Goal: Task Accomplishment & Management: Use online tool/utility

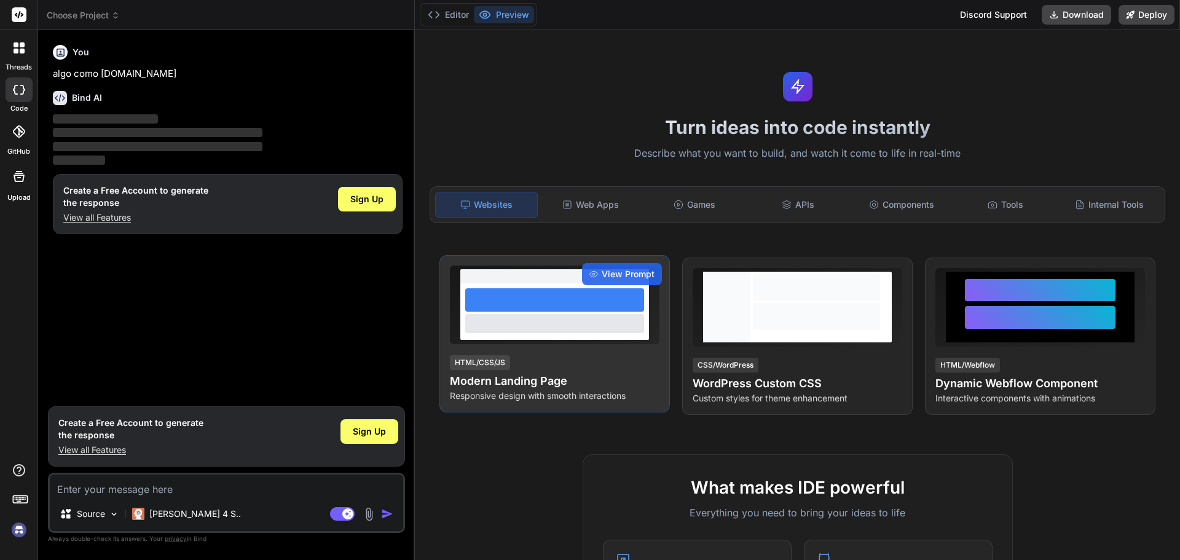
click at [566, 326] on div at bounding box center [554, 323] width 179 height 18
click at [517, 378] on h4 "Modern Landing Page" at bounding box center [555, 380] width 210 height 17
click at [530, 338] on div at bounding box center [554, 311] width 189 height 57
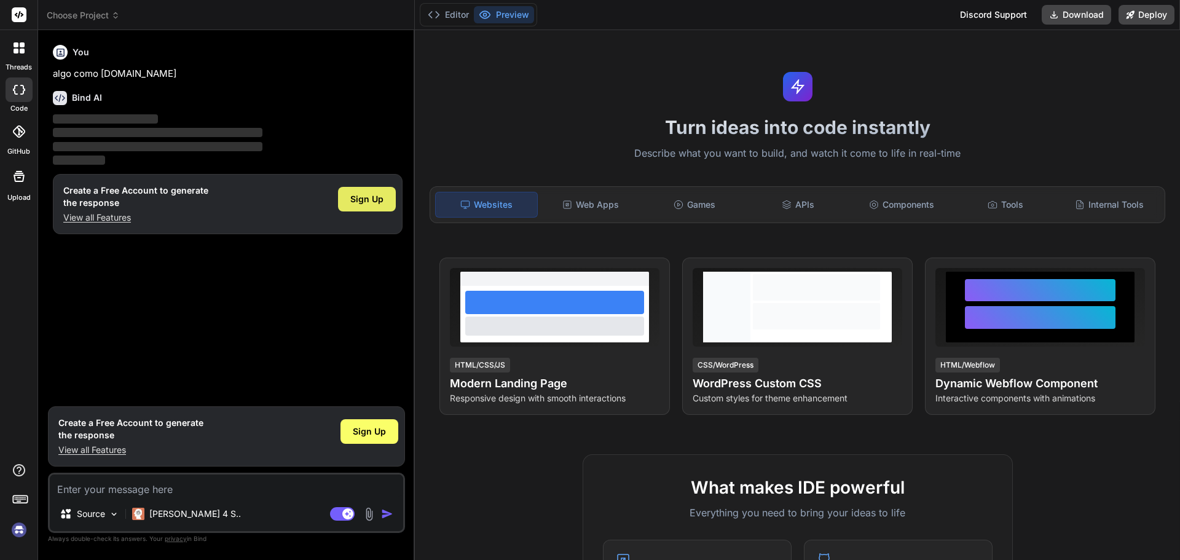
click at [371, 200] on span "Sign Up" at bounding box center [366, 199] width 33 height 12
click at [364, 207] on div "Sign Up" at bounding box center [367, 199] width 58 height 25
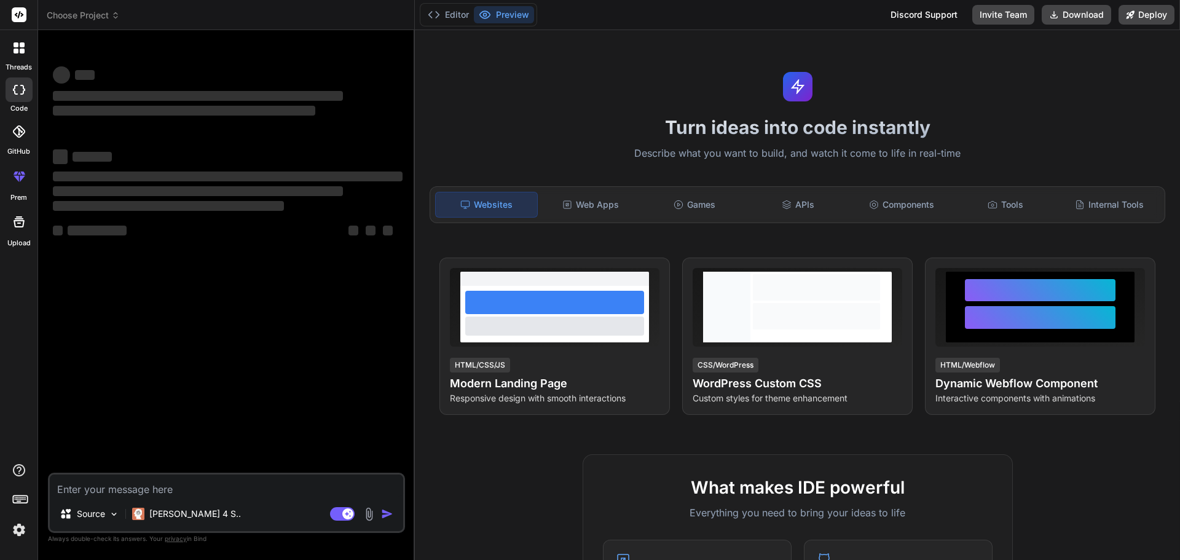
type textarea "x"
drag, startPoint x: 165, startPoint y: 480, endPoint x: 174, endPoint y: 451, distance: 30.5
click at [168, 477] on textarea at bounding box center [226, 485] width 353 height 22
type textarea "i"
type textarea "x"
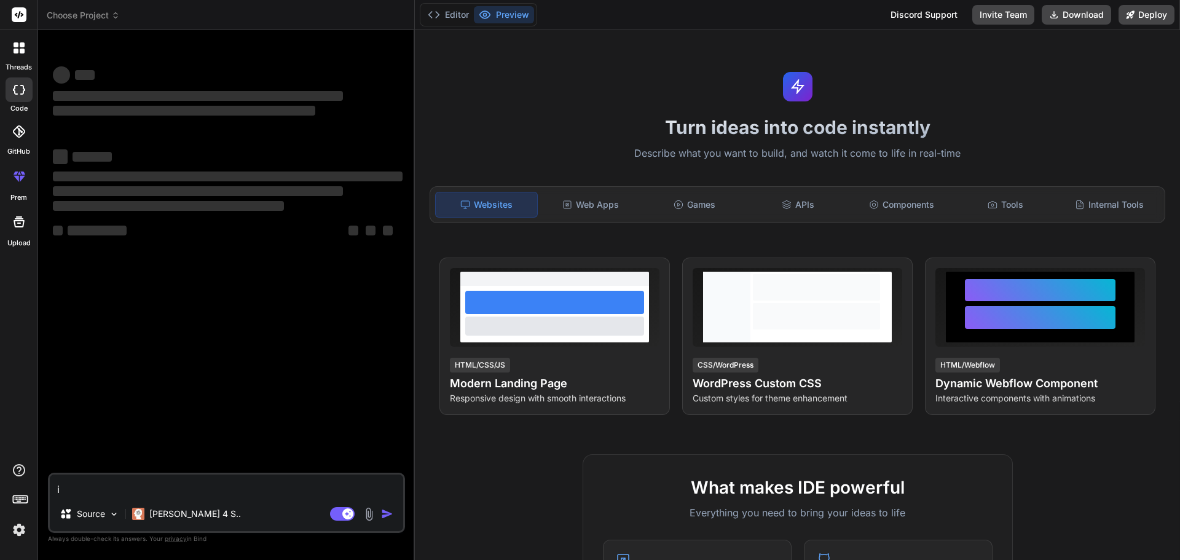
type textarea "i"
type textarea "x"
type textarea "i n"
type textarea "x"
type textarea "i ne"
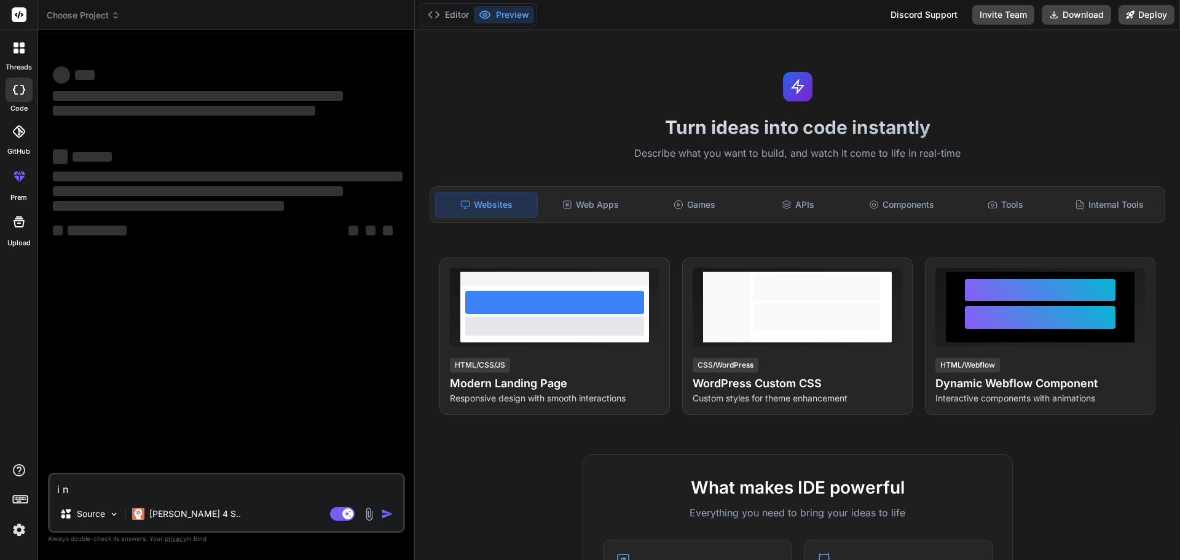
type textarea "x"
type textarea "i nee"
type textarea "x"
type textarea "i need"
type textarea "x"
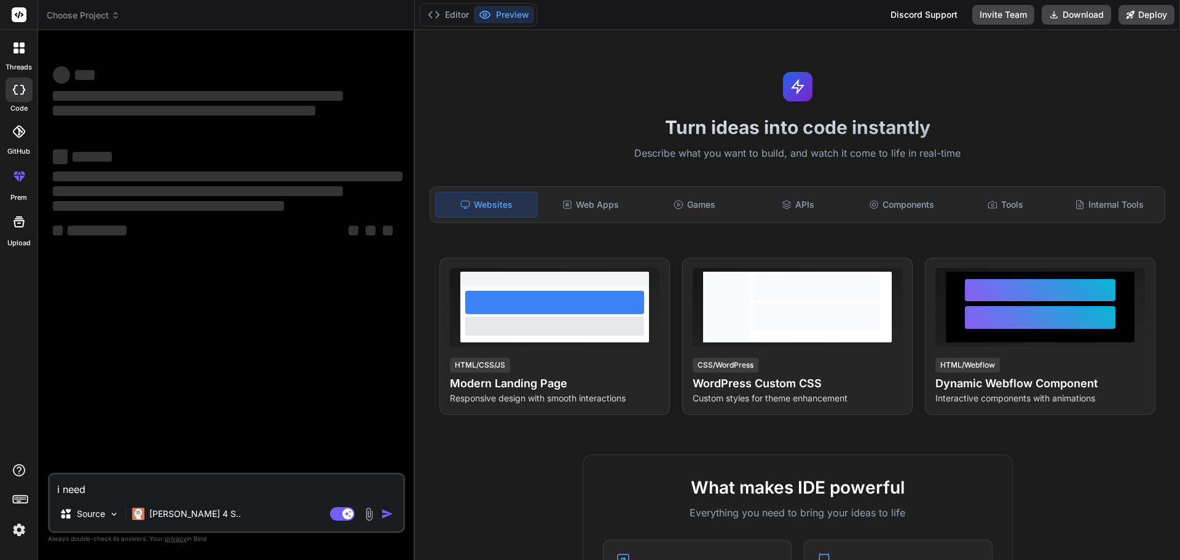
type textarea "i need"
type textarea "x"
type textarea "i need a"
type textarea "x"
type textarea "i need a"
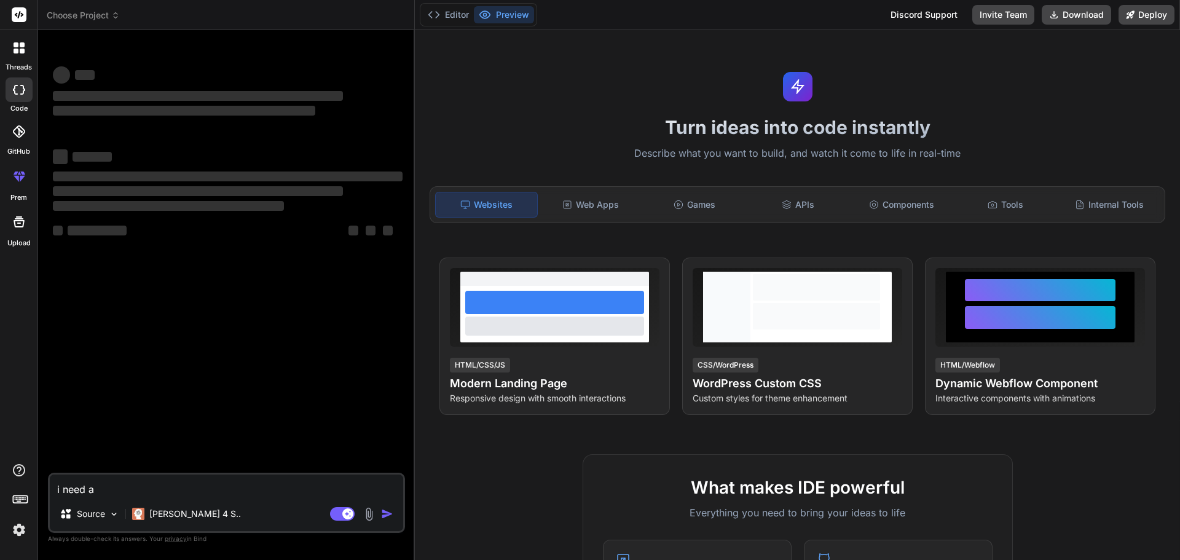
type textarea "x"
type textarea "i need a s"
type textarea "x"
type textarea "i need a so"
type textarea "x"
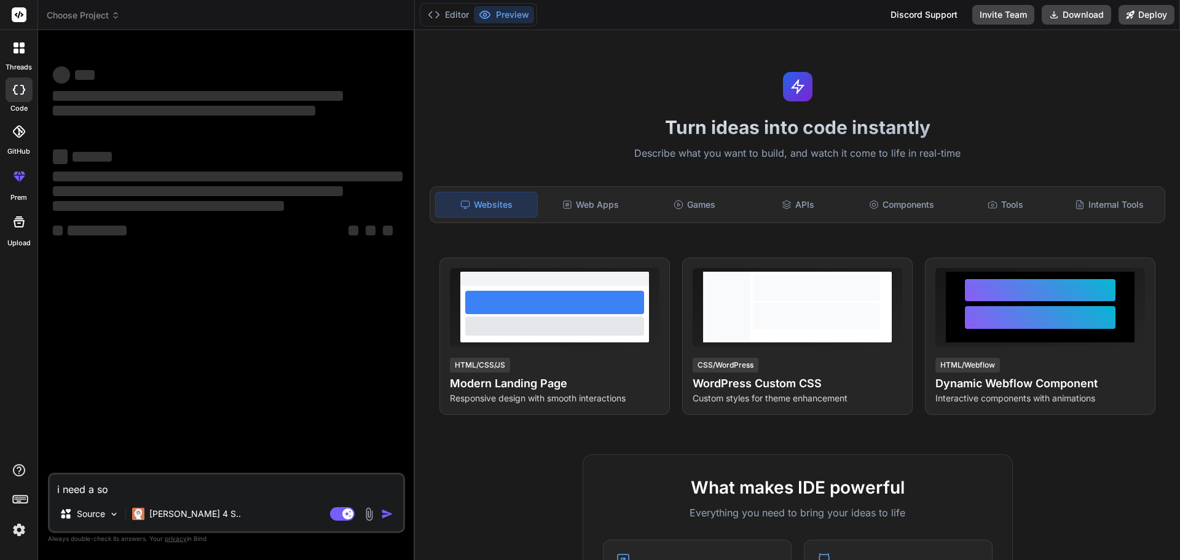
type textarea "i need a sof"
type textarea "x"
type textarea "i need a soft"
type textarea "x"
type textarea "i need a softw"
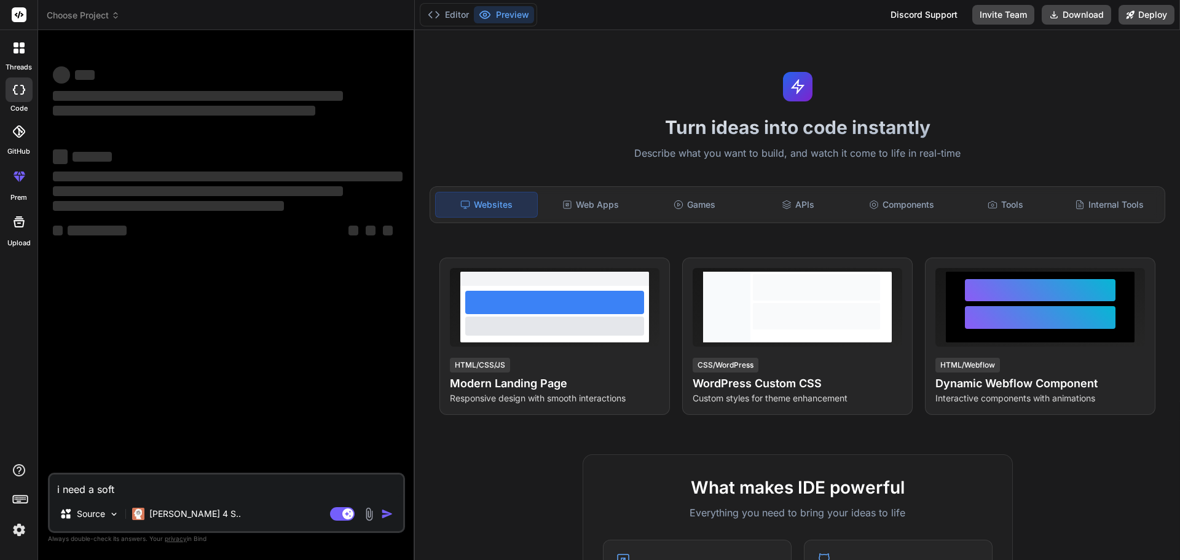
type textarea "x"
type textarea "i need a softwa"
type textarea "x"
type textarea "i need a softwar"
type textarea "x"
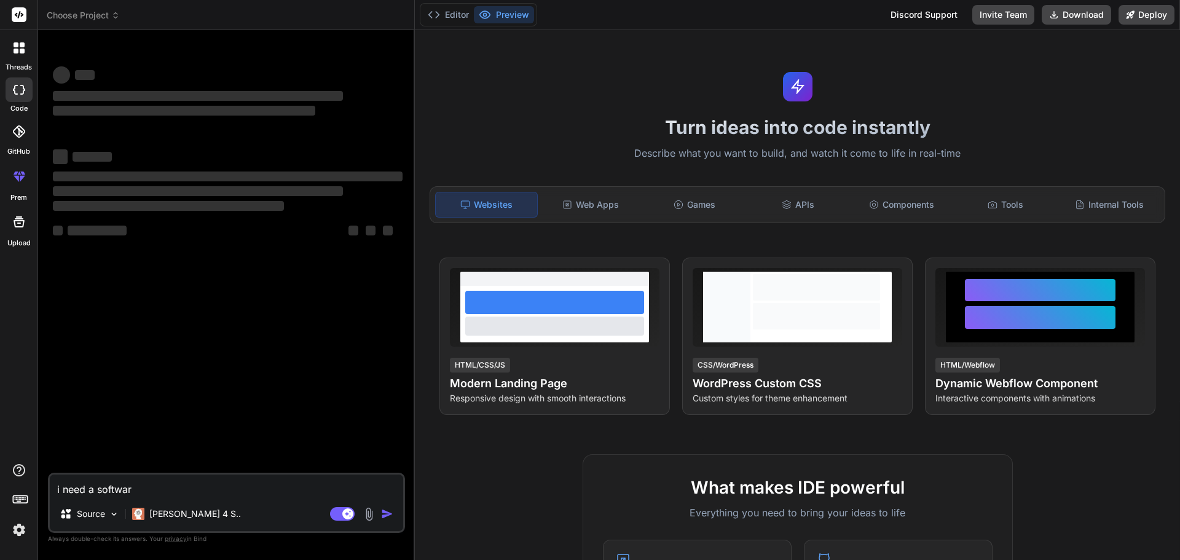
type textarea "i need a software"
type textarea "x"
type textarea "i need a software"
type textarea "x"
type textarea "i need a software l"
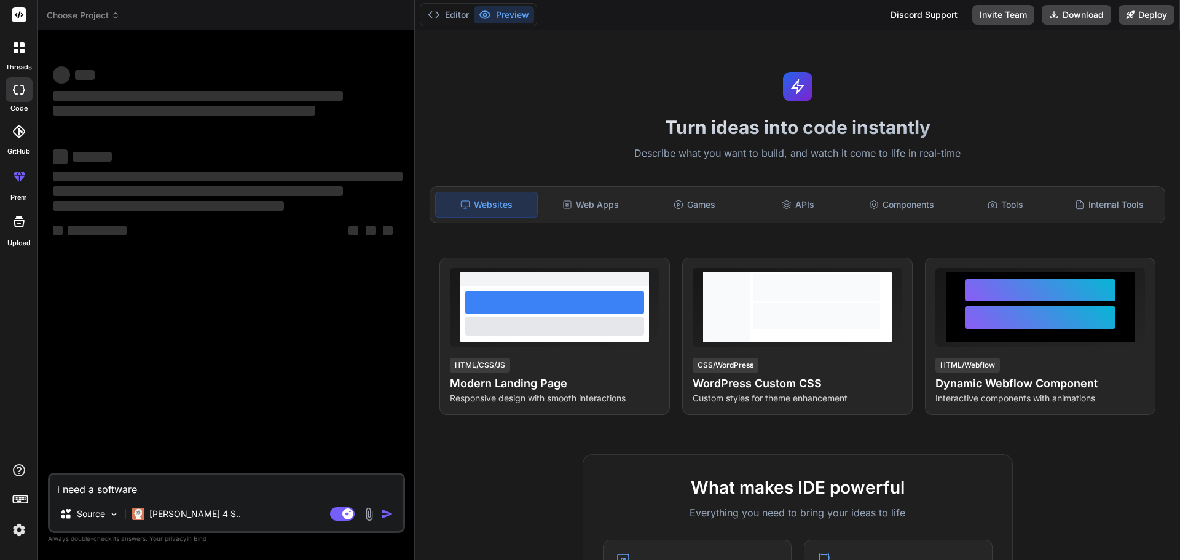
type textarea "x"
type textarea "i need a software li"
type textarea "x"
type textarea "i need a software lik"
type textarea "x"
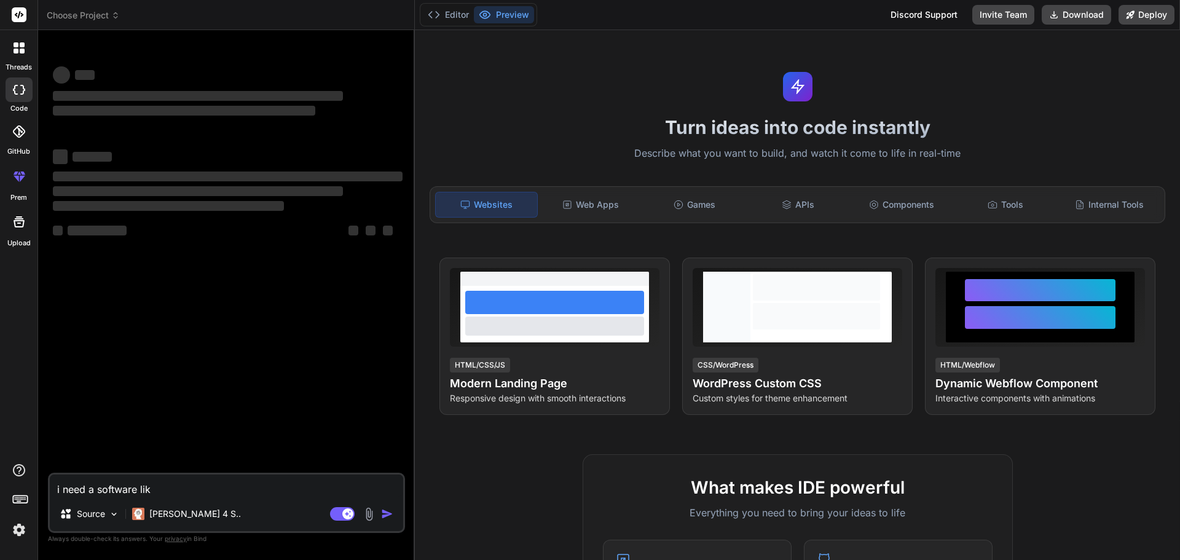
type textarea "i need a software like"
type textarea "x"
type textarea "i need a software like"
type textarea "x"
type textarea "i need a software like n"
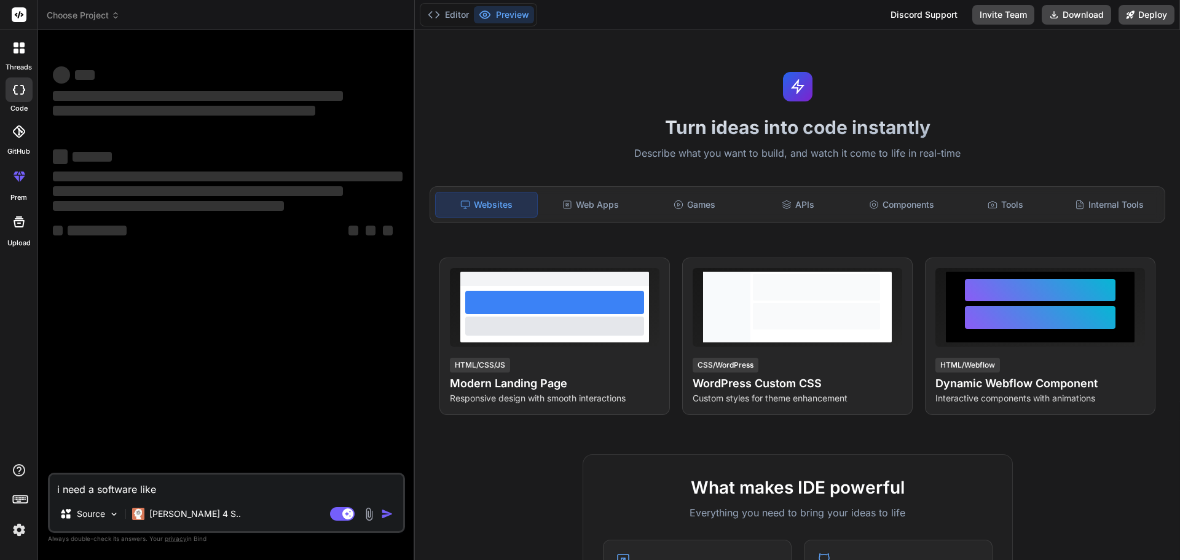
type textarea "x"
type textarea "i need a software like ny"
type textarea "x"
type textarea "i need a software like nyf"
type textarea "x"
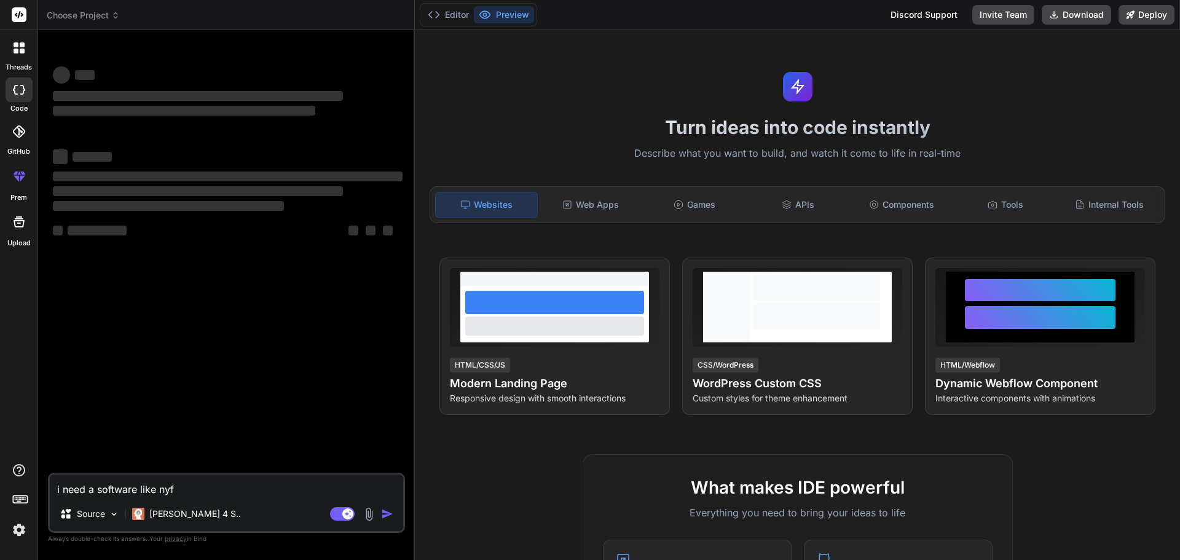
type textarea "i need a software like nyft"
type textarea "x"
type textarea "i need a software like nyfty"
type textarea "x"
type textarea "i need a software like nyfty."
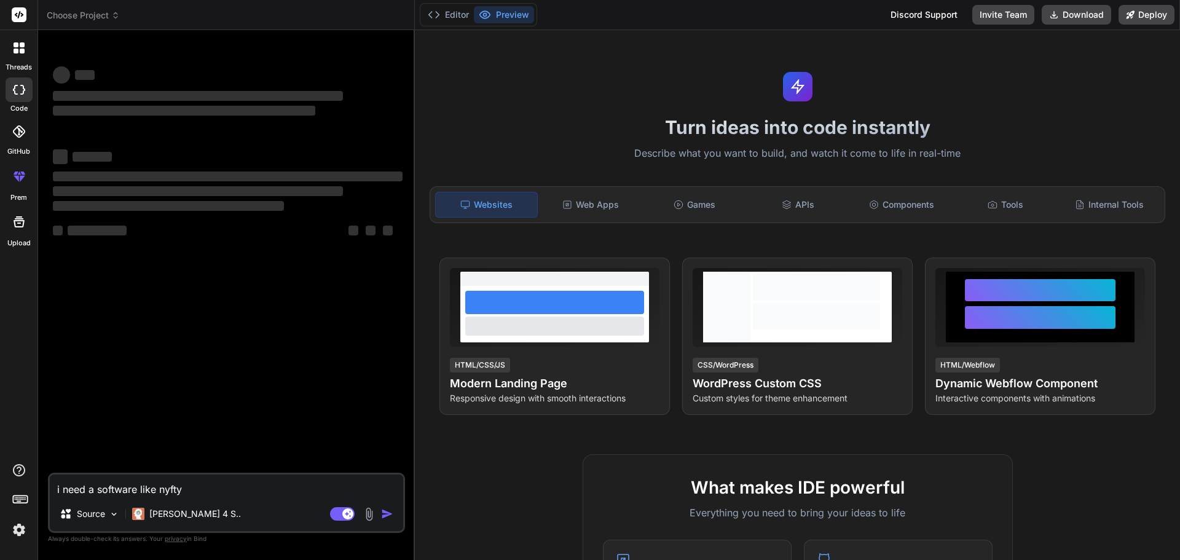
type textarea "x"
type textarea "i need a software like nyfty.p"
type textarea "x"
type textarea "i need a software like [DOMAIN_NAME]"
type textarea "x"
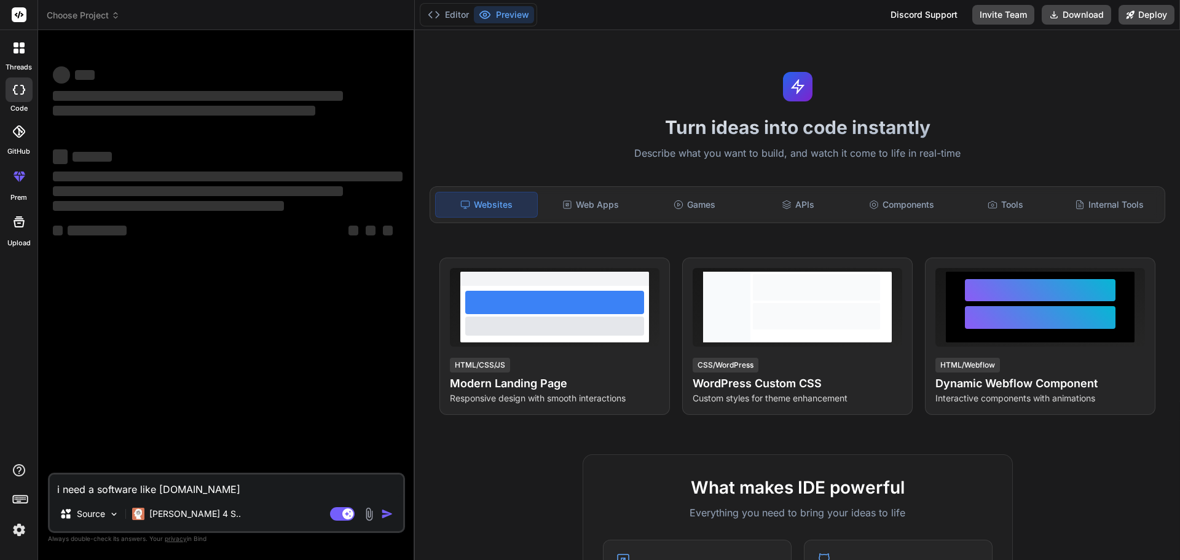
type textarea "i need a software like [DOMAIN_NAME]"
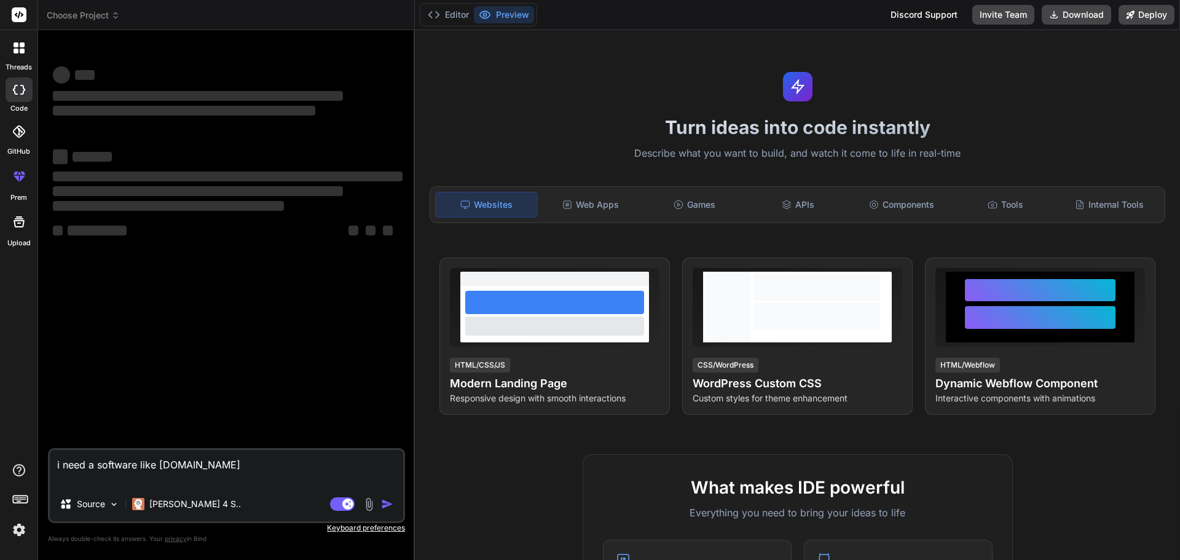
type textarea "x"
type textarea "i need a software like [DOMAIN_NAME]"
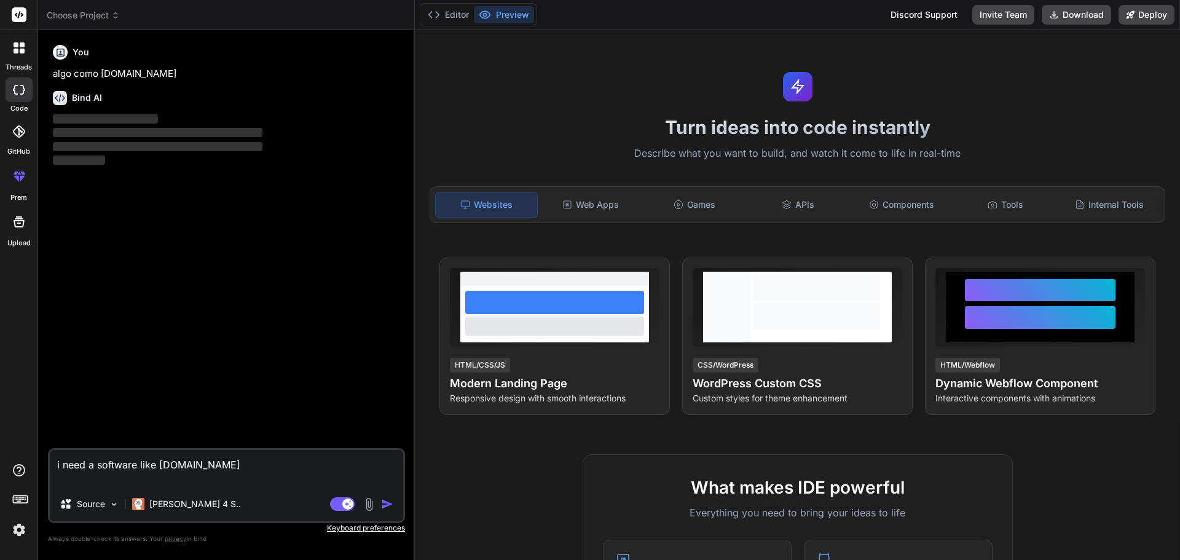
click at [384, 506] on img "button" at bounding box center [387, 504] width 12 height 12
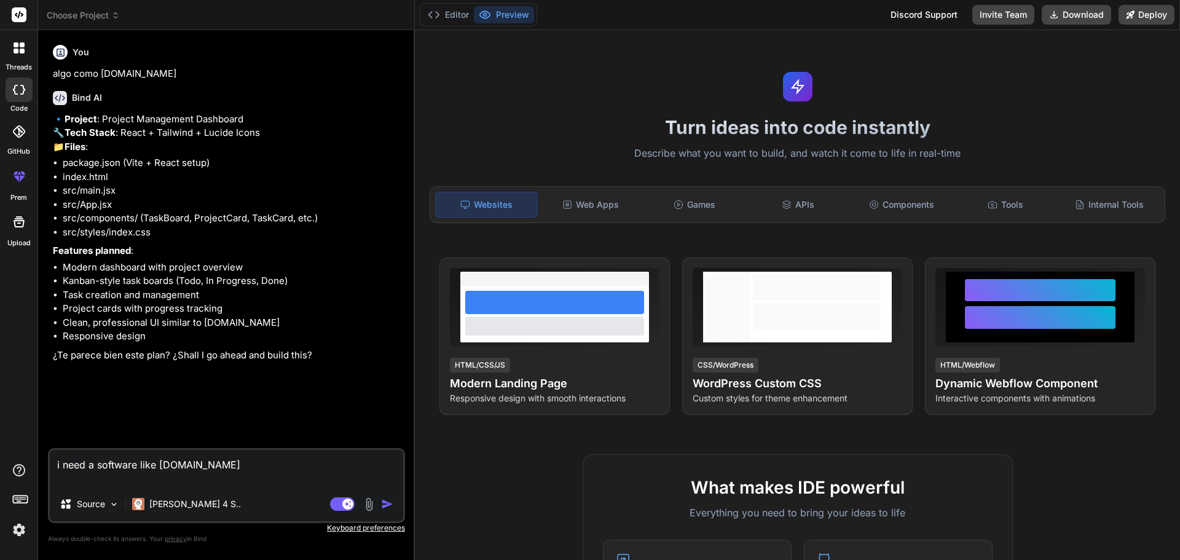
type textarea "x"
drag, startPoint x: 218, startPoint y: 460, endPoint x: 118, endPoint y: 390, distance: 122.2
click at [39, 422] on div "Bind AI Web Search Created with Pixso. Code Generator You algo como [DOMAIN_NAM…" at bounding box center [226, 294] width 377 height 529
type textarea "y"
type textarea "x"
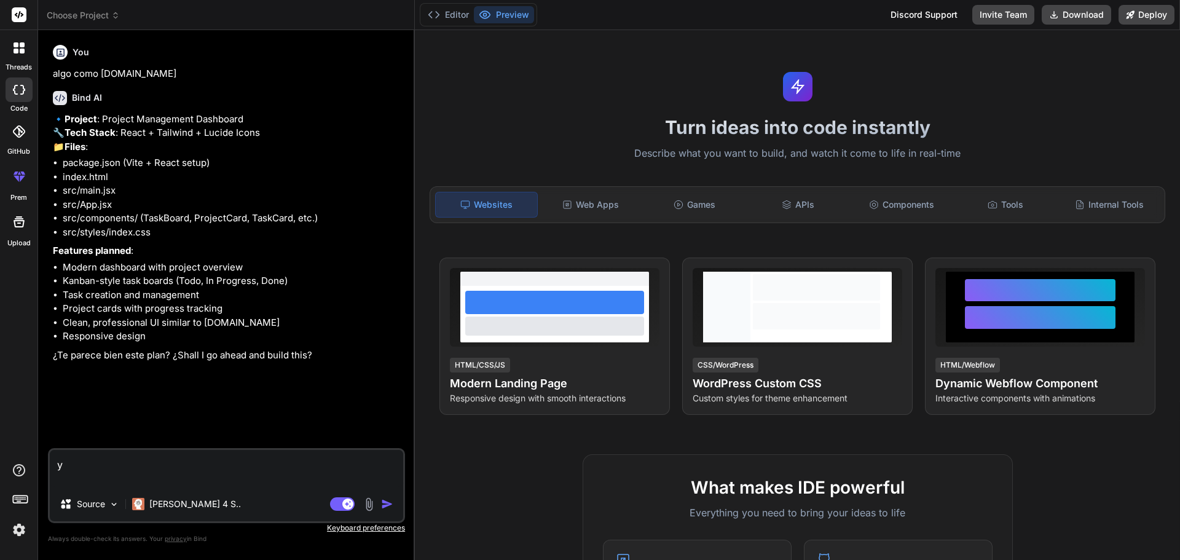
type textarea "ye"
type textarea "x"
type textarea "yes"
type textarea "x"
type textarea "yes"
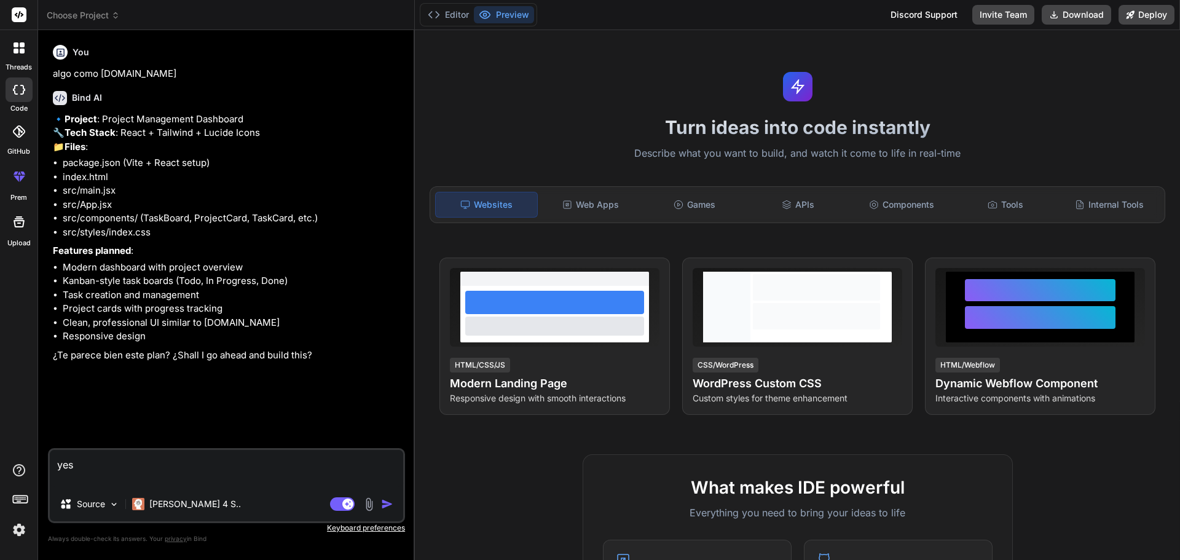
click at [391, 507] on img "button" at bounding box center [387, 504] width 12 height 12
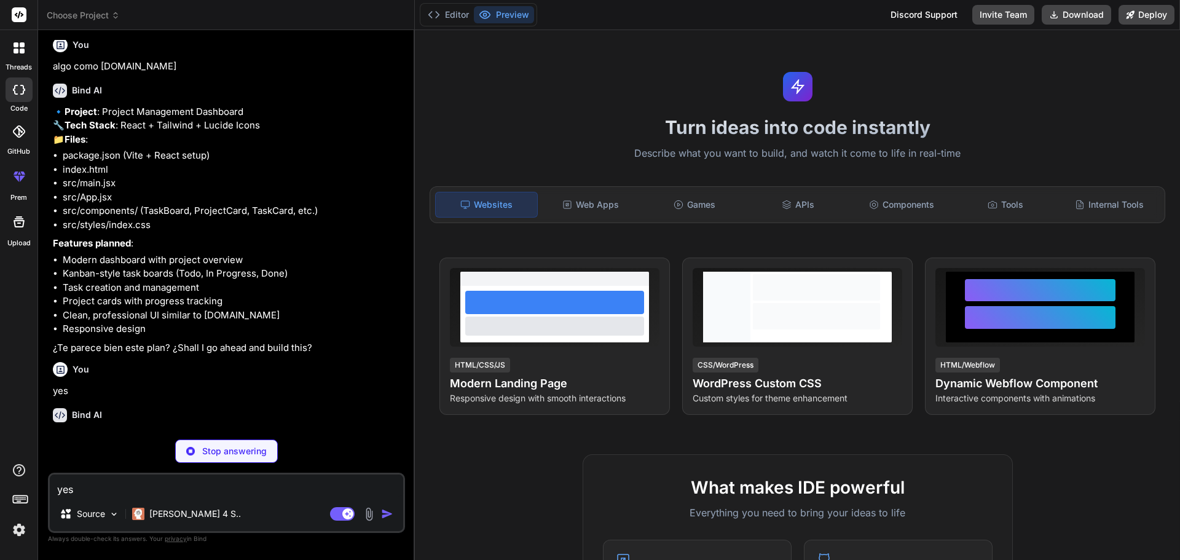
scroll to position [47, 0]
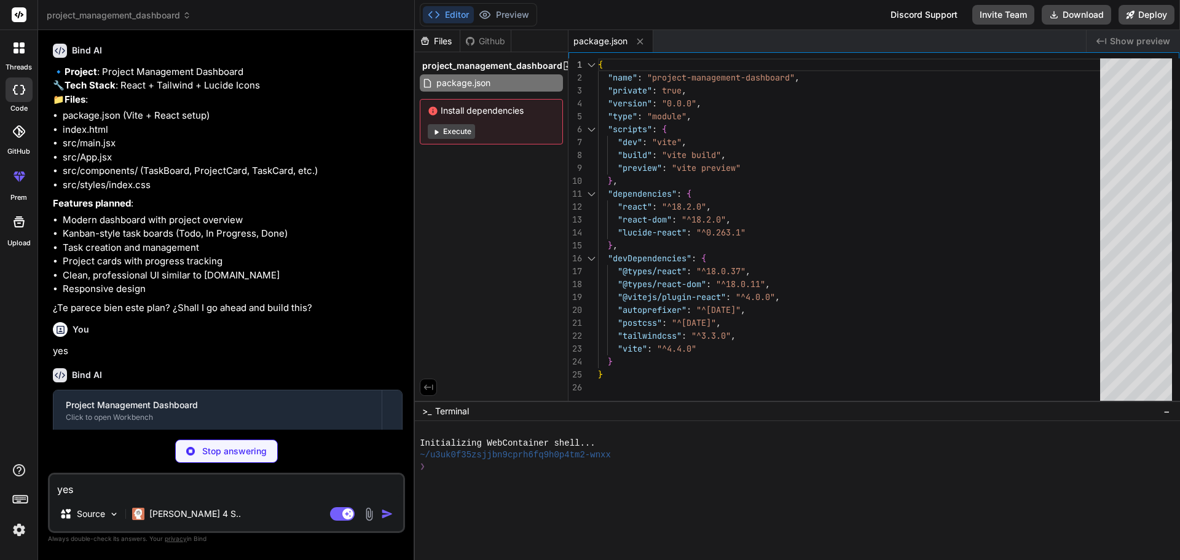
type textarea "x"
type textarea "<script type="module" src="/src/main.jsx"></script> </body> </html>"
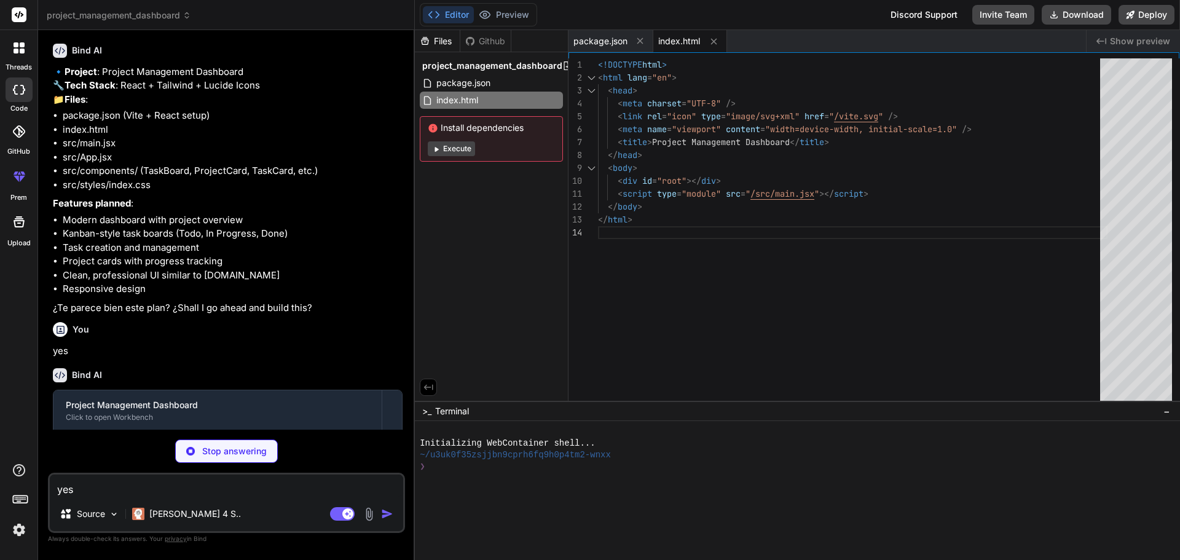
type textarea "x"
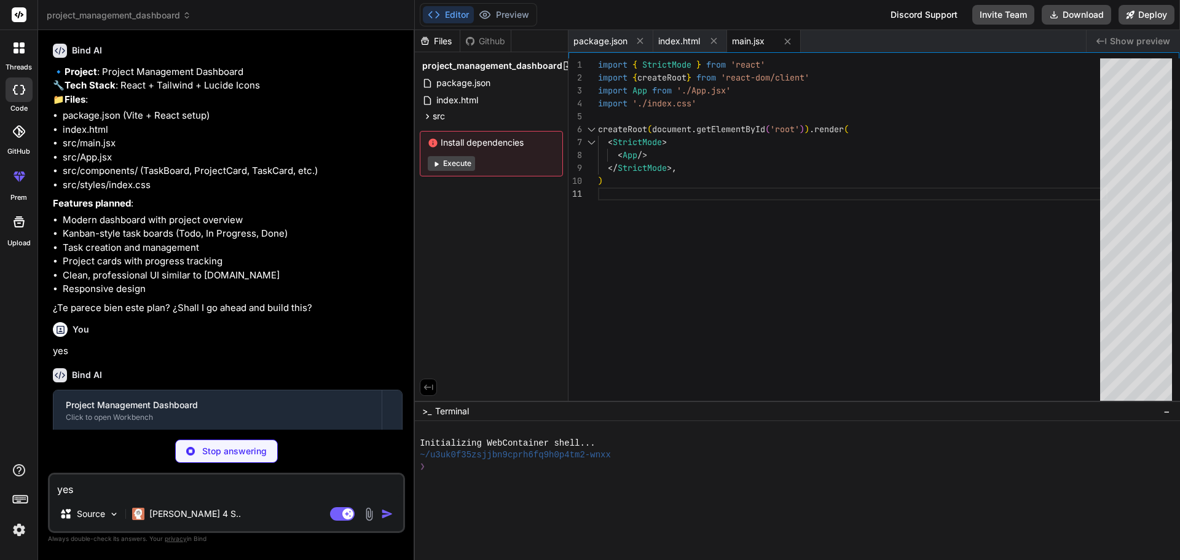
type textarea "x"
type textarea "} }"
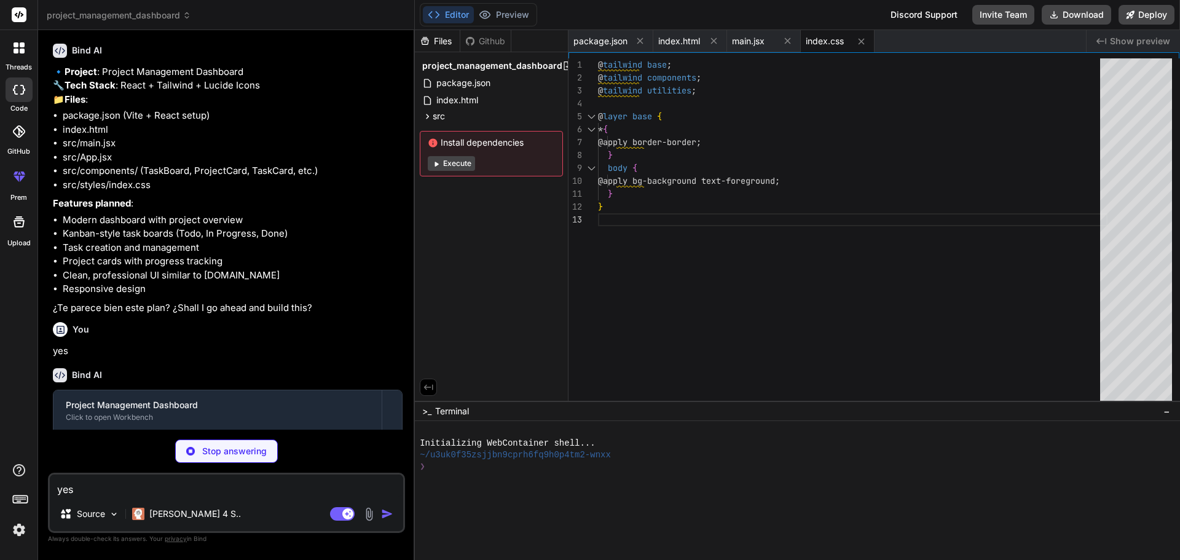
type textarea "x"
type textarea "</div> ); } export default App;"
type textarea "x"
type textarea "</header> ); } export default Header;"
type textarea "x"
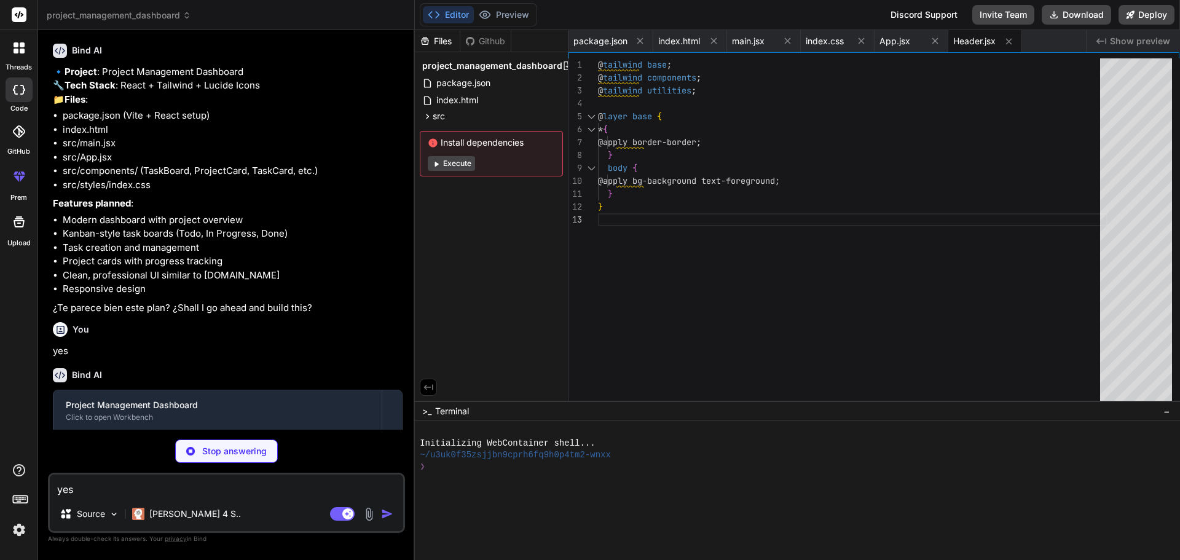
type textarea "); } export default Sidebar;"
type textarea "x"
type textarea "export default Dashboard;"
type textarea "x"
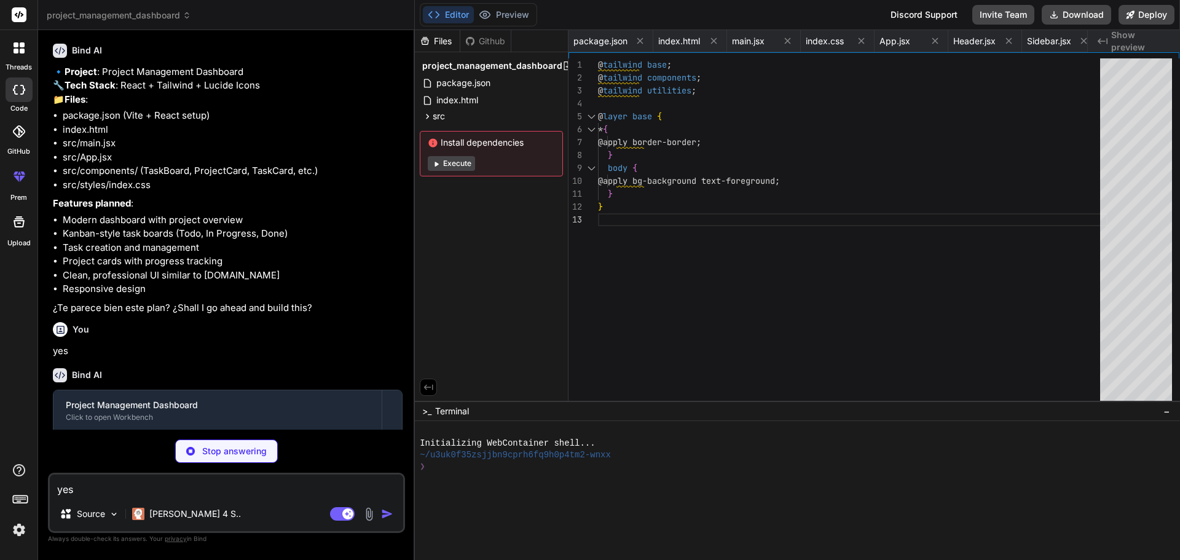
type textarea "} export default StatsCard;"
type textarea "x"
type textarea "); } export default ProjectView;"
type textarea "x"
type textarea "} export default TaskBoard;"
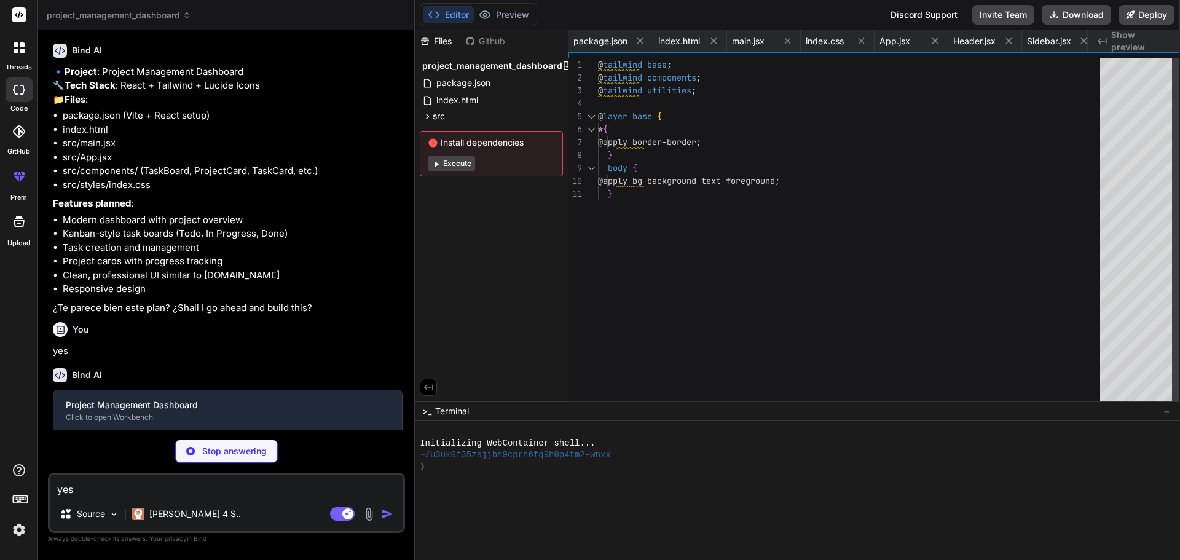
type textarea "x"
type textarea "</div> ); } export default TaskCard;"
type textarea "x"
type textarea "}"
type textarea "x"
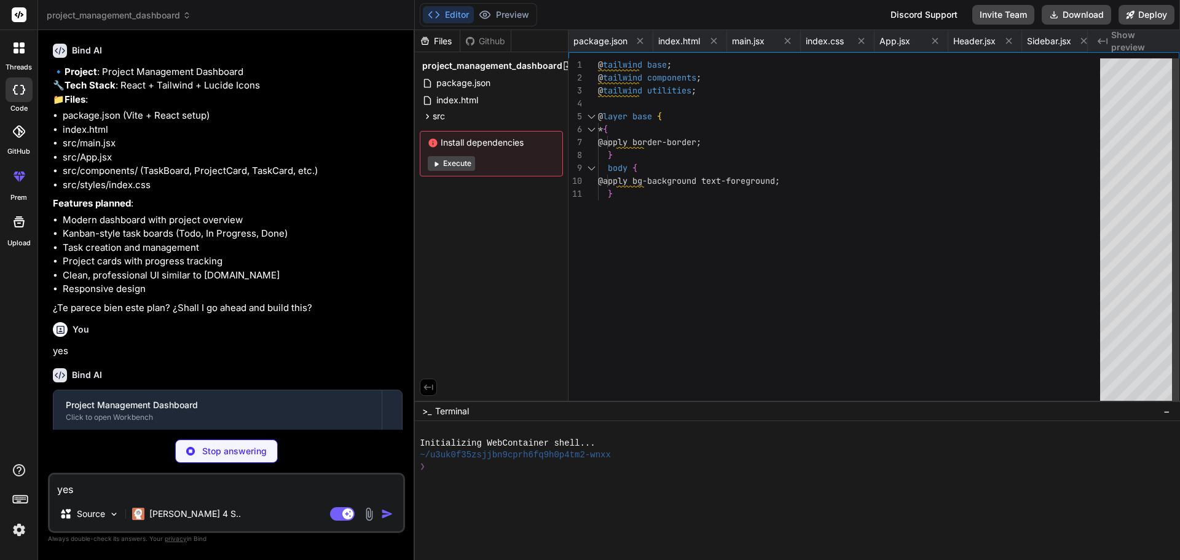
type textarea "export default { plugins: { tailwindcss: {}, autoprefixer: {}, }, }"
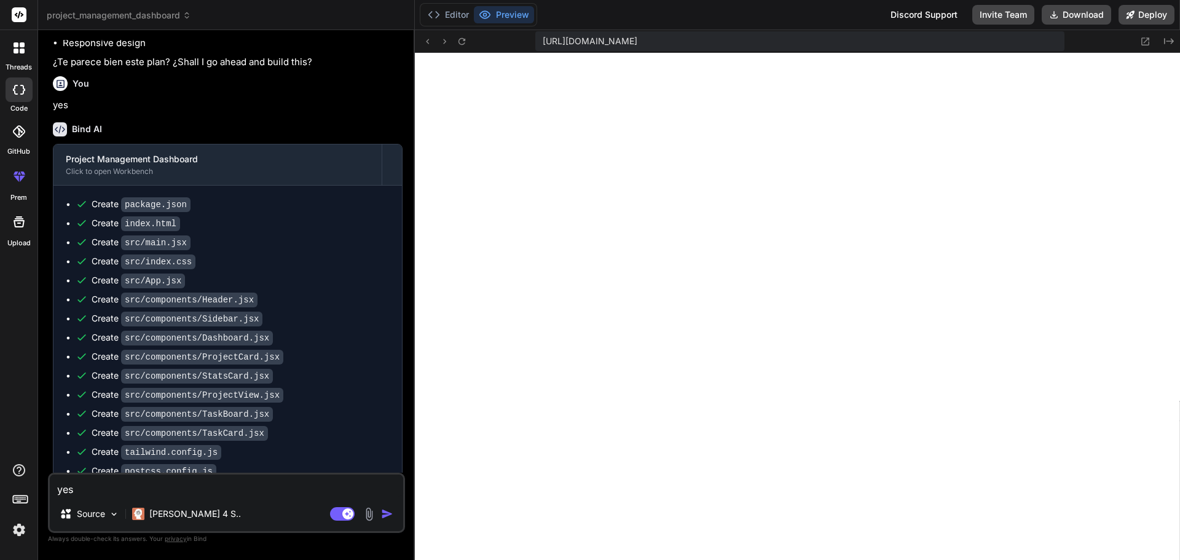
scroll to position [449, 0]
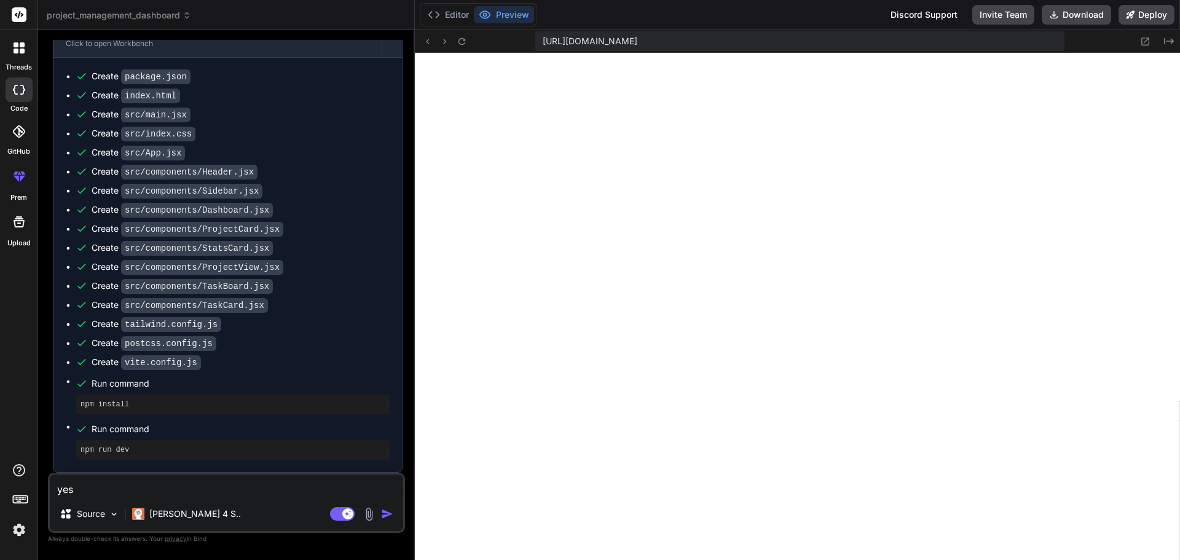
click at [498, 11] on button "Preview" at bounding box center [504, 14] width 60 height 17
click at [490, 12] on icon at bounding box center [485, 15] width 12 height 12
click at [637, 42] on span "[URL][DOMAIN_NAME]" at bounding box center [590, 41] width 95 height 12
click at [455, 13] on button "Editor" at bounding box center [448, 14] width 51 height 17
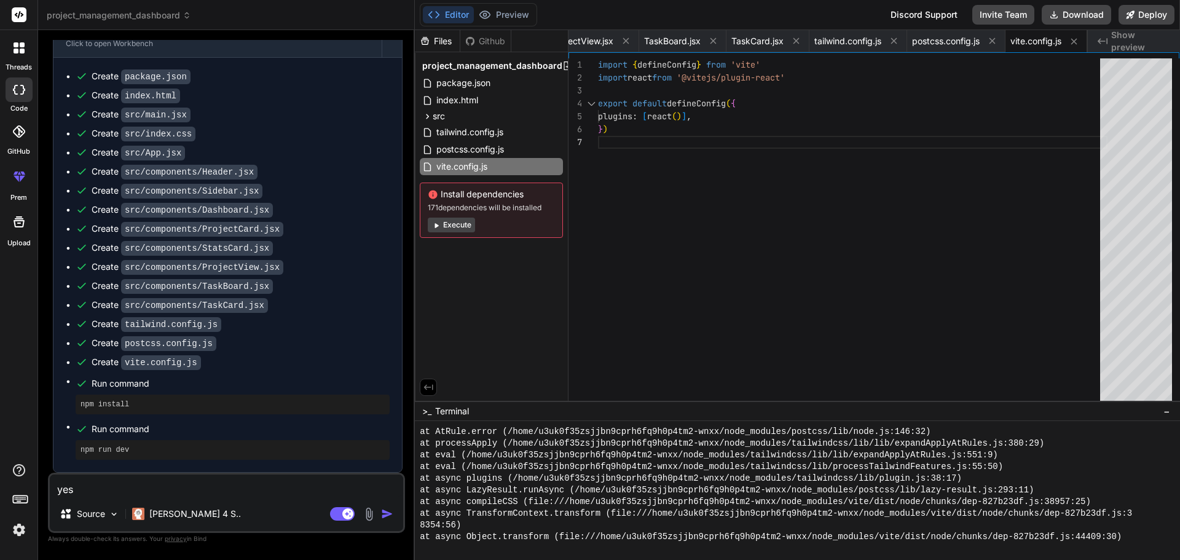
click at [451, 225] on button "Execute" at bounding box center [451, 225] width 47 height 15
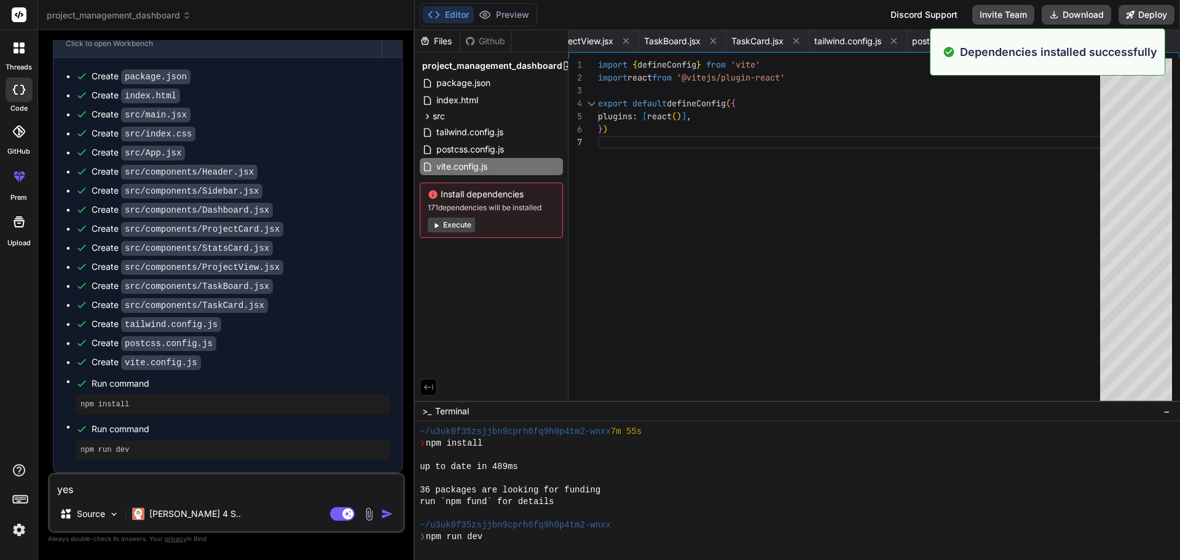
scroll to position [735, 0]
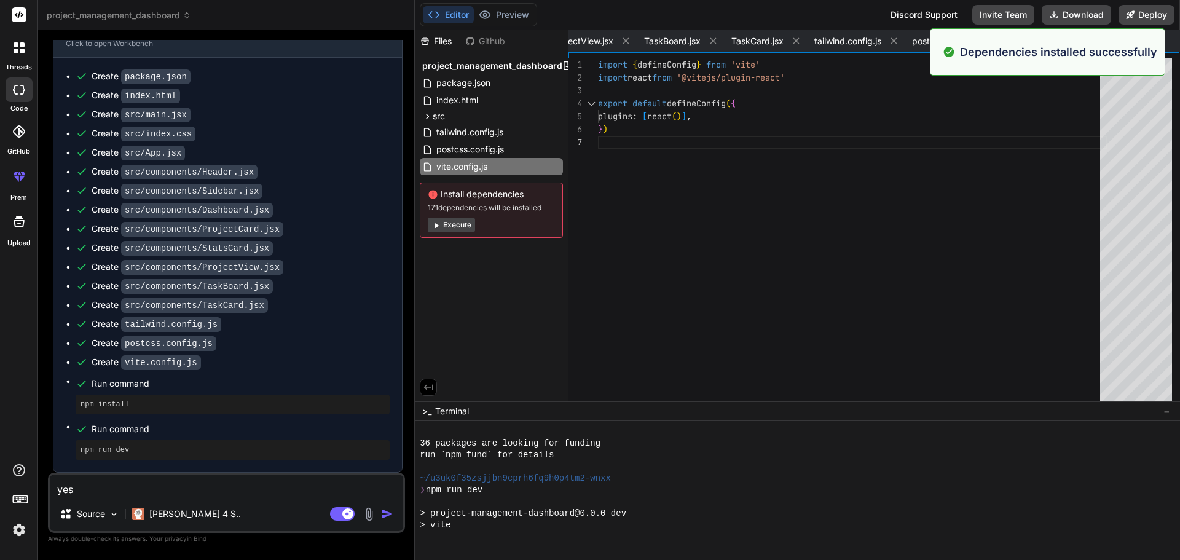
click at [466, 222] on button "Execute" at bounding box center [451, 225] width 47 height 15
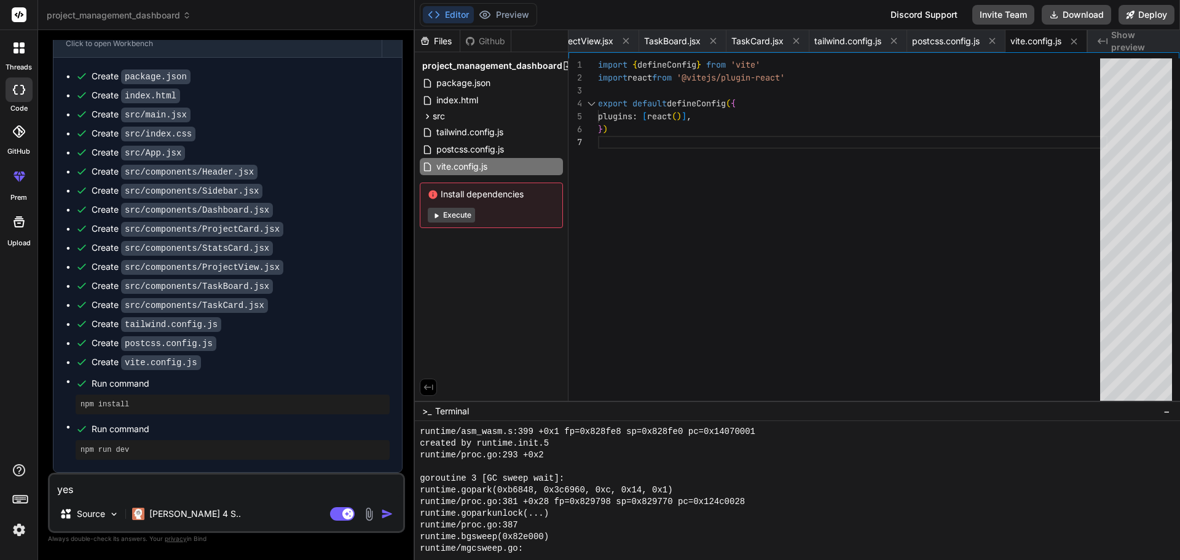
scroll to position [3035, 0]
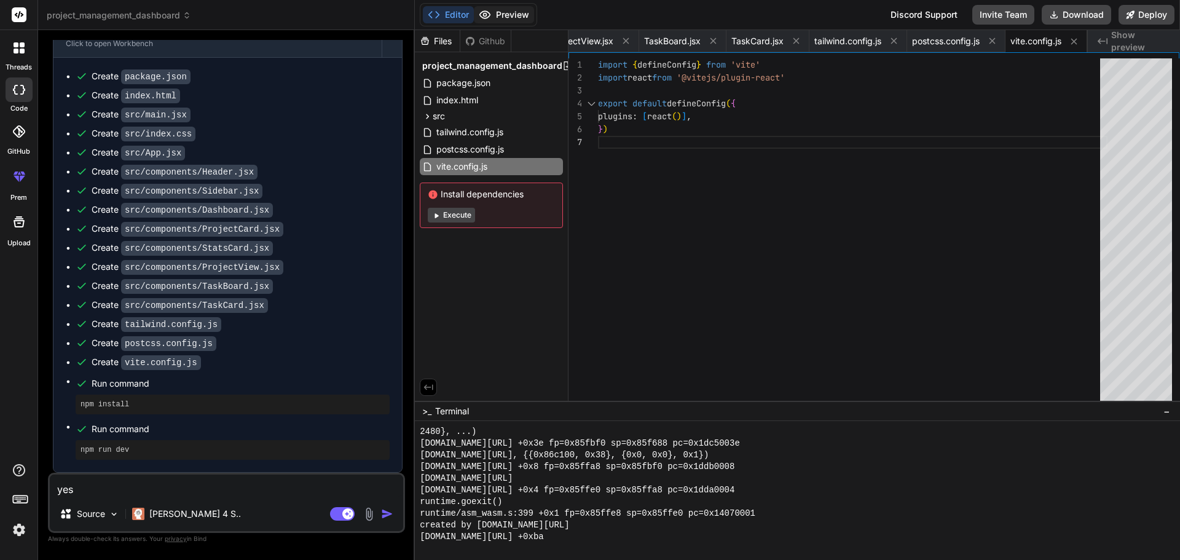
click at [496, 17] on button "Preview" at bounding box center [504, 14] width 60 height 17
click at [453, 213] on button "Execute" at bounding box center [451, 215] width 47 height 15
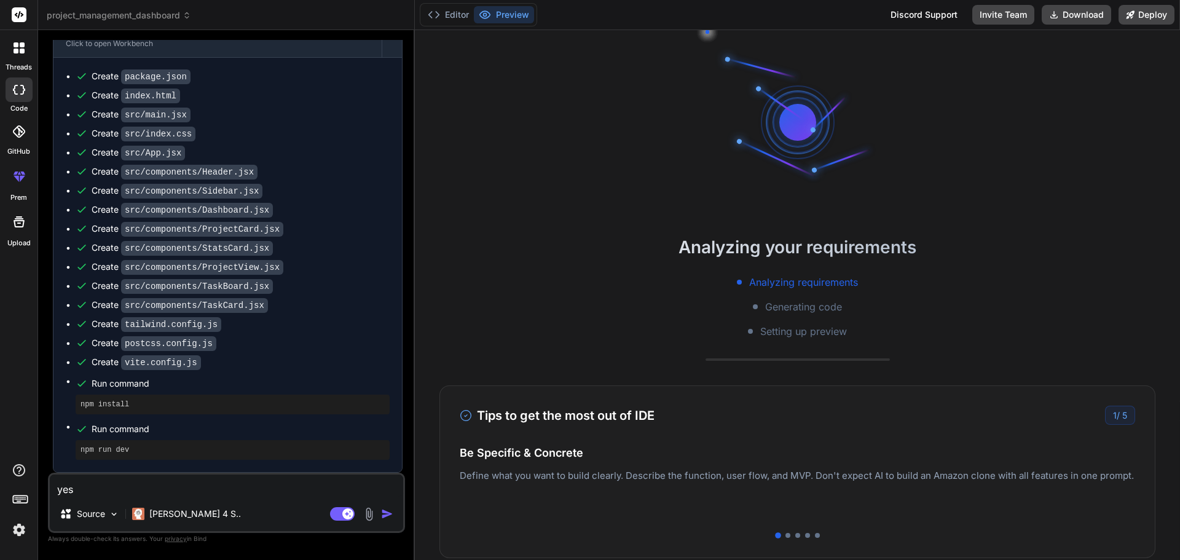
click at [453, 213] on div "Analyzing your requirements Analyzing requirements Generating code Setting up p…" at bounding box center [797, 295] width 765 height 530
type textarea "x"
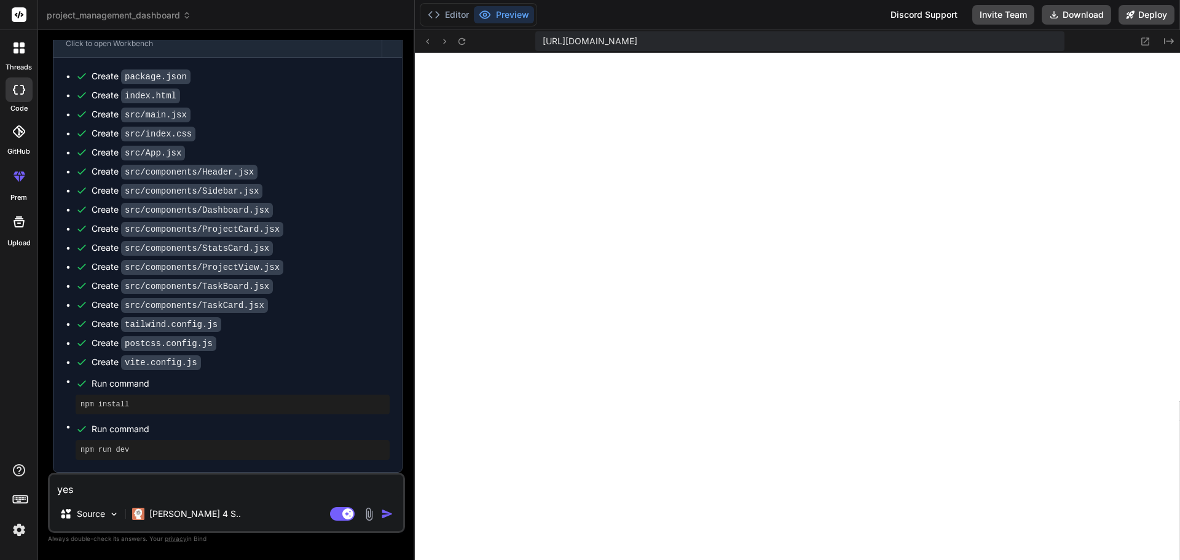
scroll to position [3549, 0]
click at [216, 488] on textarea "yes" at bounding box center [226, 485] width 353 height 22
paste textarea "[plugin:vite:css] [postcss] /home/u3uk0f35zsjjbn9cprh6fq9h0p4tm2-wnxx/src/index…"
type textarea "[plugin:vite:css] [postcss] /home/u3uk0f35zsjjbn9cprh6fq9h0p4tm2-wnxx/src/index…"
type textarea "x"
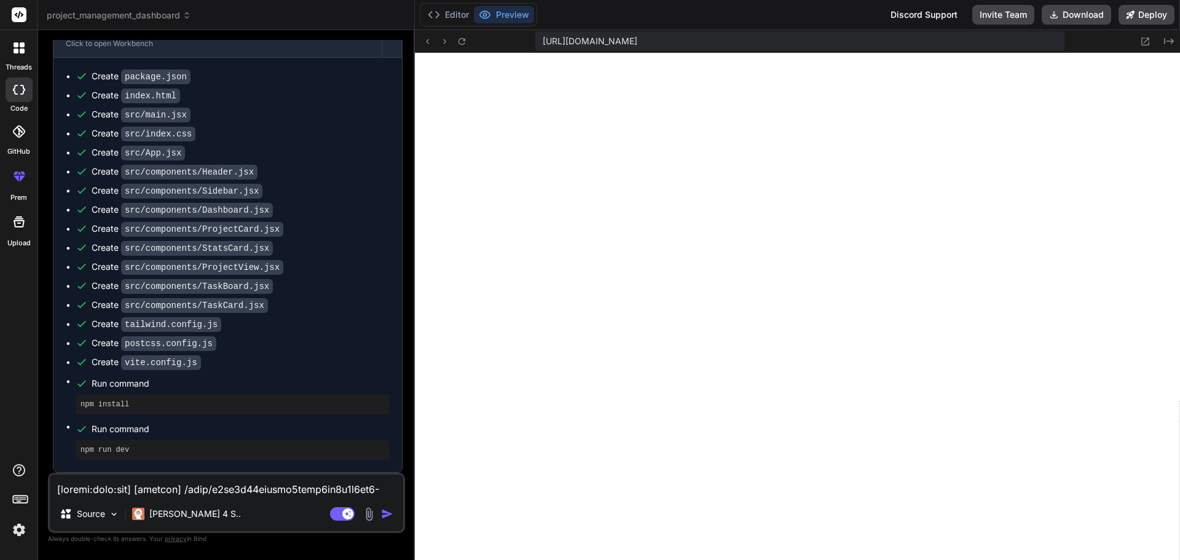
scroll to position [399, 0]
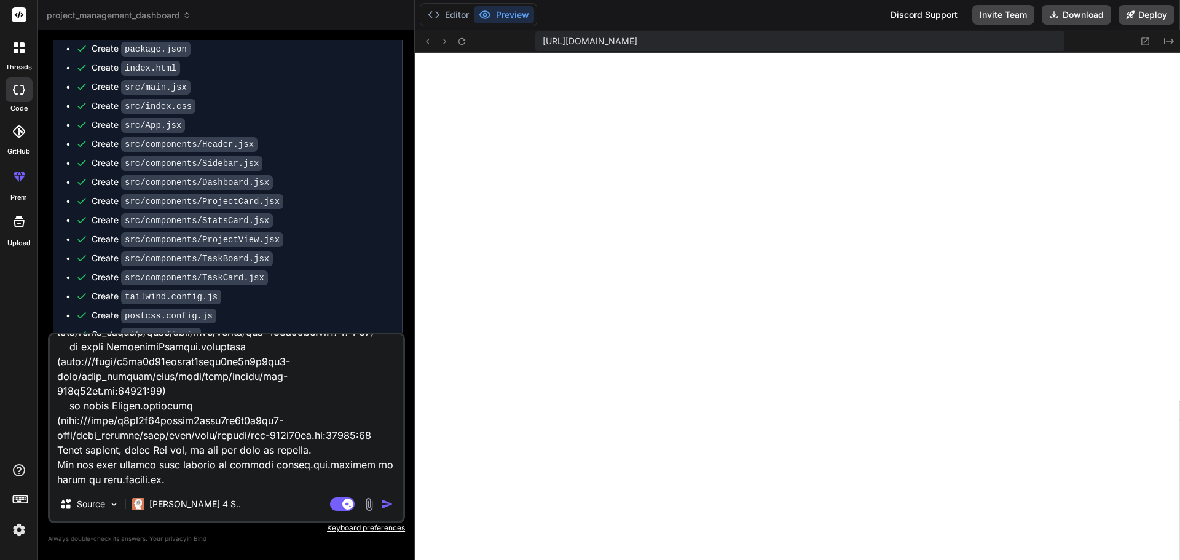
type textarea "[plugin:vite:css] [postcss] /home/u3uk0f35zsjjbn9cprh6fq9h0p4tm2-wnxx/src/index…"
click at [382, 500] on img "button" at bounding box center [387, 504] width 12 height 12
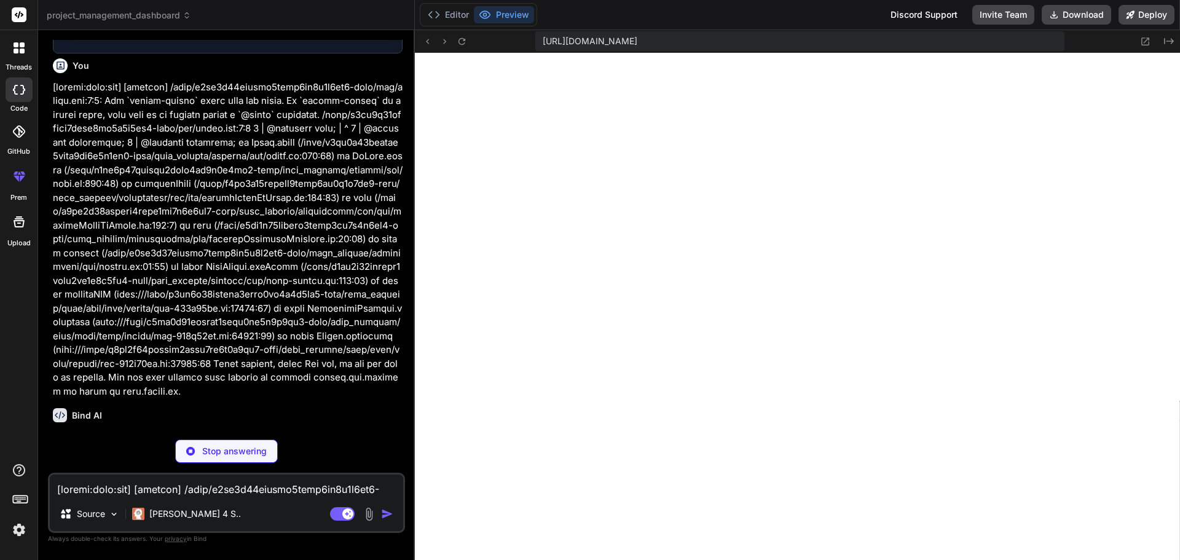
scroll to position [880, 0]
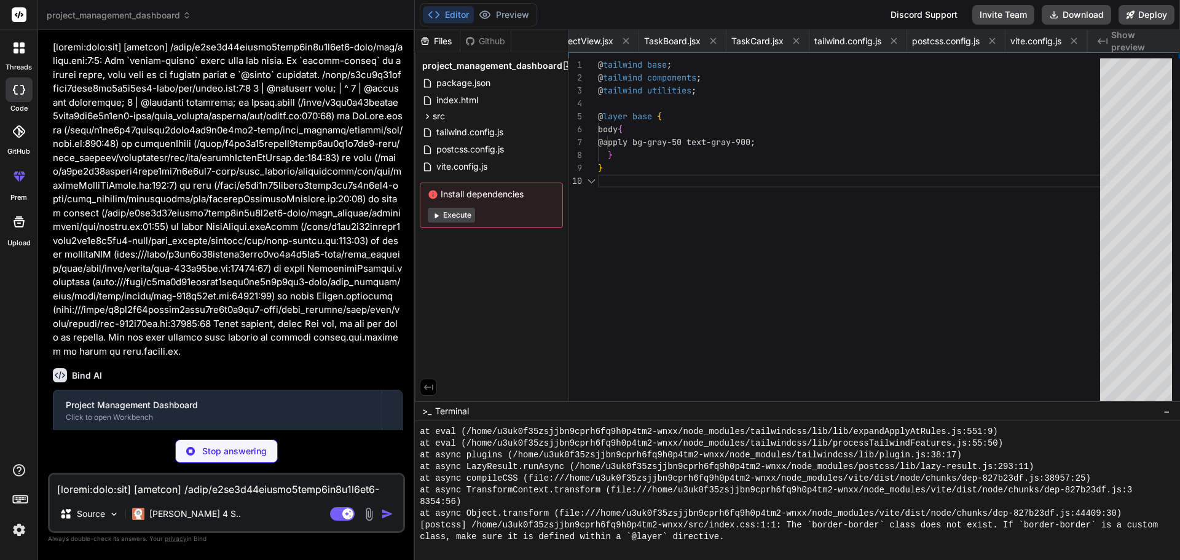
type textarea "x"
type textarea "@tailwind base; @tailwind components; @tailwind utilities; @layer base { body {…"
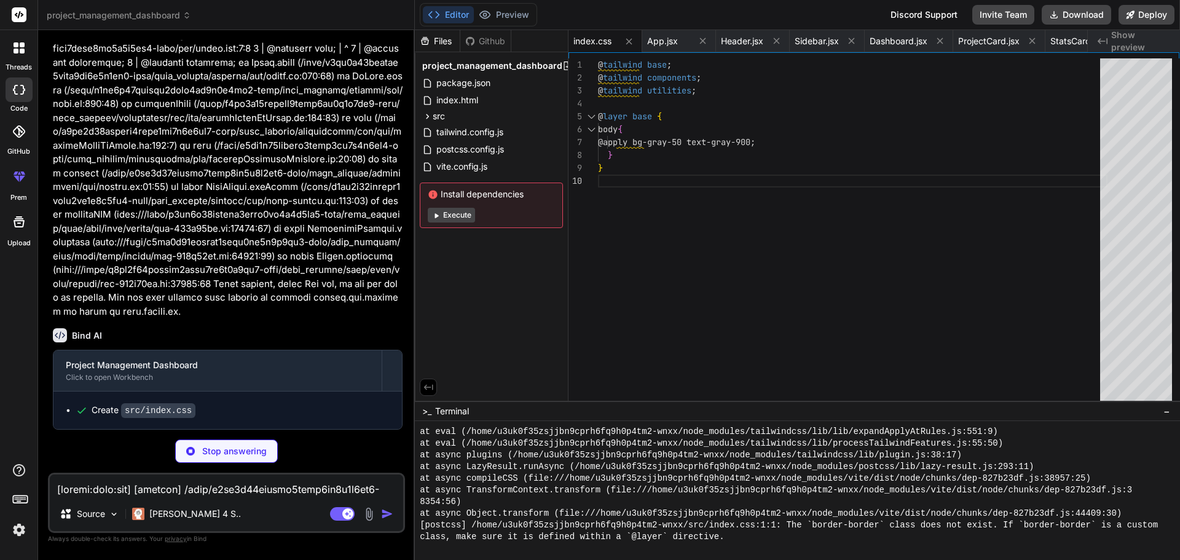
scroll to position [904, 0]
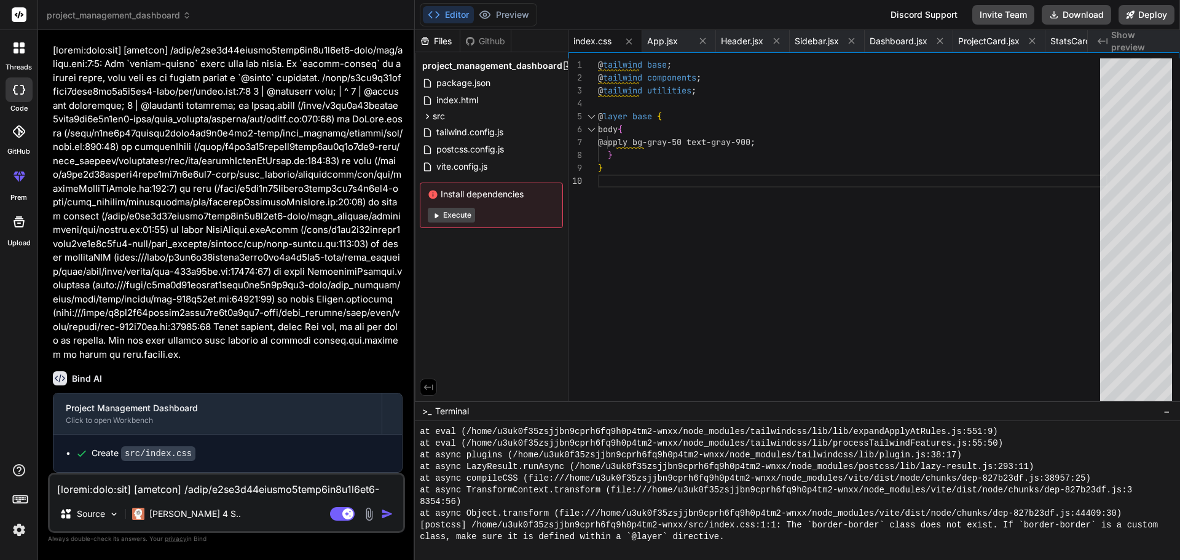
click at [445, 214] on button "Execute" at bounding box center [451, 215] width 47 height 15
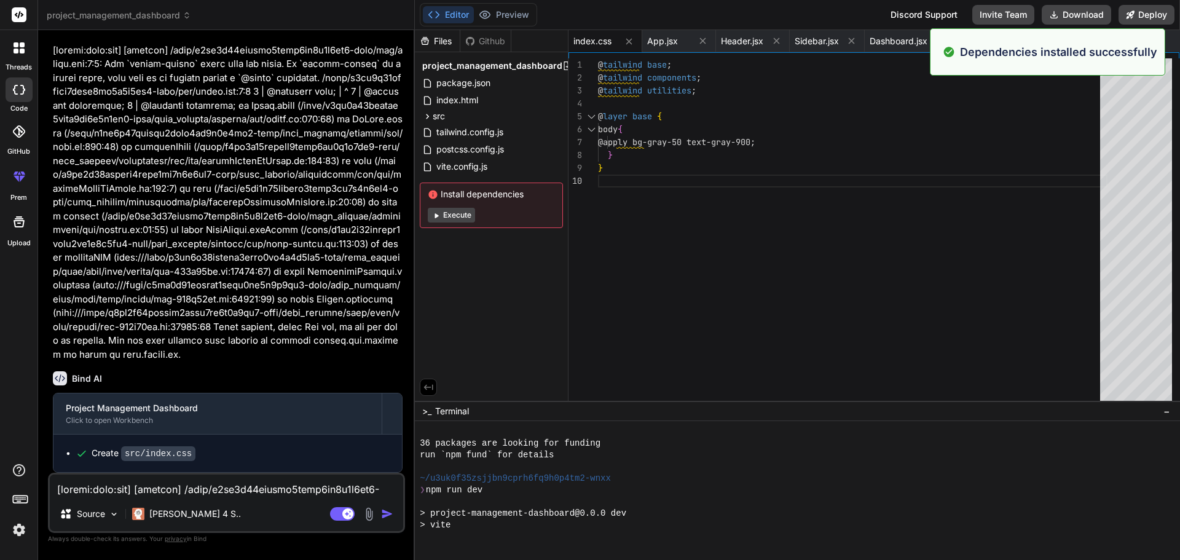
scroll to position [3736, 0]
click at [512, 14] on button "Preview" at bounding box center [504, 14] width 60 height 17
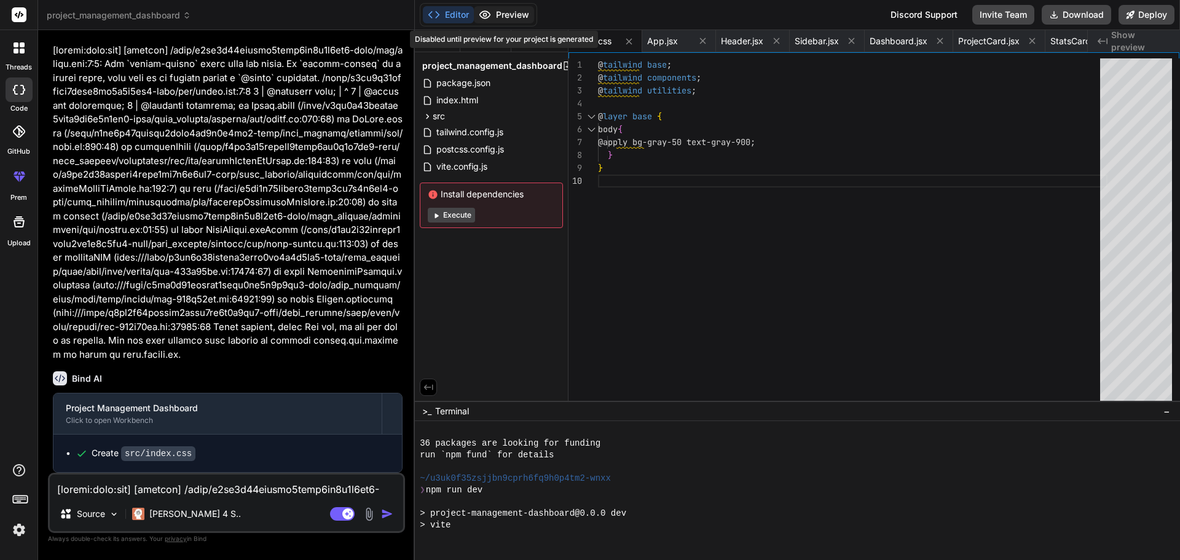
scroll to position [3852, 0]
click at [512, 14] on button "Preview" at bounding box center [504, 14] width 60 height 17
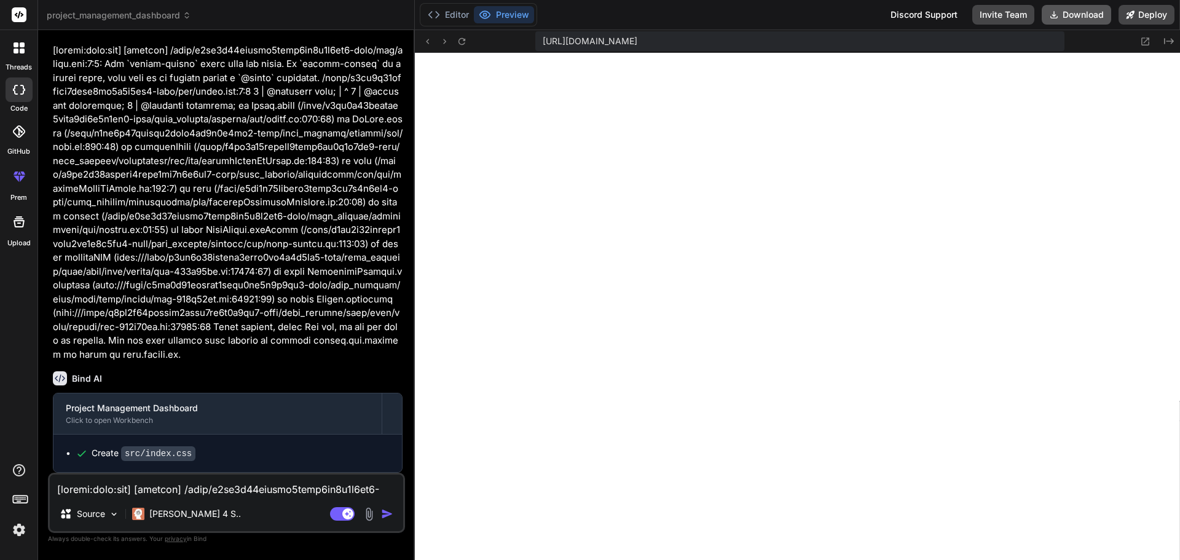
click at [1042, 10] on button "Download" at bounding box center [1075, 15] width 69 height 20
click at [23, 49] on icon at bounding box center [22, 51] width 5 height 5
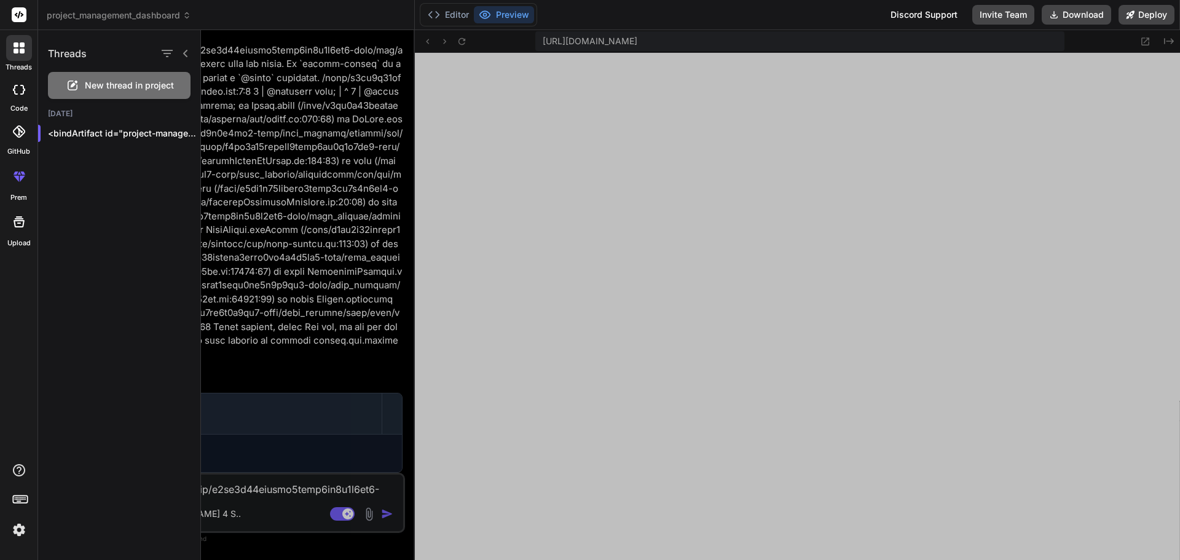
click at [16, 11] on rect at bounding box center [19, 14] width 15 height 15
click at [129, 16] on span "project_management_dashboard" at bounding box center [119, 15] width 144 height 12
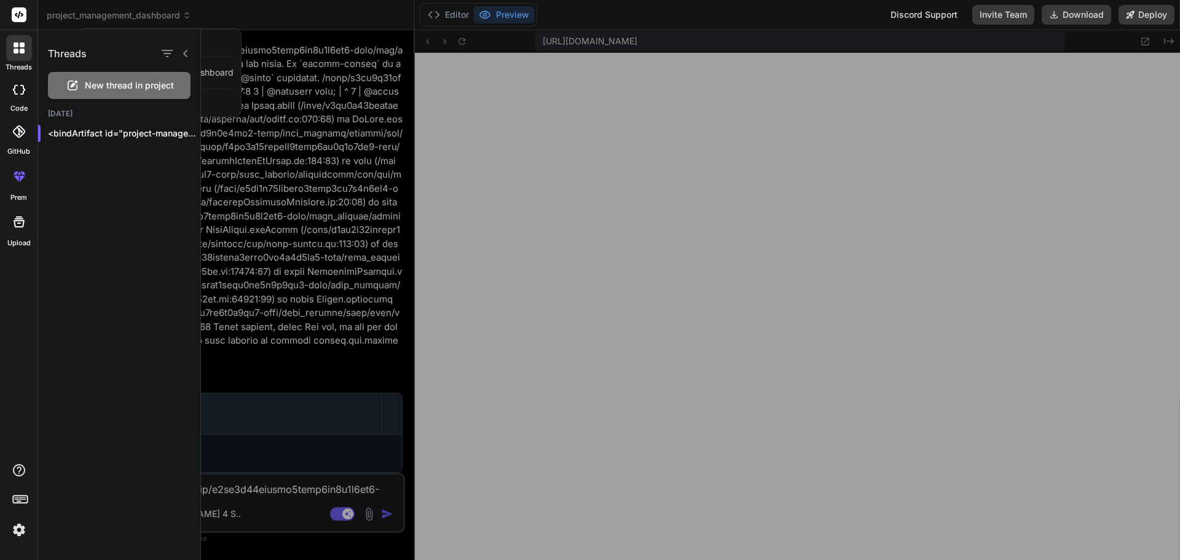
click at [217, 10] on div at bounding box center [590, 280] width 1180 height 560
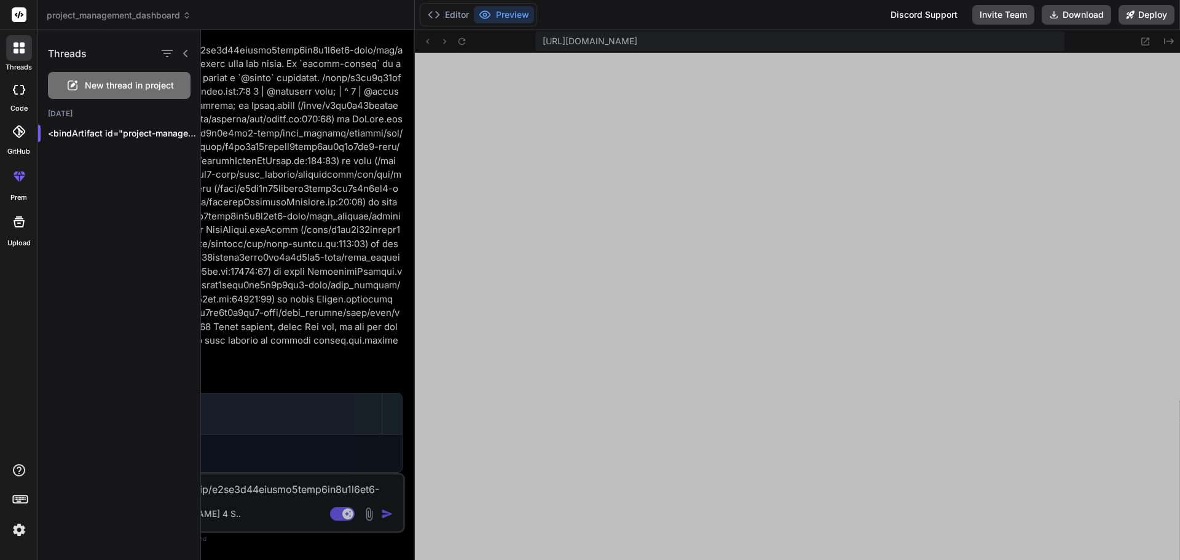
click at [266, 112] on div at bounding box center [690, 295] width 979 height 530
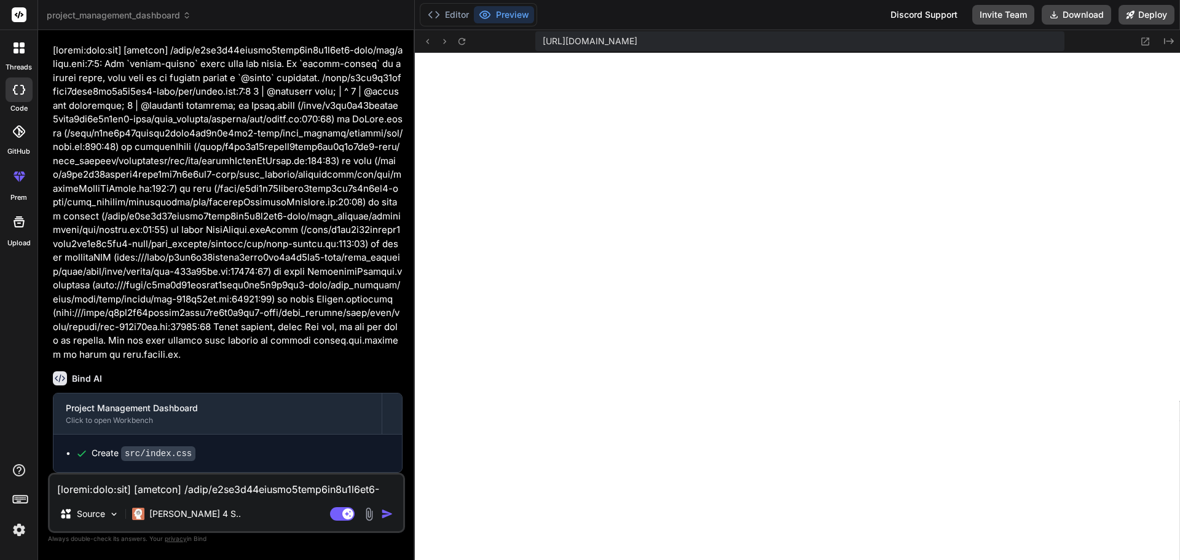
click at [10, 226] on div at bounding box center [18, 221] width 29 height 29
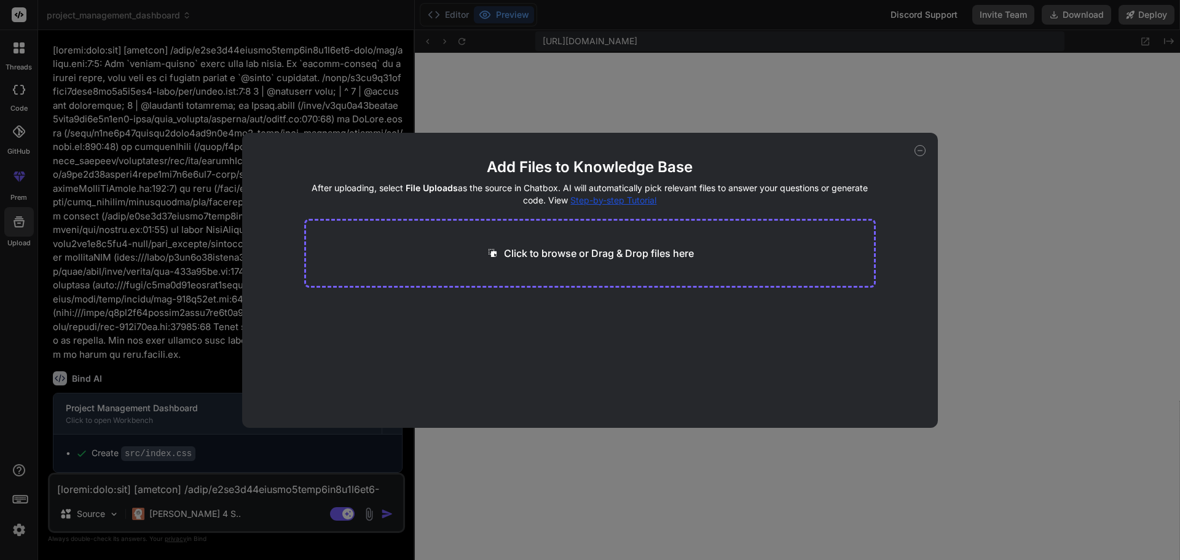
click at [915, 147] on icon at bounding box center [919, 150] width 11 height 11
type textarea "x"
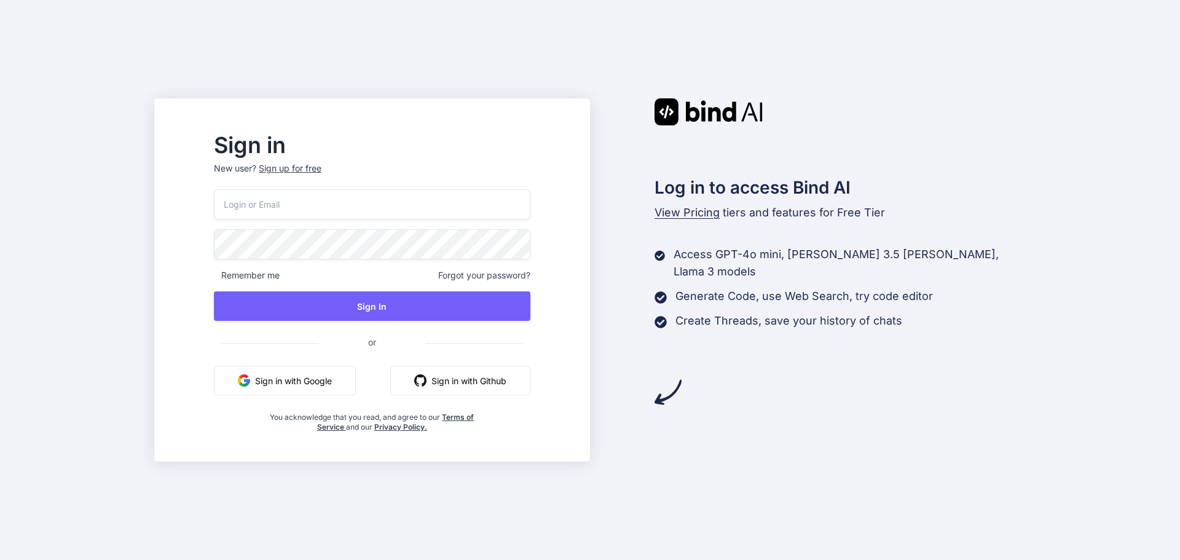
click at [327, 377] on button "Sign in with Google" at bounding box center [285, 380] width 142 height 29
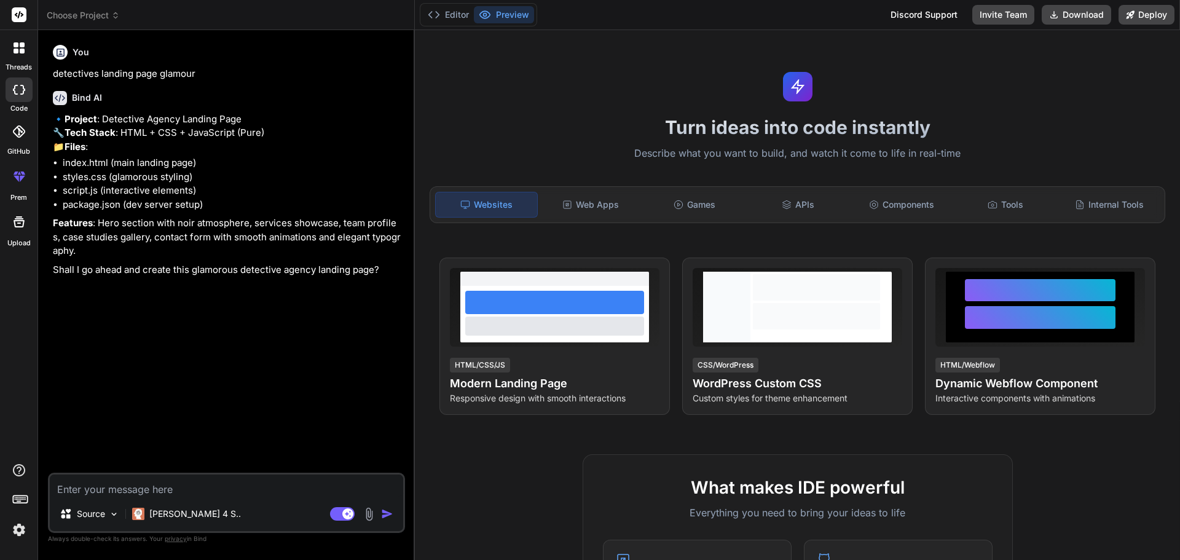
type textarea "x"
type textarea "y"
type textarea "x"
type textarea "ye"
type textarea "x"
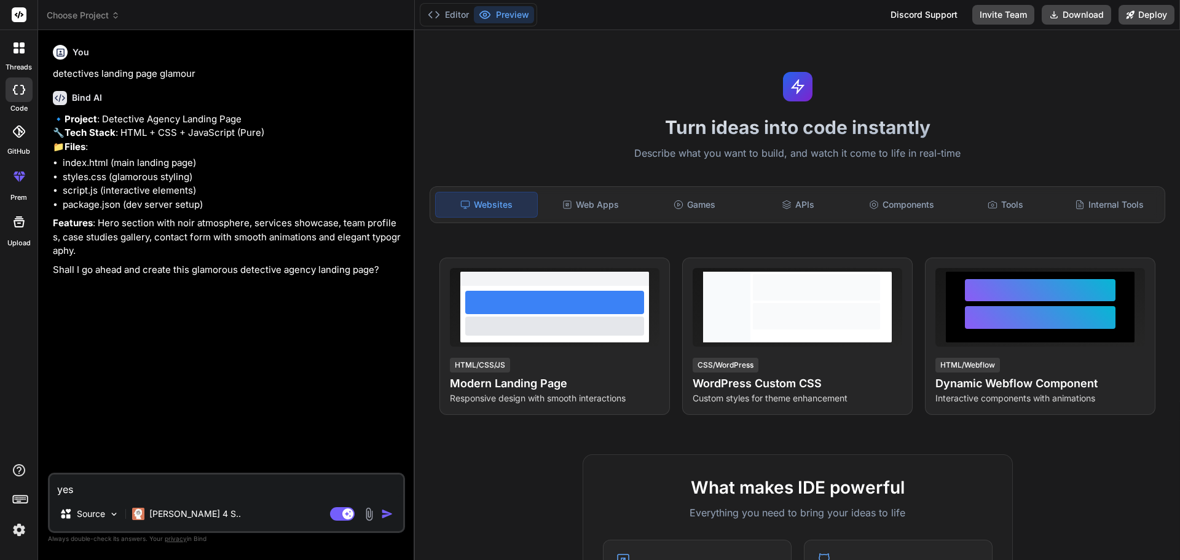
type textarea "yes"
type textarea "x"
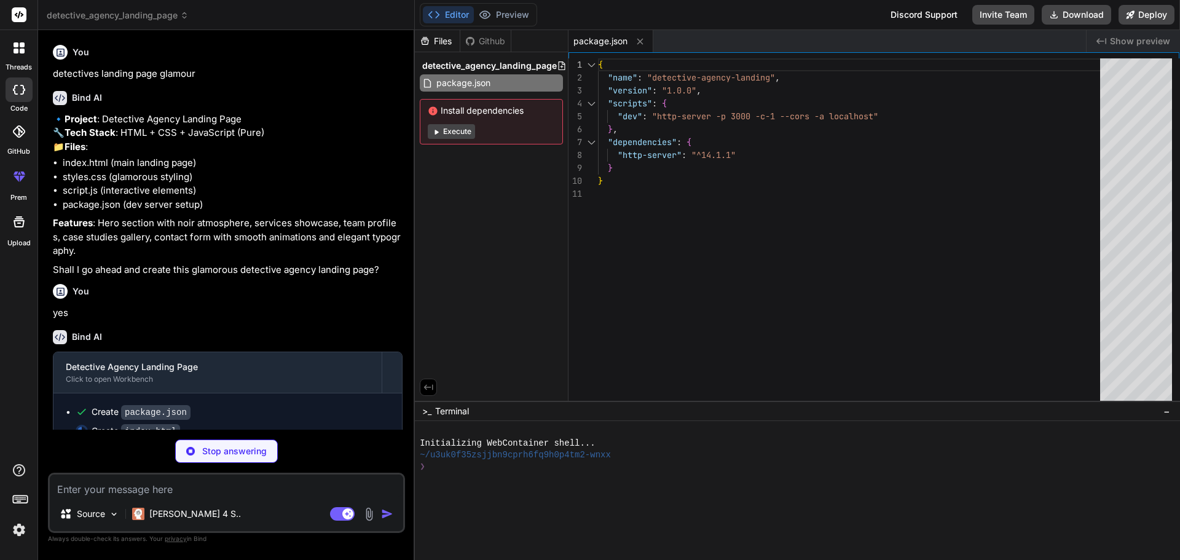
click at [463, 136] on button "Execute" at bounding box center [451, 131] width 47 height 15
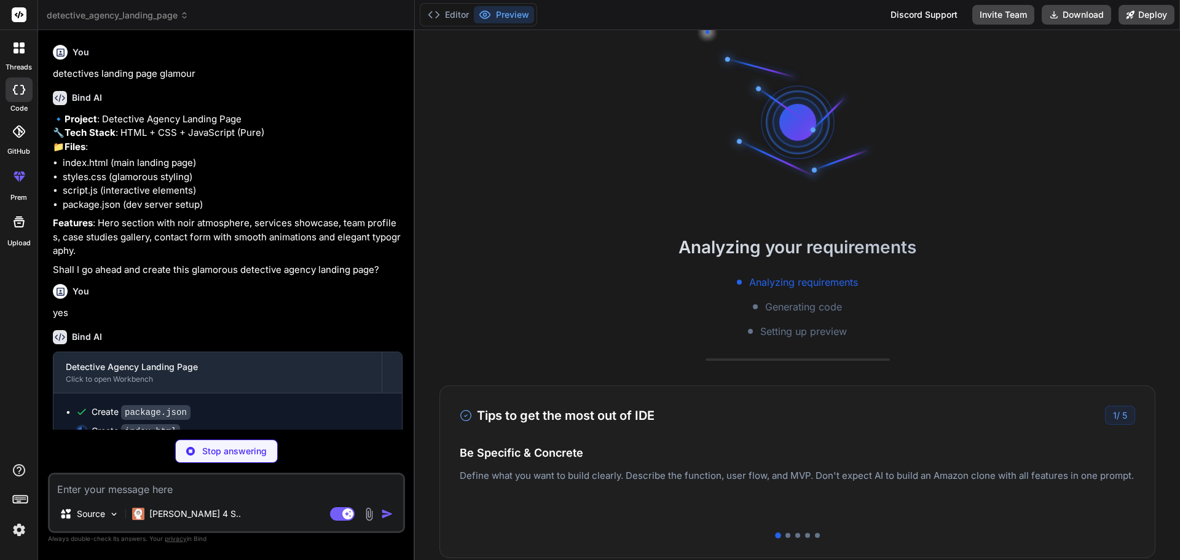
scroll to position [93, 0]
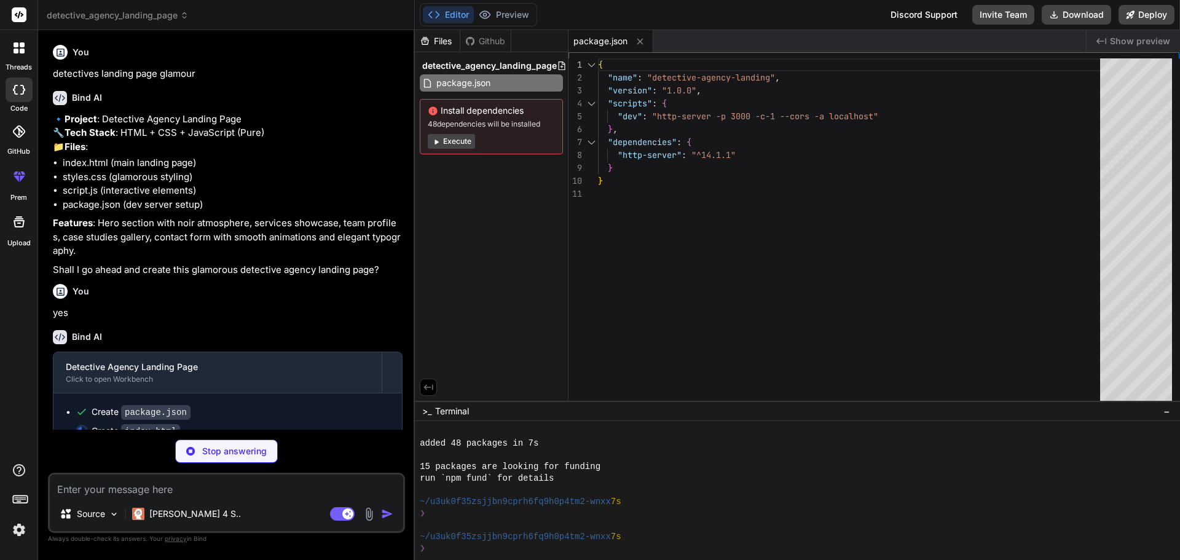
click at [447, 143] on button "Execute" at bounding box center [451, 141] width 47 height 15
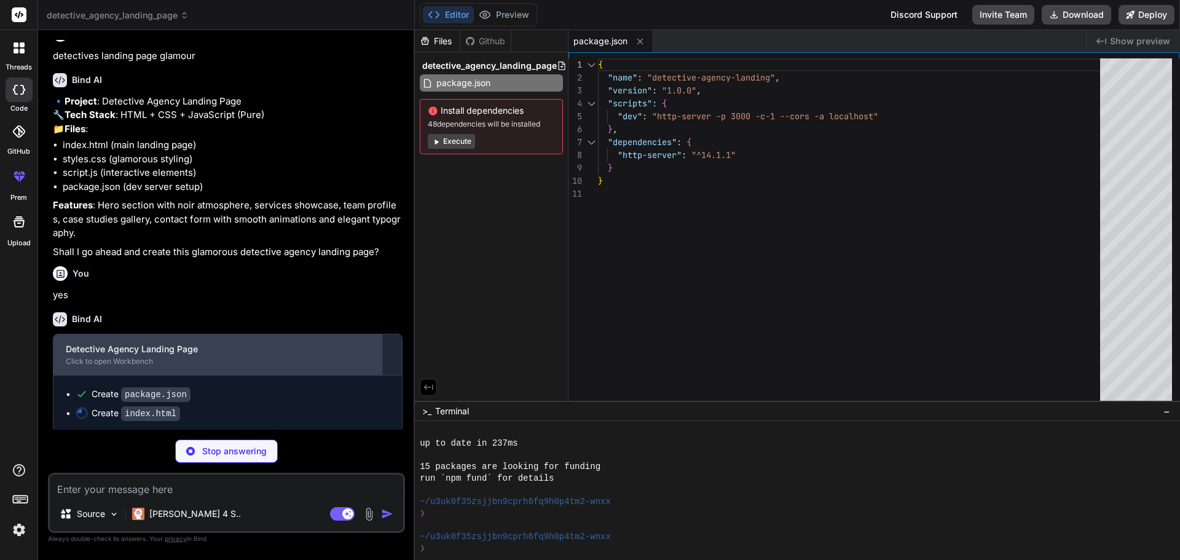
scroll to position [49, 0]
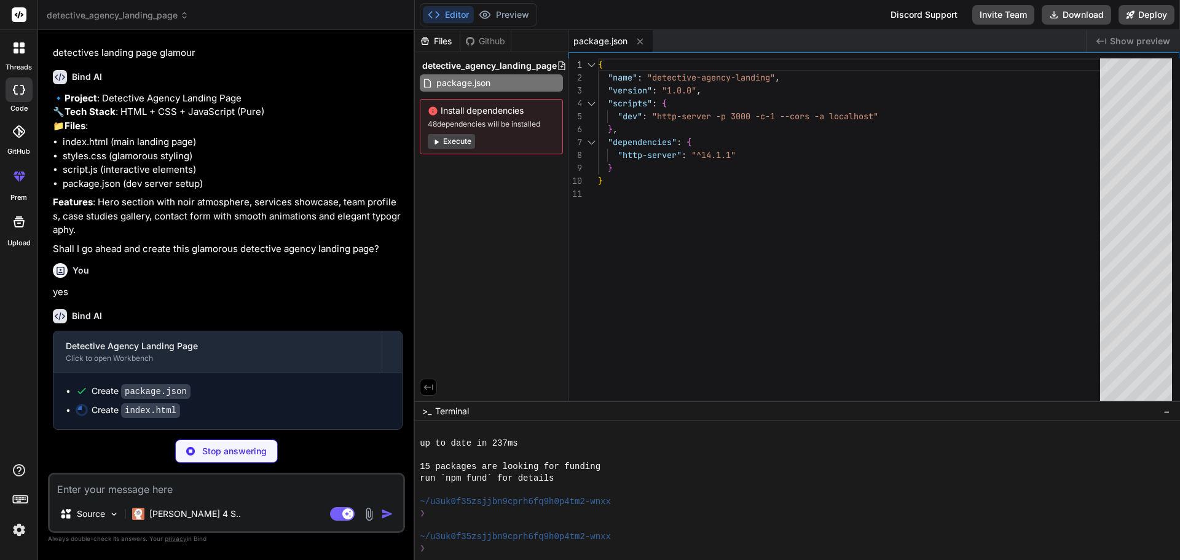
type textarea "x"
type textarea "<p>&copy; 2024 Noir Investigations. All rights reserved. Licensed Private Inves…"
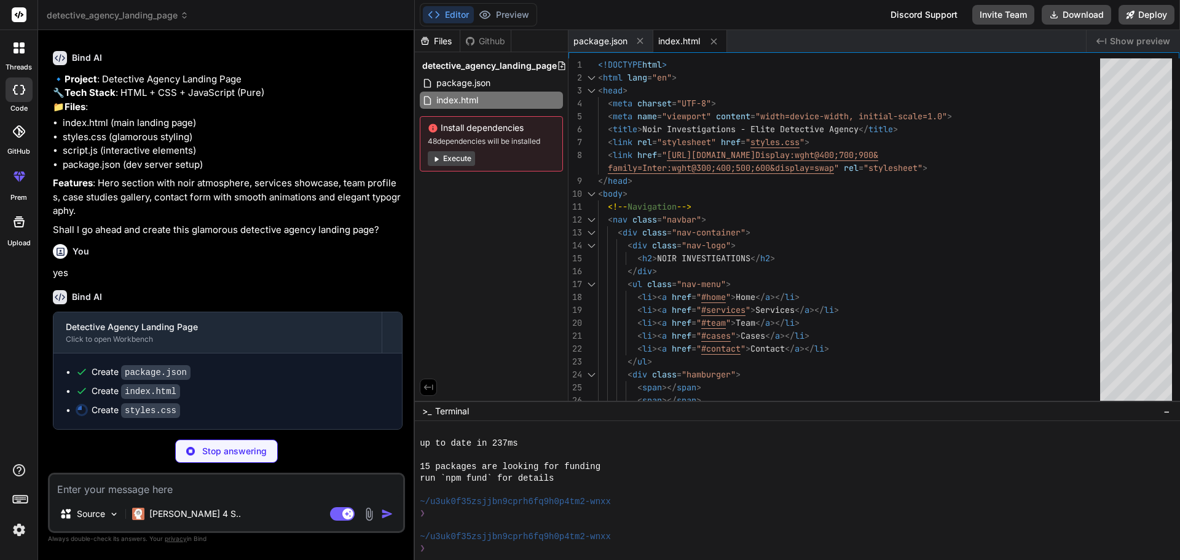
type textarea "x"
type textarea ".hero-content { padding: 0 1rem; } .contact-form { padding: 1.5rem; } }"
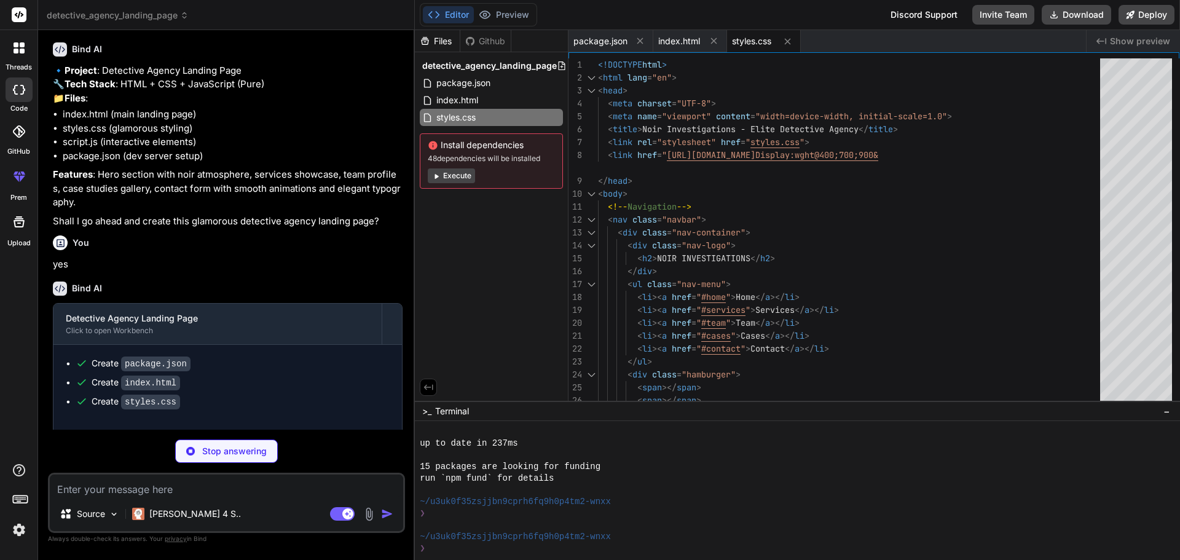
type textarea "x"
type textarea "from { transform: translateX(0); opacity: 1; } to { transform: translateX(100%)…"
type textarea "x"
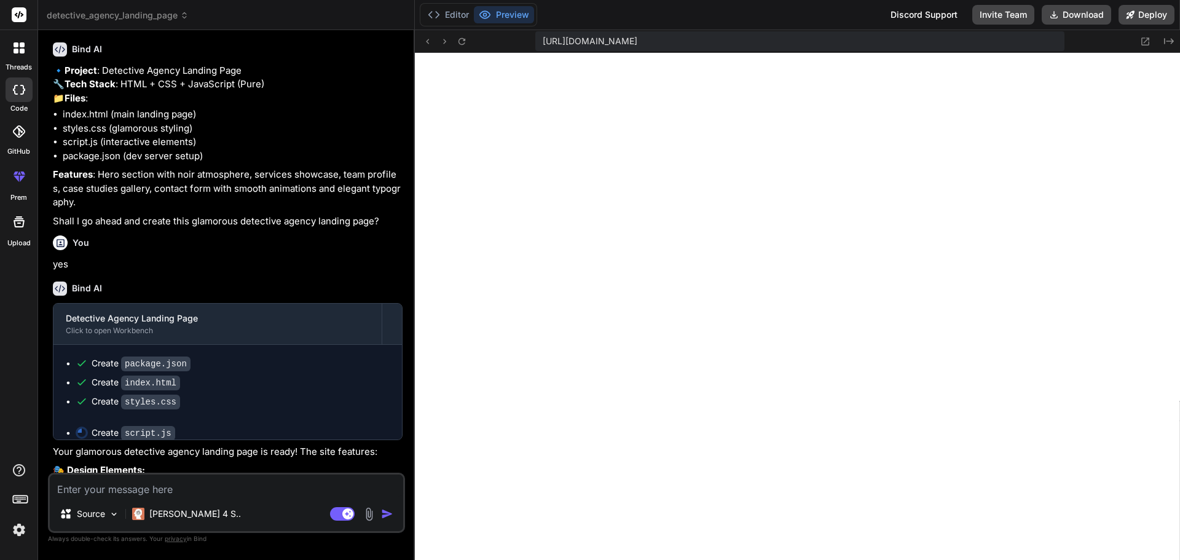
scroll to position [887, 0]
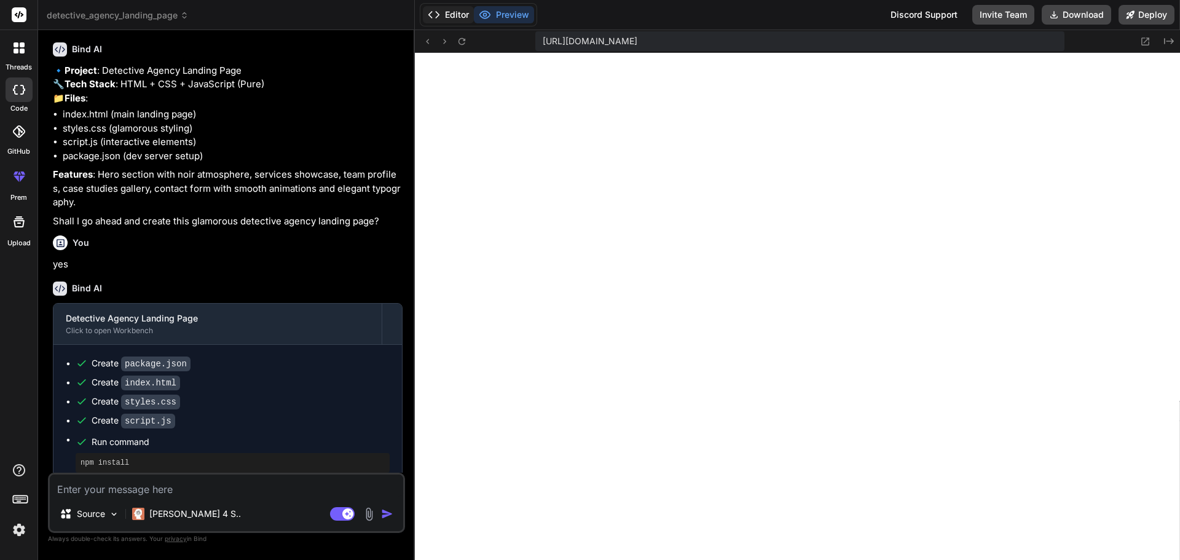
click at [452, 9] on button "Editor" at bounding box center [448, 14] width 51 height 17
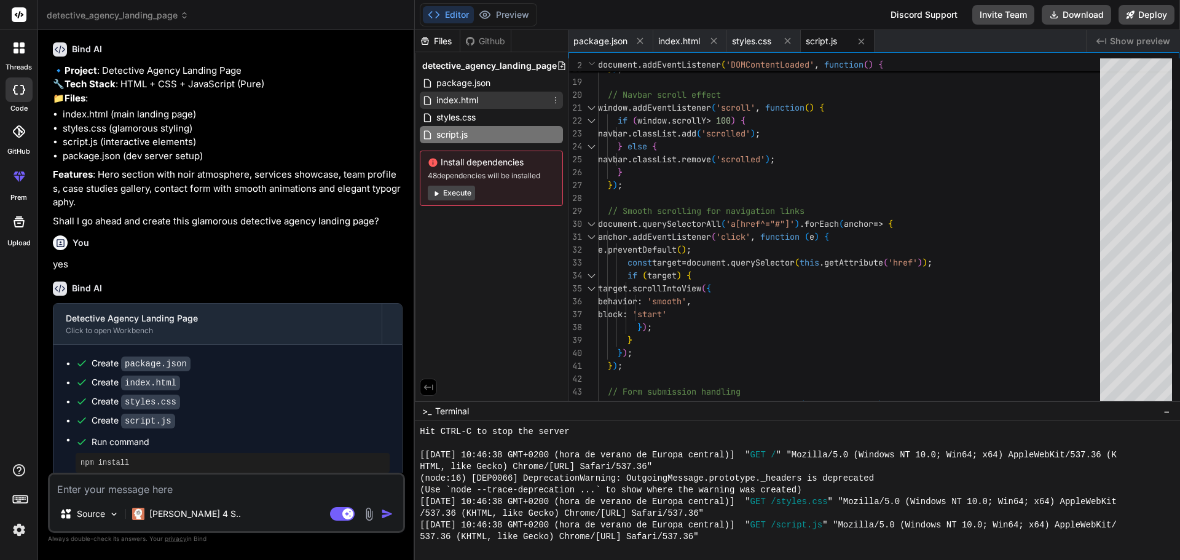
click at [463, 95] on span "index.html" at bounding box center [457, 100] width 44 height 15
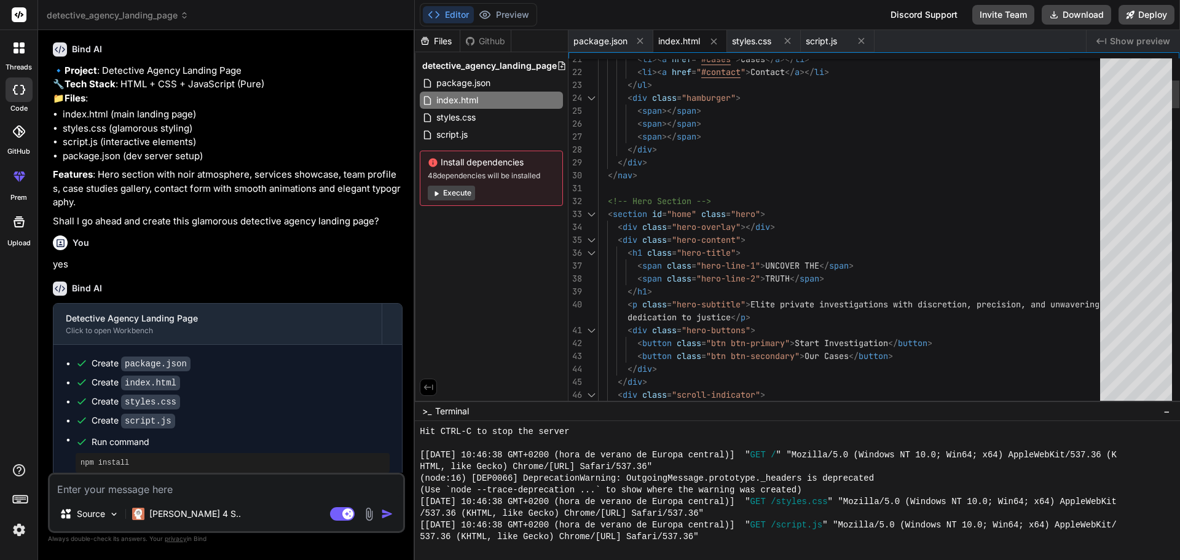
scroll to position [0, 0]
drag, startPoint x: 769, startPoint y: 265, endPoint x: 823, endPoint y: 263, distance: 54.1
drag, startPoint x: 769, startPoint y: 265, endPoint x: 808, endPoint y: 270, distance: 39.6
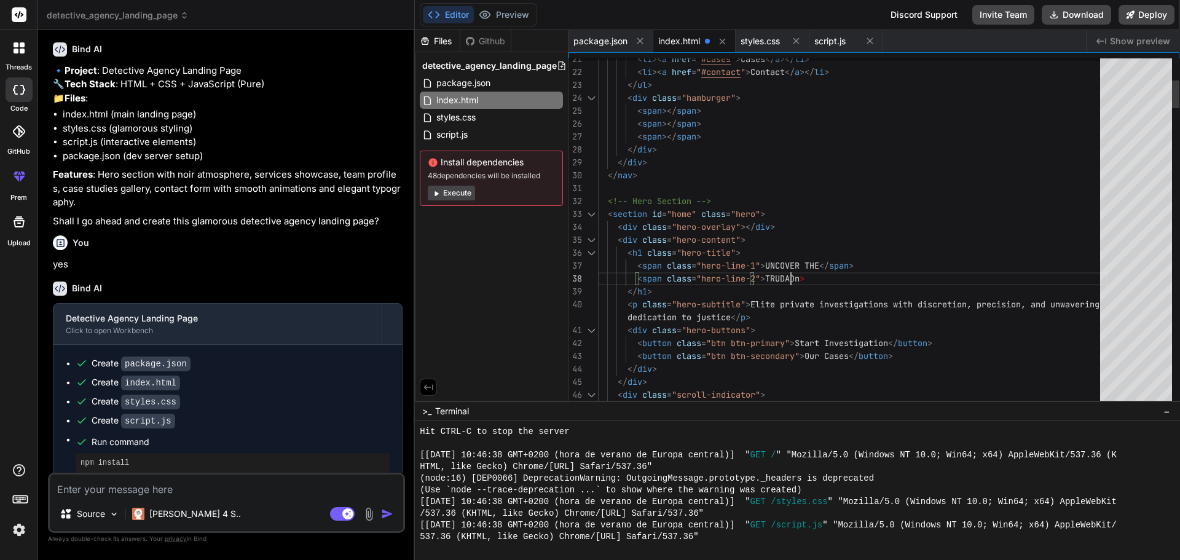
drag, startPoint x: 799, startPoint y: 275, endPoint x: 781, endPoint y: 277, distance: 18.5
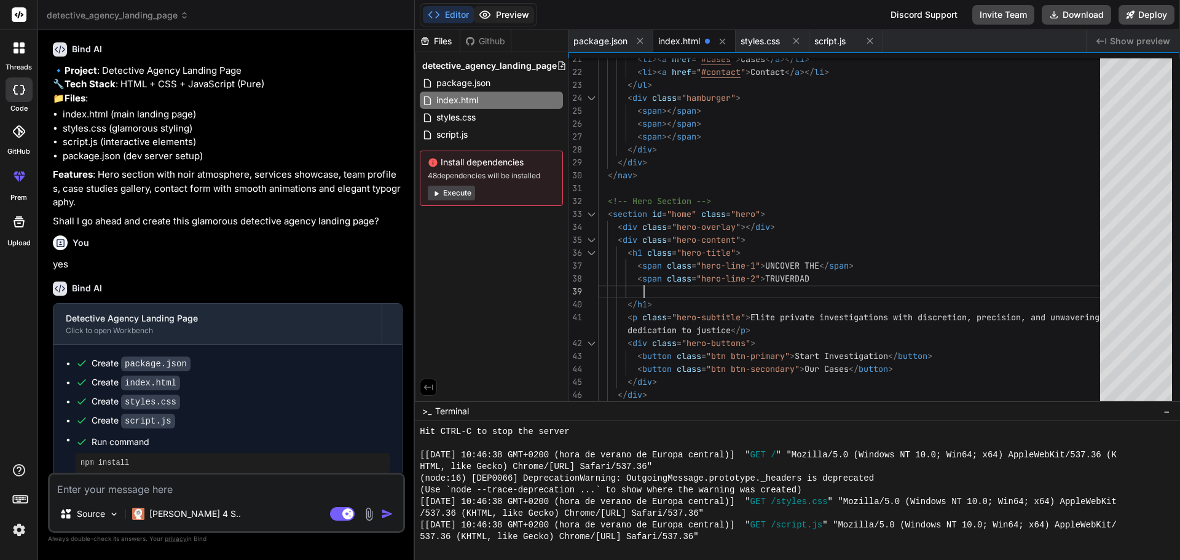
type textarea "</nav> <!-- Hero Section --> <section id="home" class="hero"> <div class="hero-…"
click at [499, 15] on button "Preview" at bounding box center [504, 14] width 60 height 17
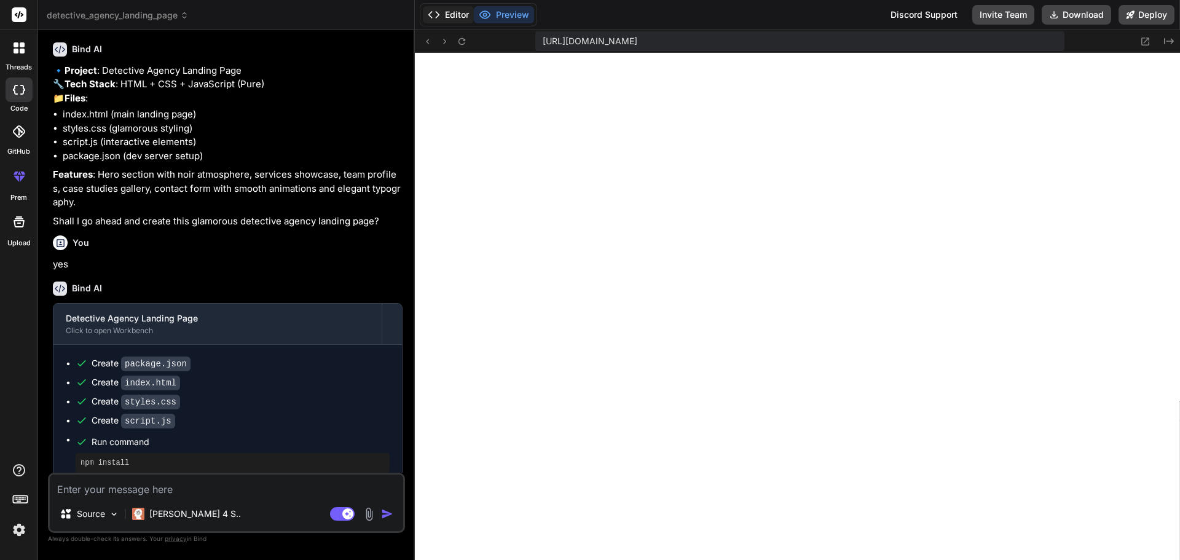
click at [444, 9] on button "Editor" at bounding box center [448, 14] width 51 height 17
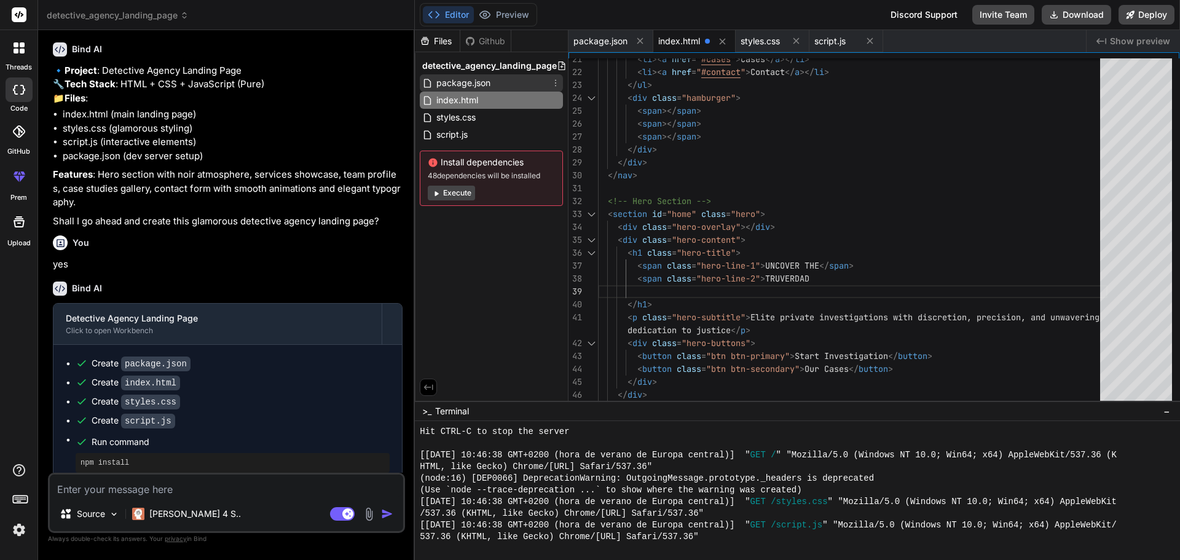
click at [455, 79] on span "package.json" at bounding box center [463, 83] width 57 height 15
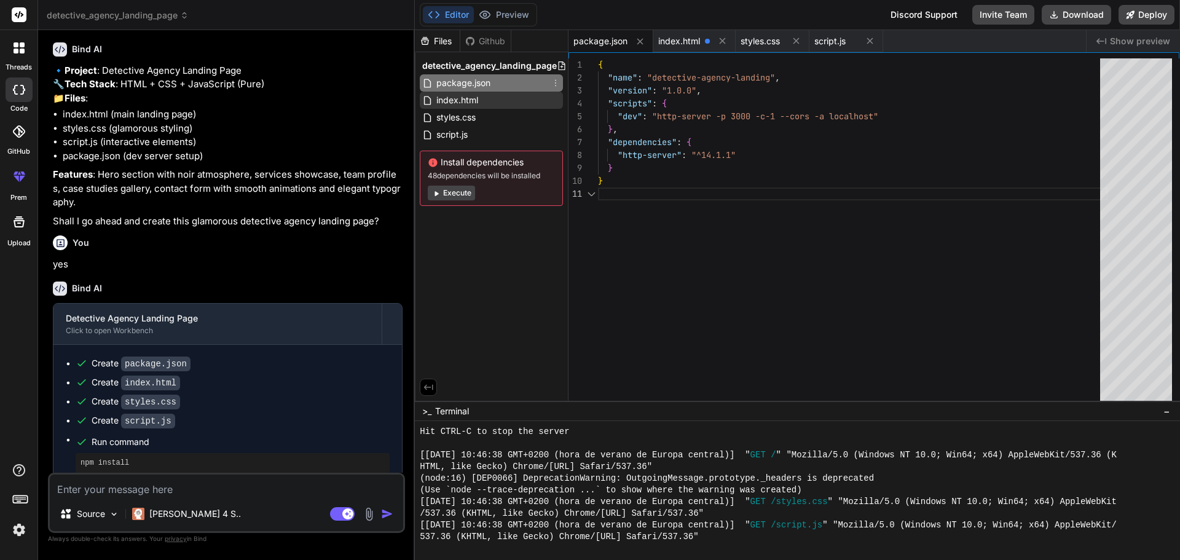
scroll to position [12, 0]
click at [460, 96] on span "index.html" at bounding box center [457, 100] width 44 height 15
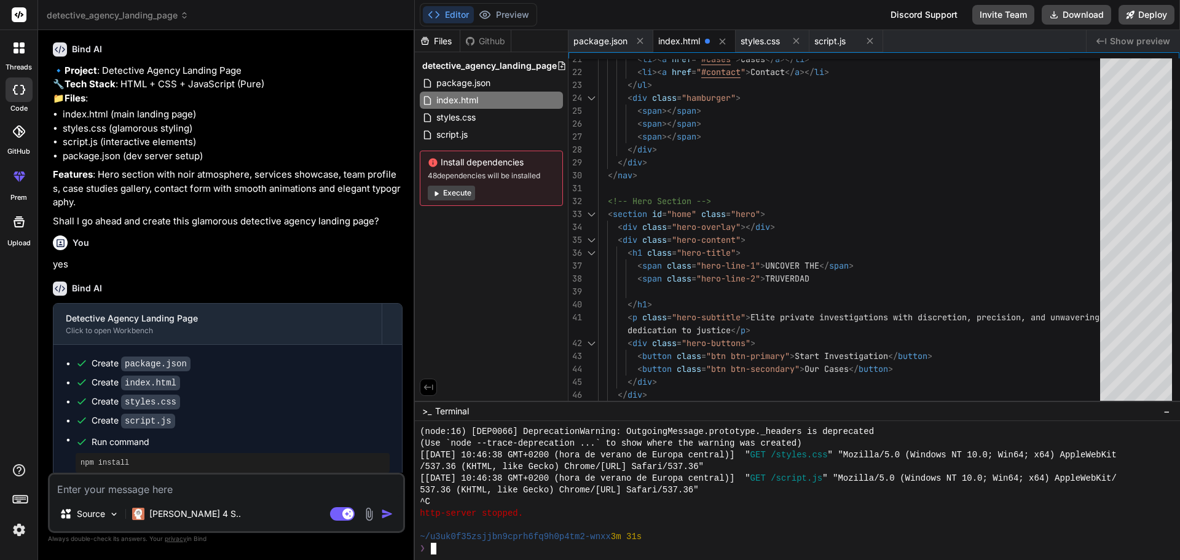
scroll to position [934, 0]
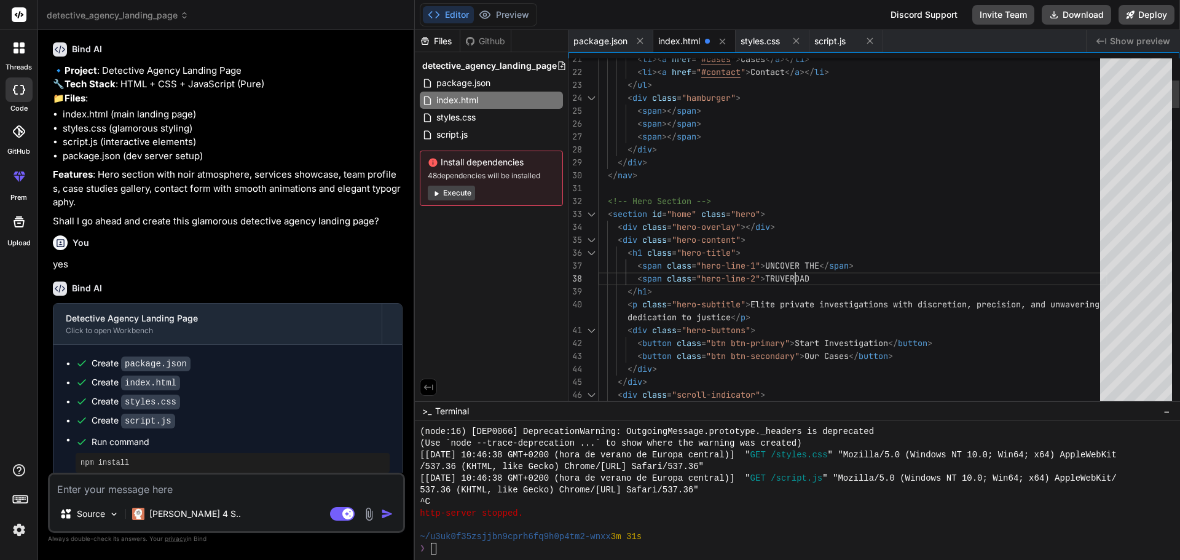
type textarea "</nav> <!-- Hero Section --> <section id="home" class="hero"> <div class="hero-…"
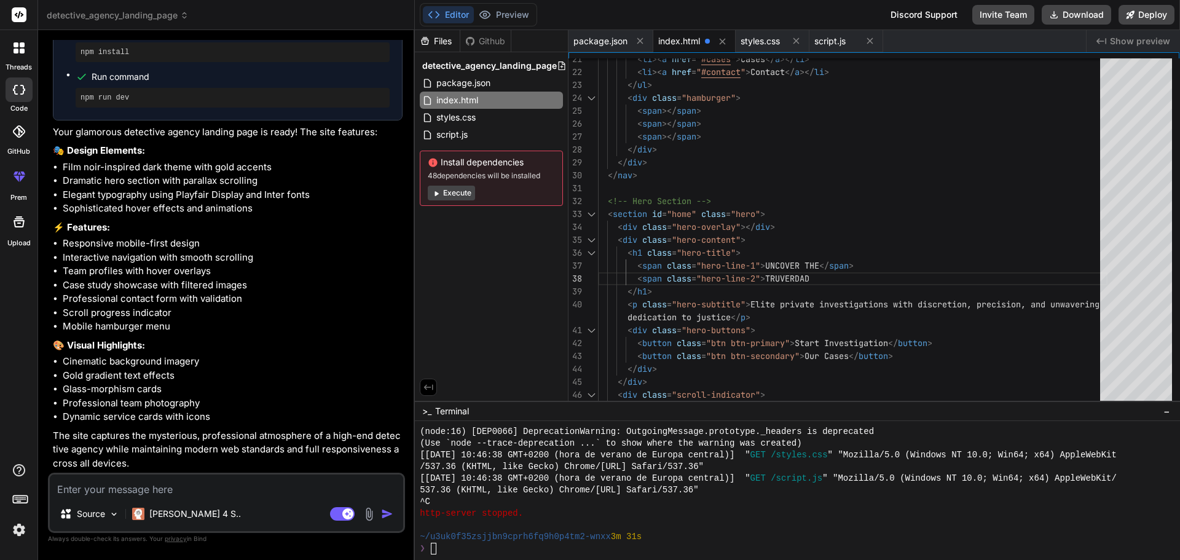
scroll to position [487, 0]
click at [508, 12] on button "Preview" at bounding box center [504, 14] width 60 height 17
click at [462, 189] on button "Execute" at bounding box center [451, 193] width 47 height 15
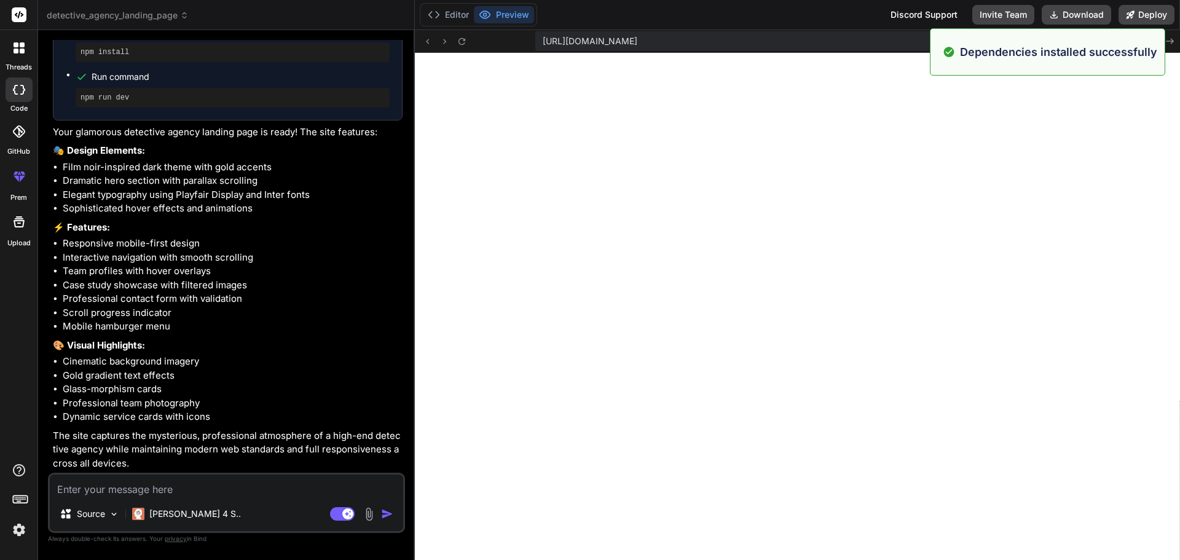
scroll to position [1436, 0]
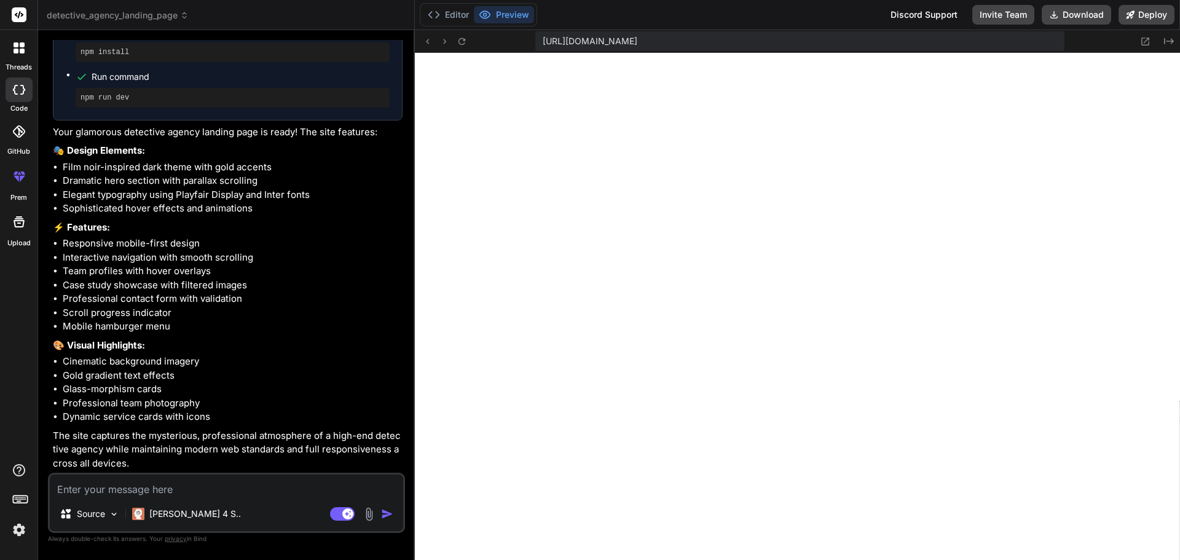
click at [225, 484] on textarea at bounding box center [226, 485] width 353 height 22
type textarea "x"
type textarea "C"
type textarea "x"
type textarea "CO"
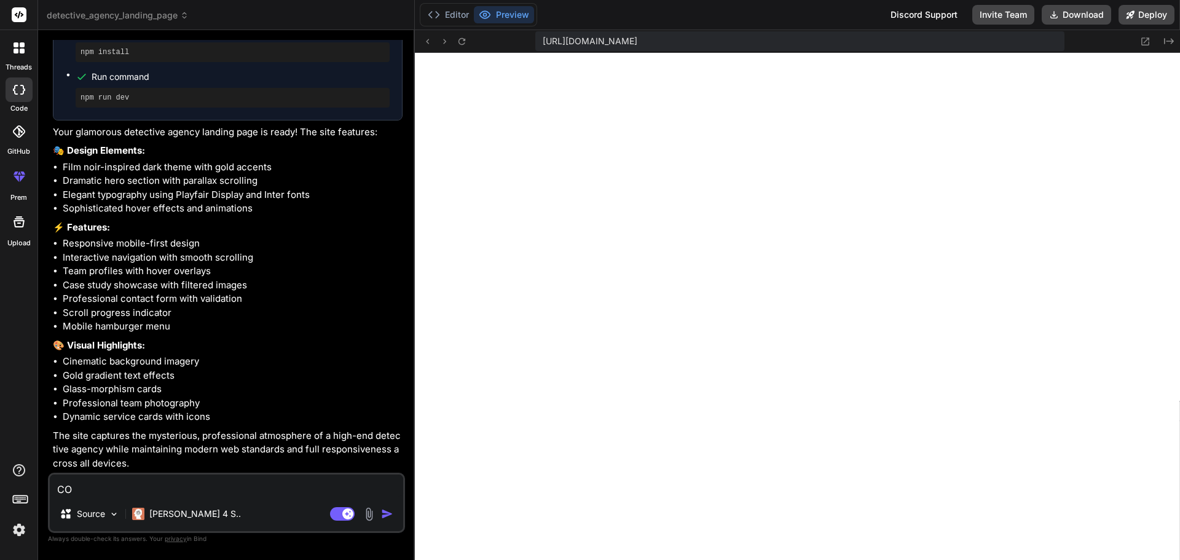
type textarea "x"
type textarea "COO"
type textarea "x"
type textarea "COOK"
type textarea "x"
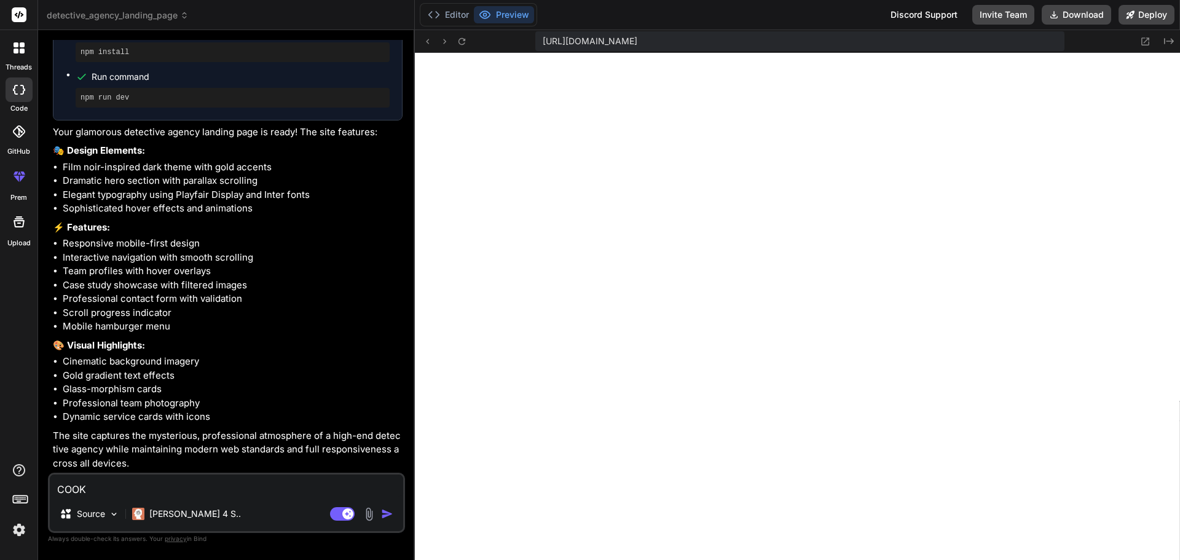
type textarea "COOKI"
type textarea "x"
type textarea "COOKIE"
type textarea "x"
type textarea "COOKIES"
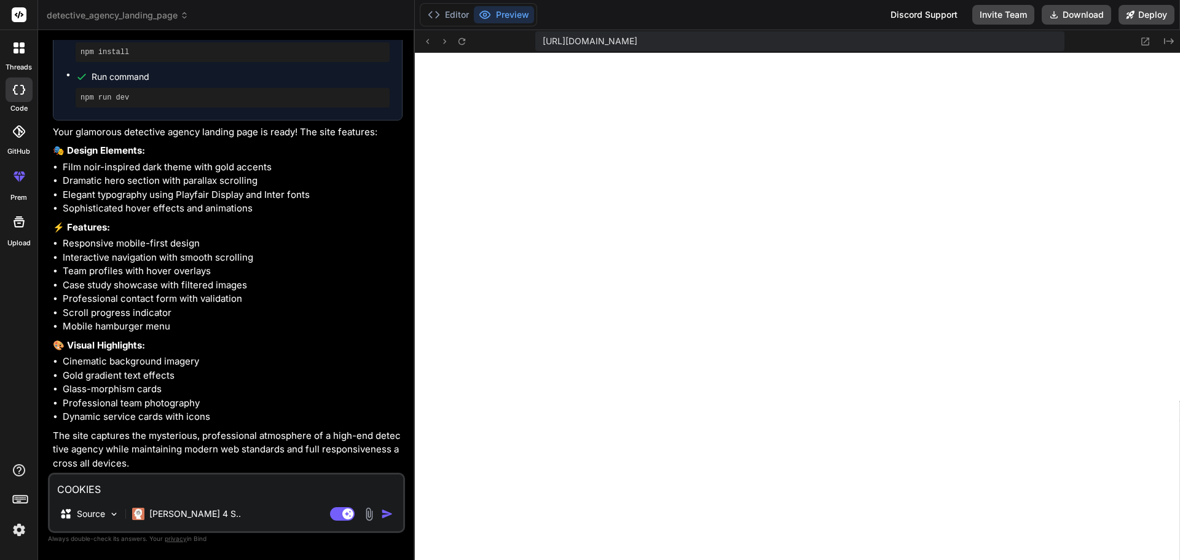
type textarea "x"
type textarea "COOKIES"
type textarea "x"
type textarea "COOKIES A"
type textarea "x"
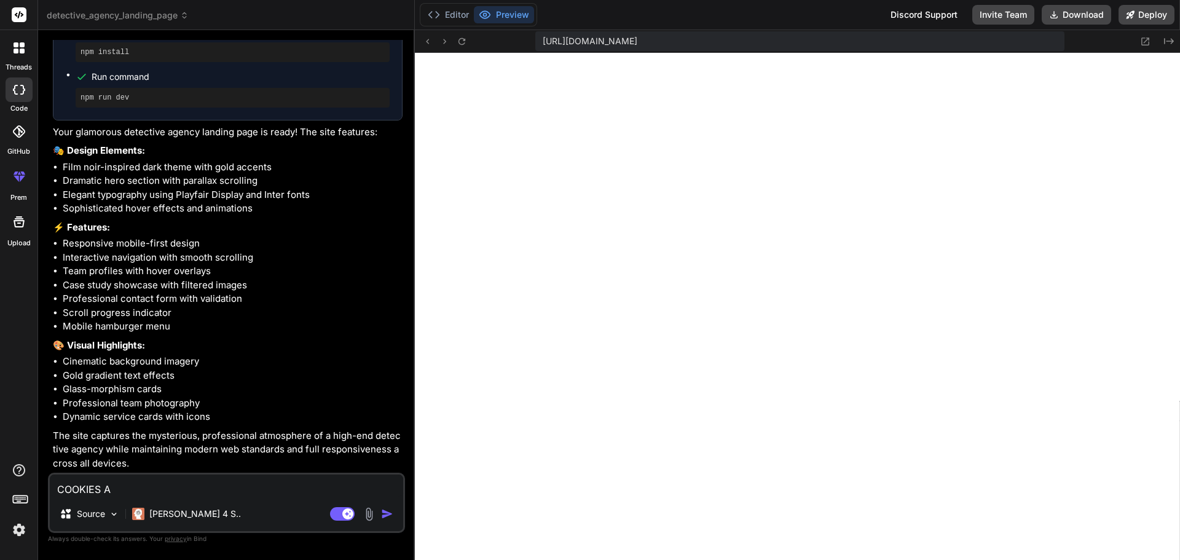
type textarea "COOKIES AL"
type textarea "x"
type textarea "COOKIES ALE"
type textarea "x"
type textarea "COOKIES ALER"
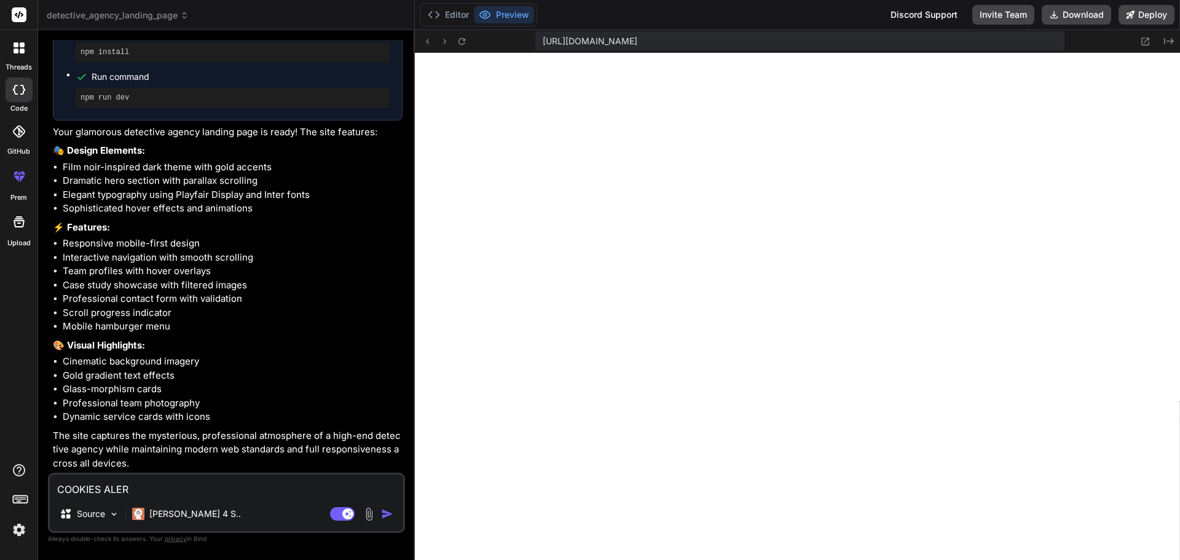
type textarea "x"
type textarea "COOKIES ALERT"
type textarea "x"
type textarea "COOKIES ALERT"
type textarea "x"
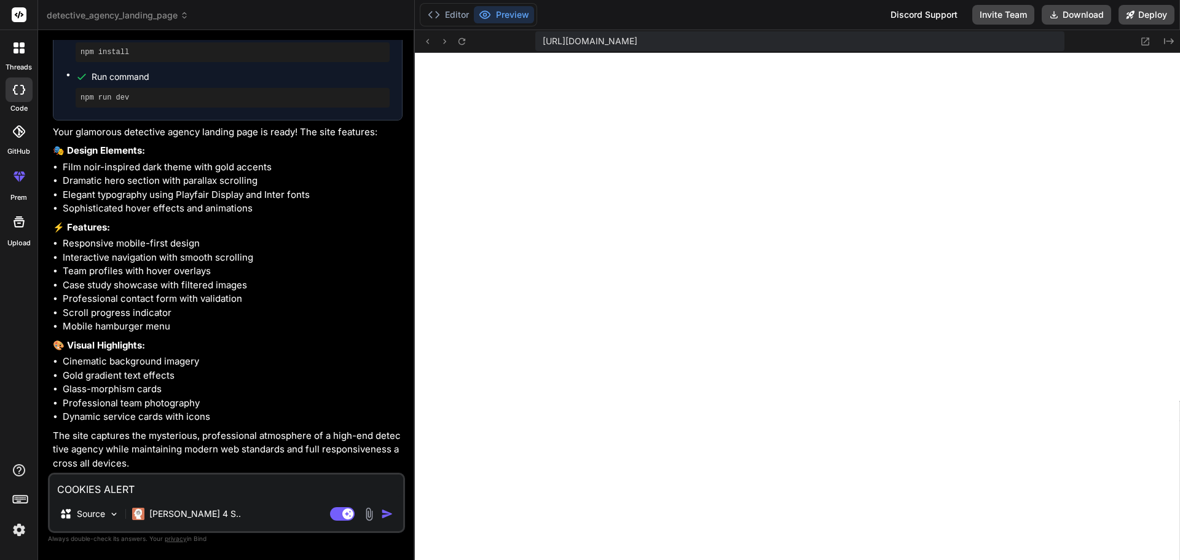
type textarea "COOKIES ALERT ?"
type textarea "x"
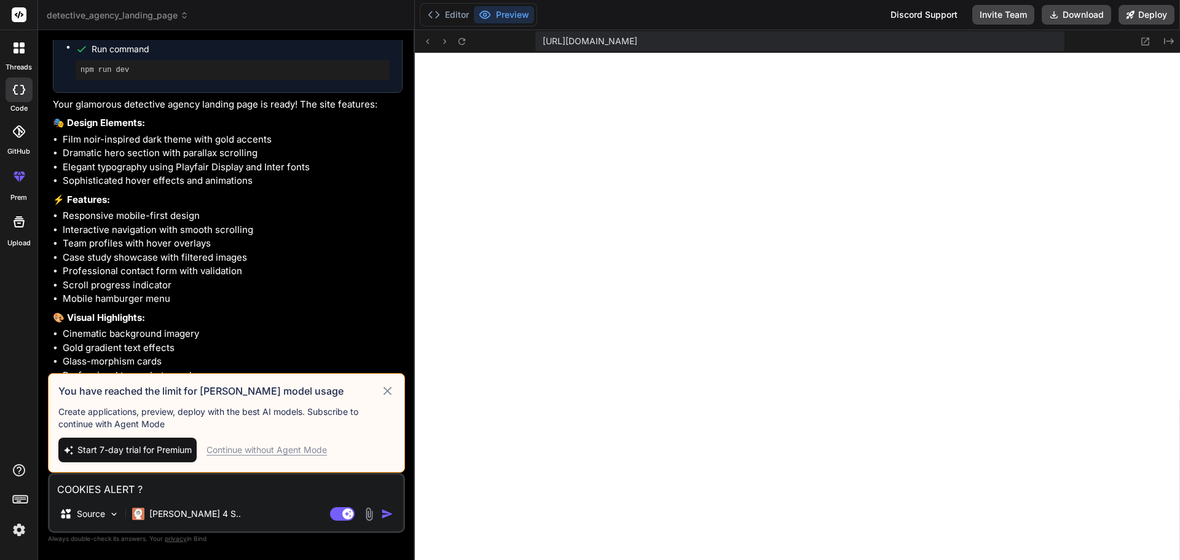
type textarea "COOKIES ALERT ?"
click at [271, 448] on div "Continue without Agent Mode" at bounding box center [266, 450] width 120 height 12
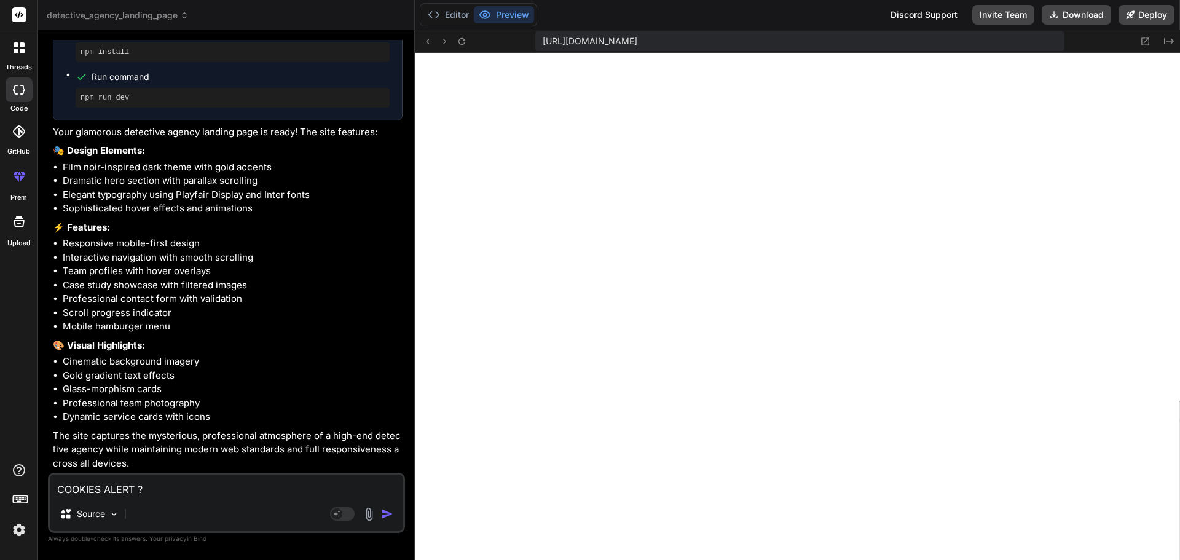
click at [380, 518] on div "Agent Mode. When this toggle is activated, AI automatically makes decisions, re…" at bounding box center [362, 513] width 71 height 15
click at [383, 518] on img "button" at bounding box center [387, 514] width 12 height 12
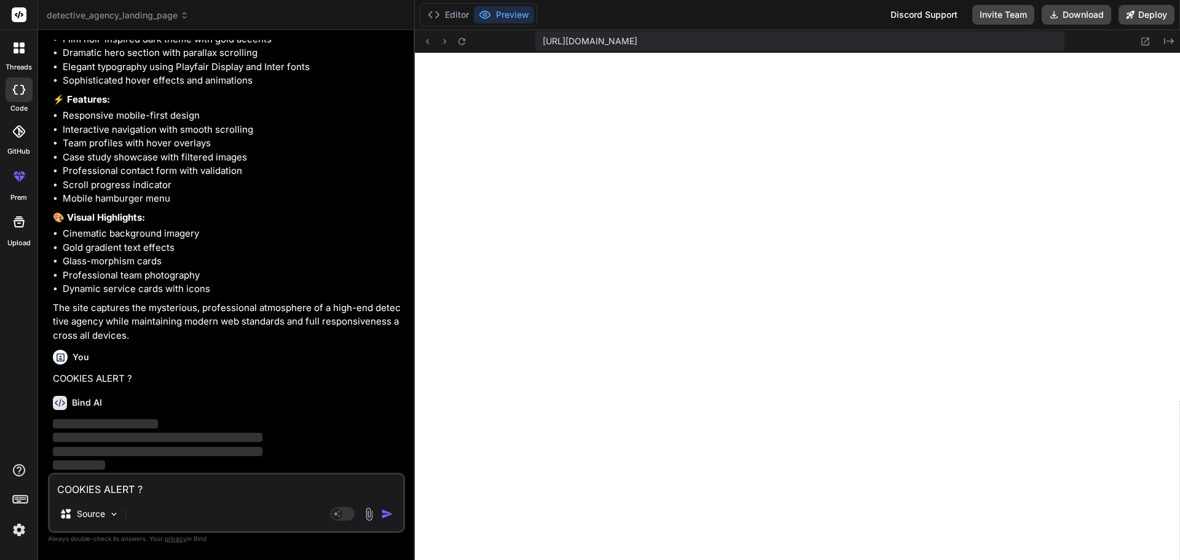
scroll to position [614, 0]
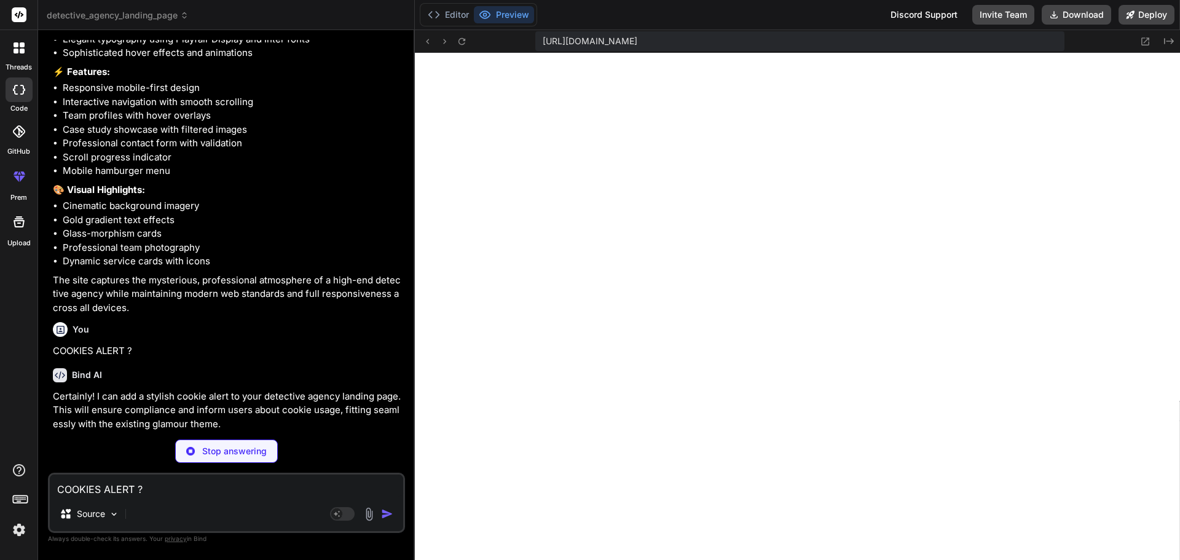
type textarea "x"
type textarea "</div> <script src="script.js"></script> </body> </html>"
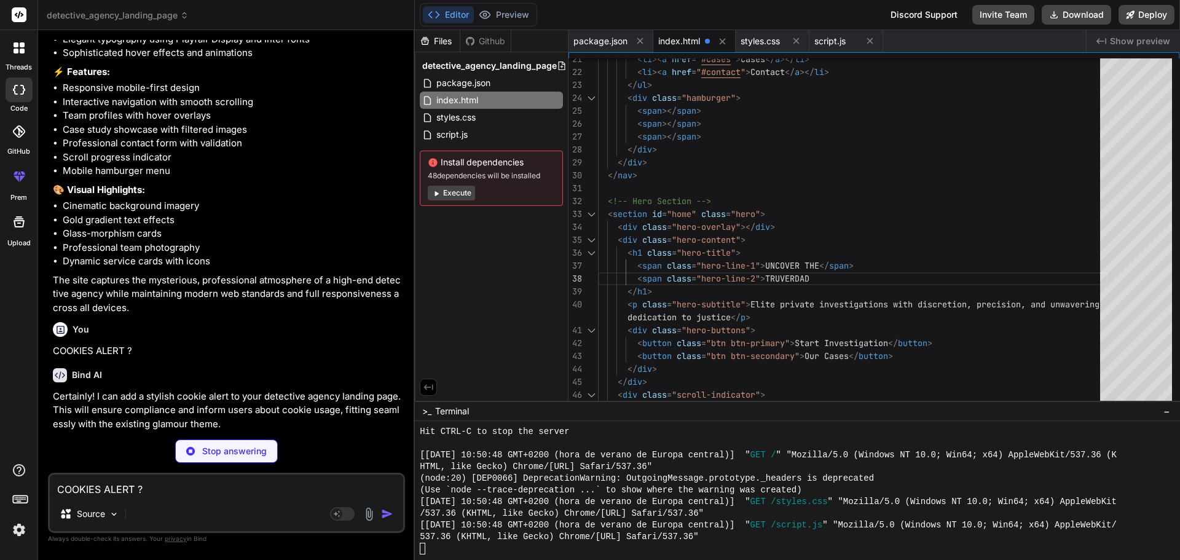
type textarea "x"
type textarea "padding: 0 1rem; } .contact-form { padding: 1.5rem; } }"
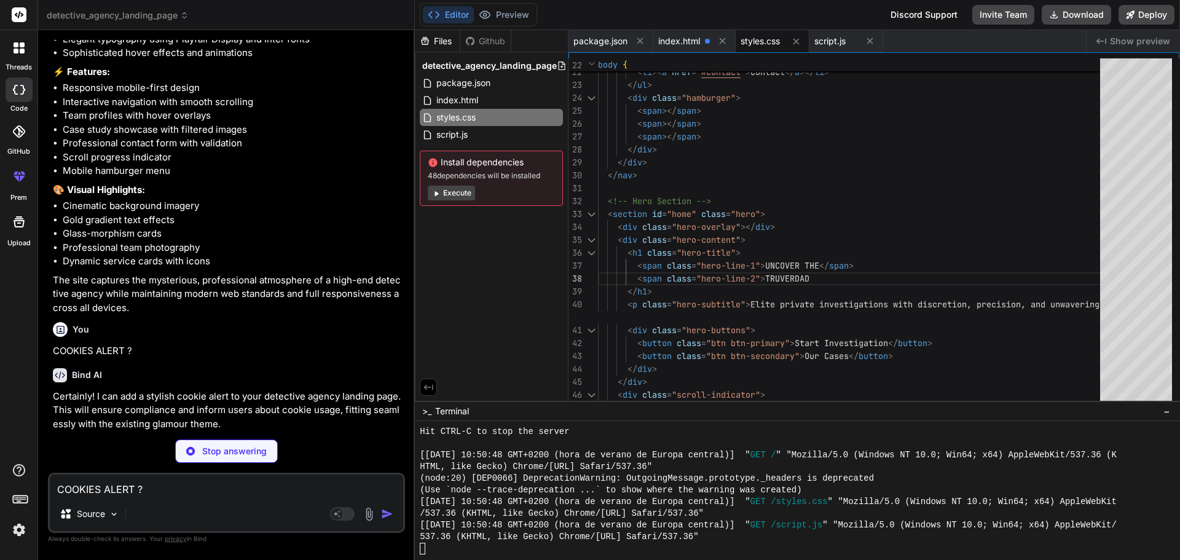
type textarea "x"
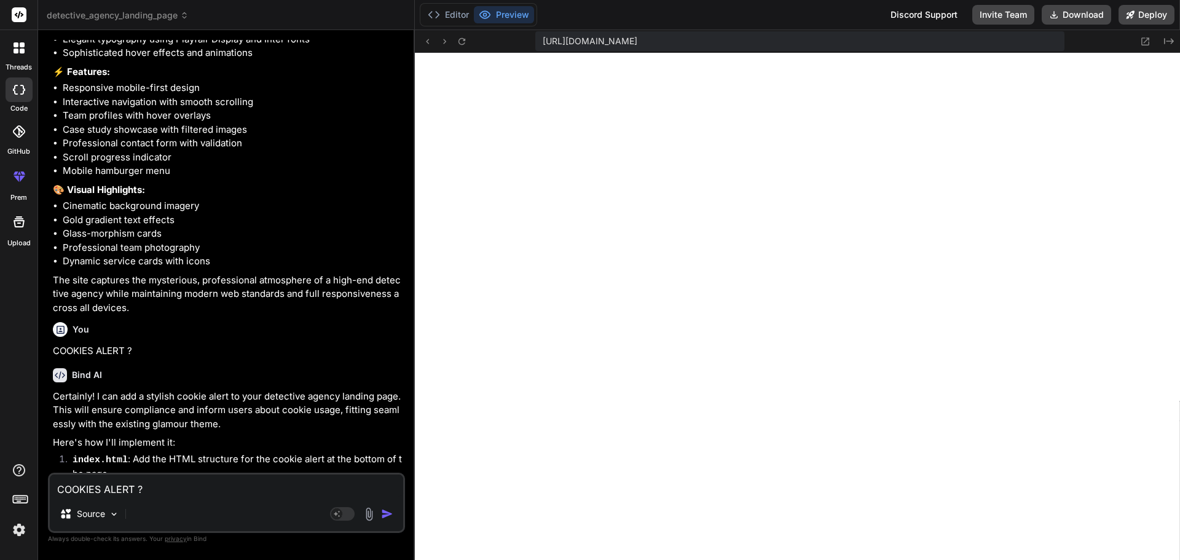
scroll to position [2078, 0]
click at [1062, 16] on button "Download" at bounding box center [1075, 15] width 69 height 20
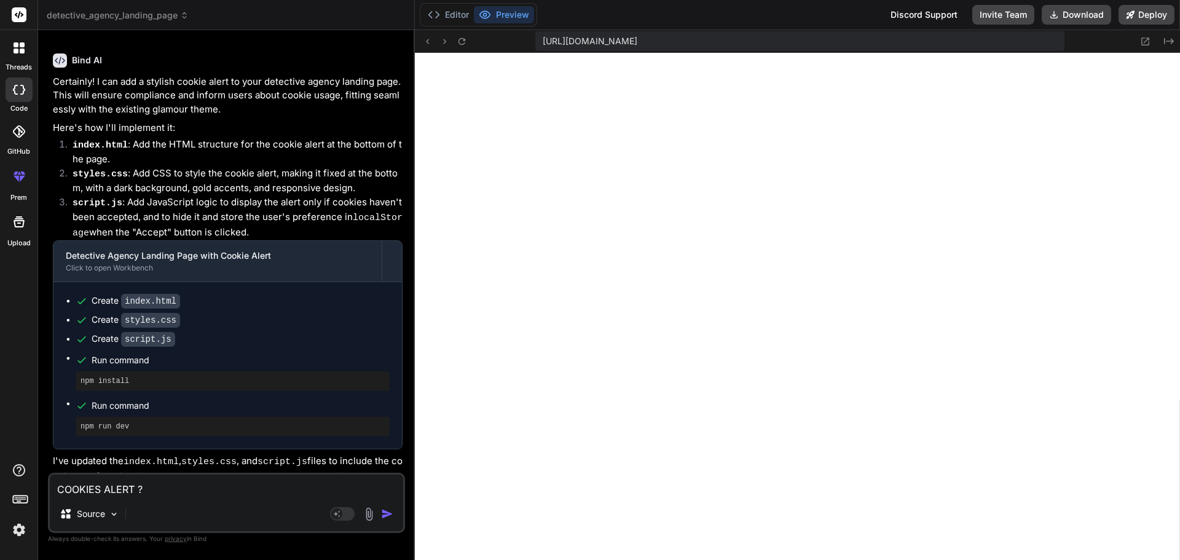
scroll to position [990, 0]
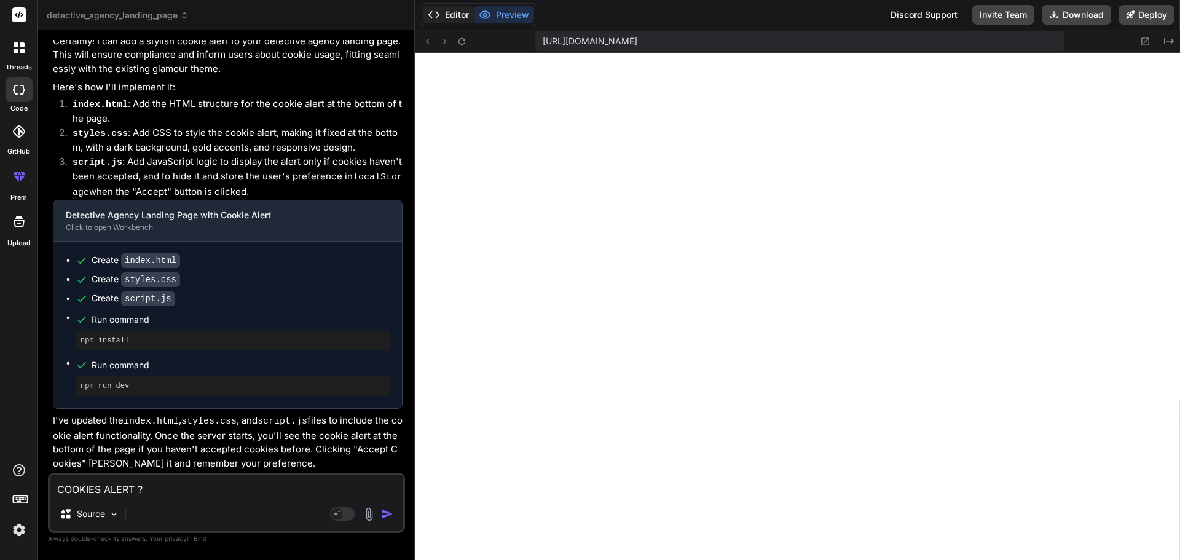
drag, startPoint x: 450, startPoint y: 15, endPoint x: 442, endPoint y: 18, distance: 9.1
click at [442, 18] on button "Editor" at bounding box center [448, 14] width 51 height 17
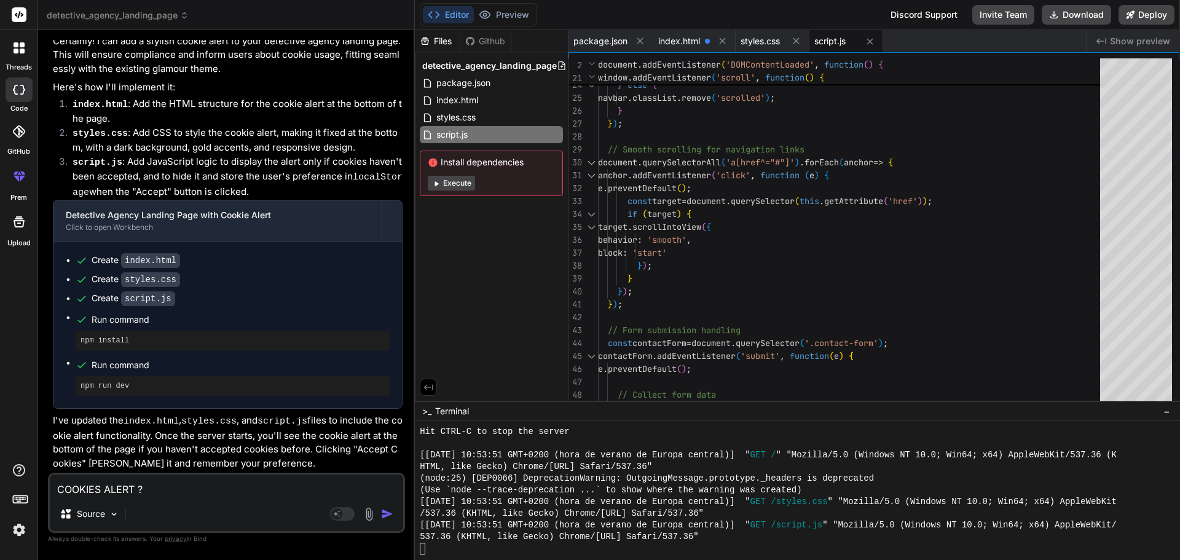
click at [456, 186] on button "Execute" at bounding box center [451, 183] width 47 height 15
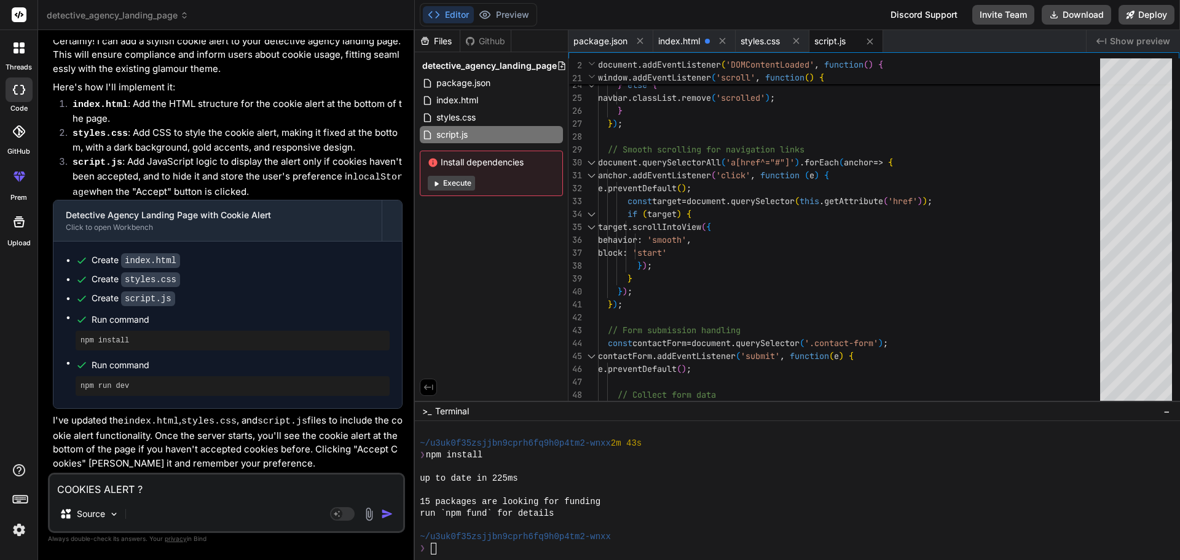
scroll to position [2241, 0]
type textarea "x"
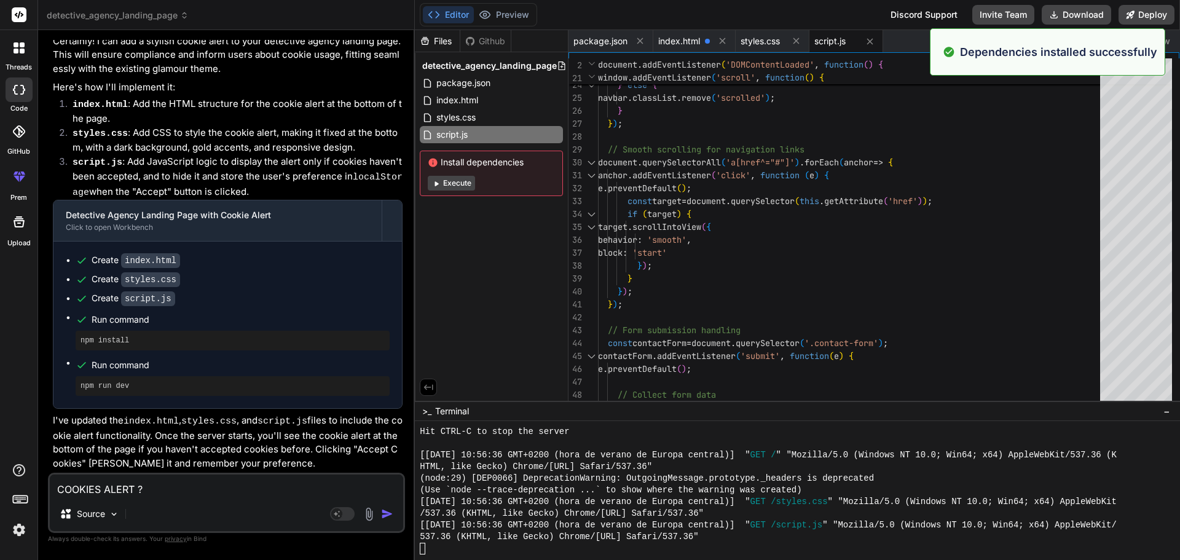
scroll to position [2603, 0]
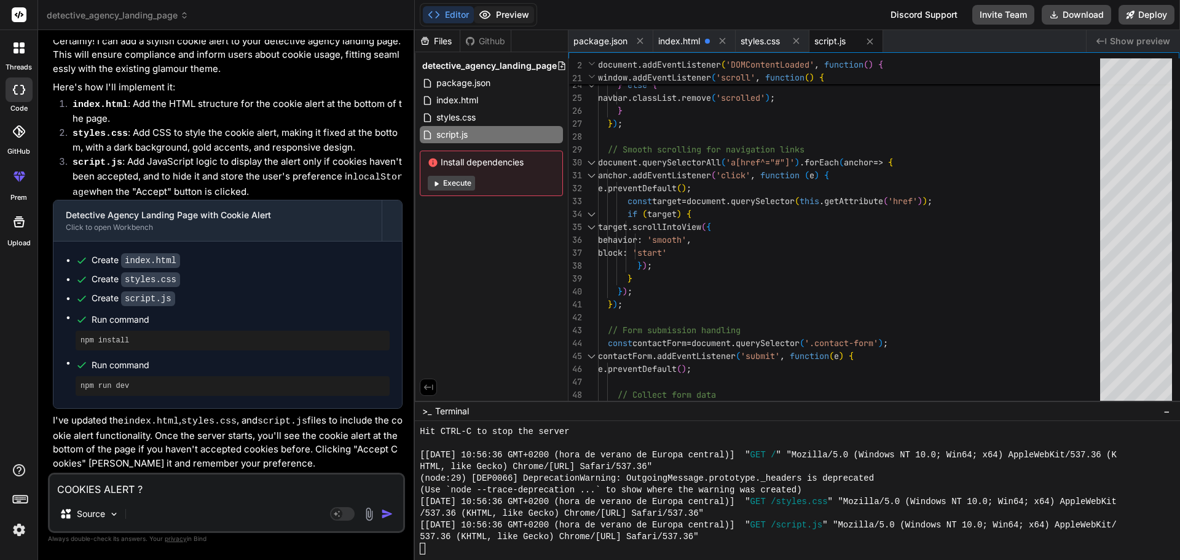
click at [510, 15] on button "Preview" at bounding box center [504, 14] width 60 height 17
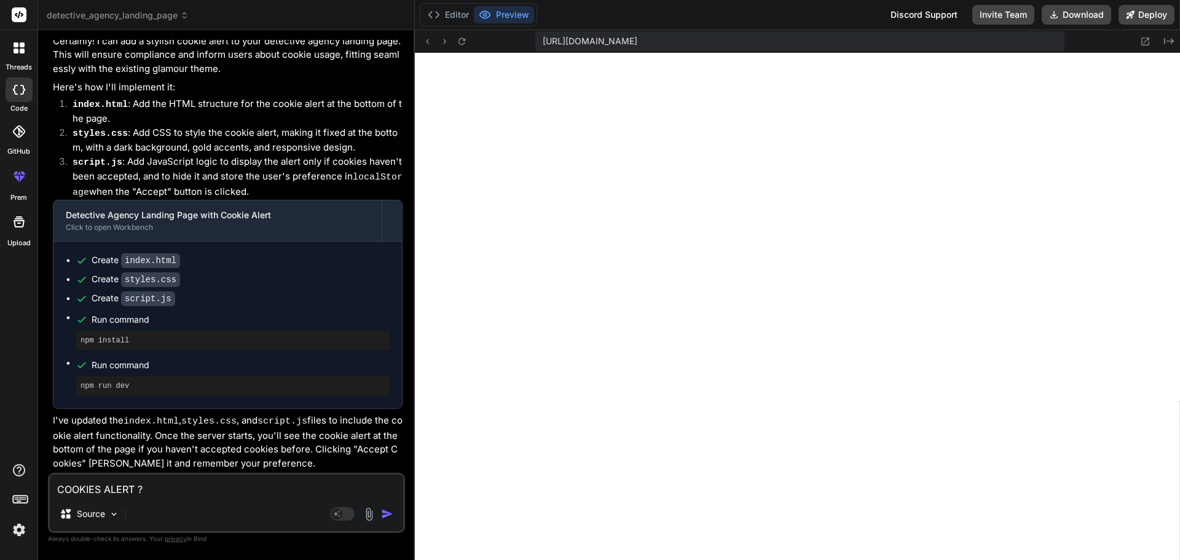
click at [238, 487] on textarea "COOKIES ALERT ?" at bounding box center [226, 485] width 353 height 22
type textarea "x"
type textarea "P"
type textarea "x"
type textarea "PO"
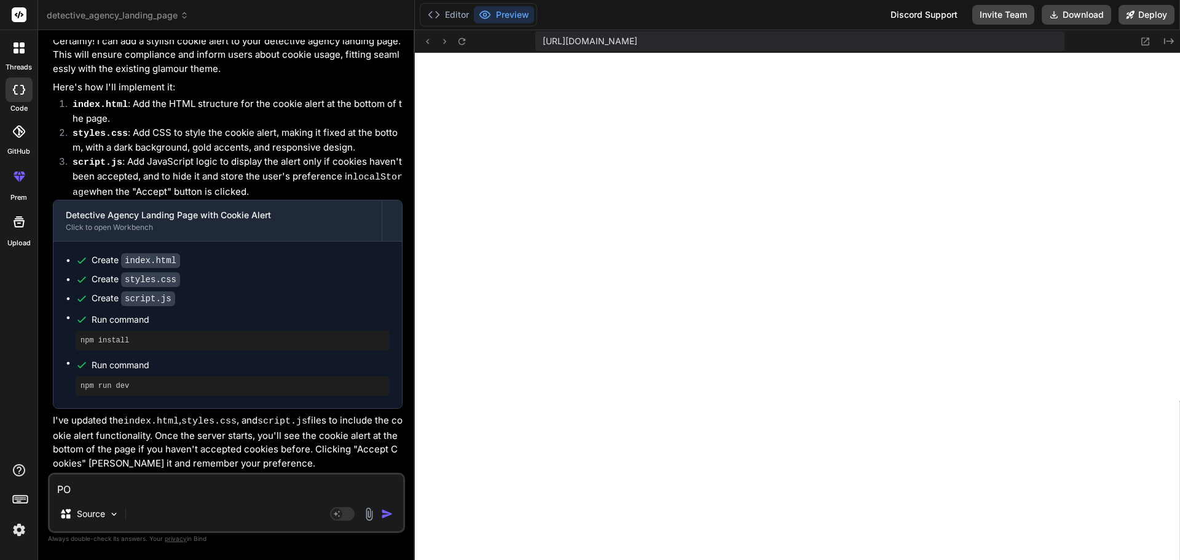
type textarea "x"
type textarea "POD"
type textarea "x"
type textarea "PODE"
type textarea "x"
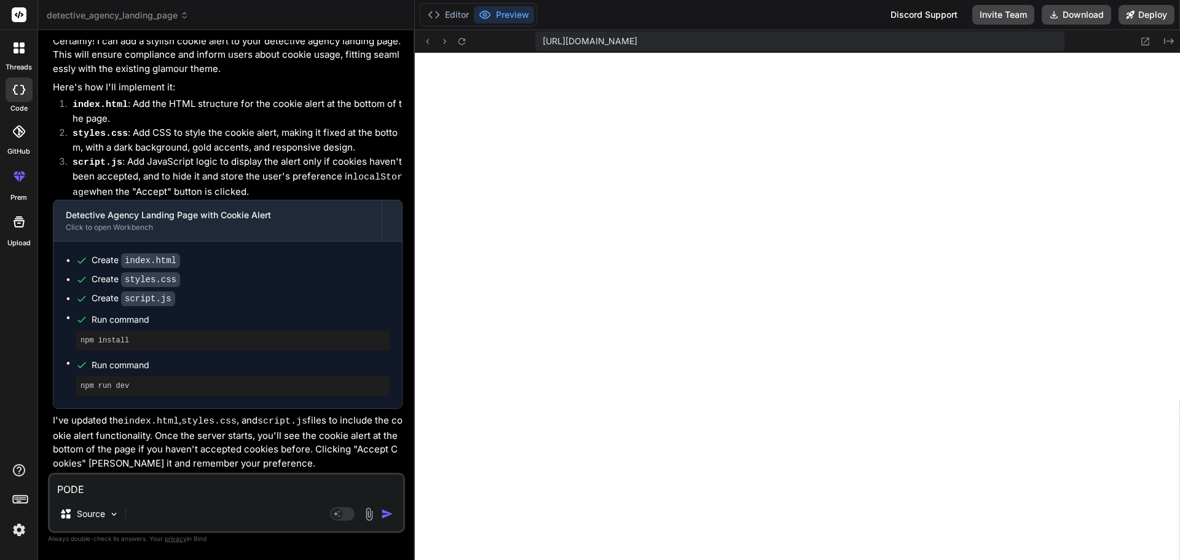
type textarea "PODEM"
type textarea "x"
type textarea "PODEMOS"
type textarea "x"
type textarea "PODEMOS"
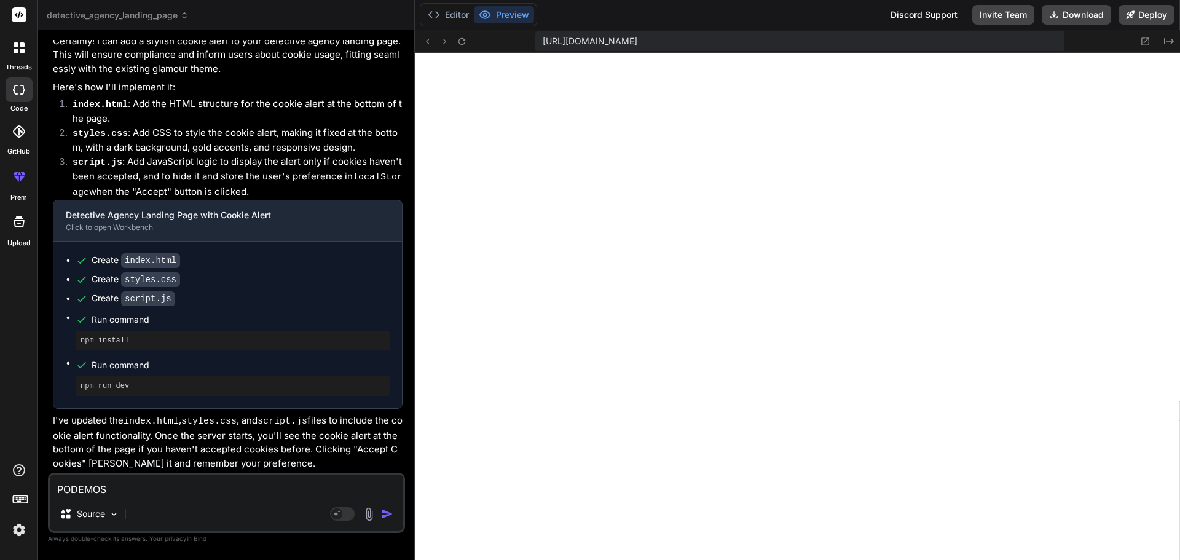
type textarea "x"
type textarea "PODEMOS A"
type textarea "x"
type textarea "PODEMOS"
type textarea "x"
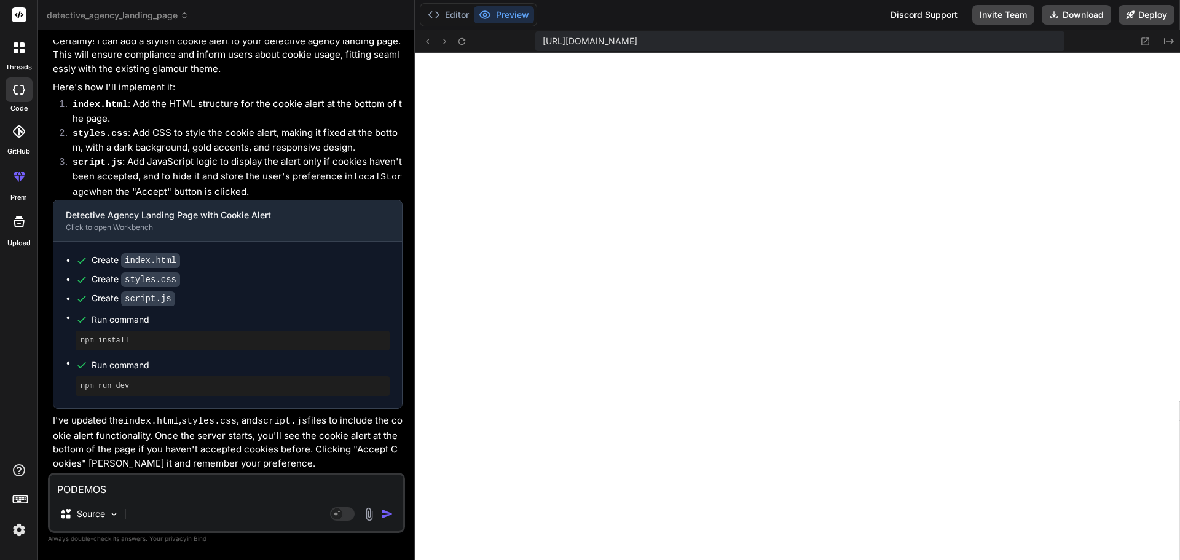
type textarea "PODEMOS H"
type textarea "x"
type textarea "PODEMOS HA"
type textarea "x"
type textarea "PODEMOS HAC"
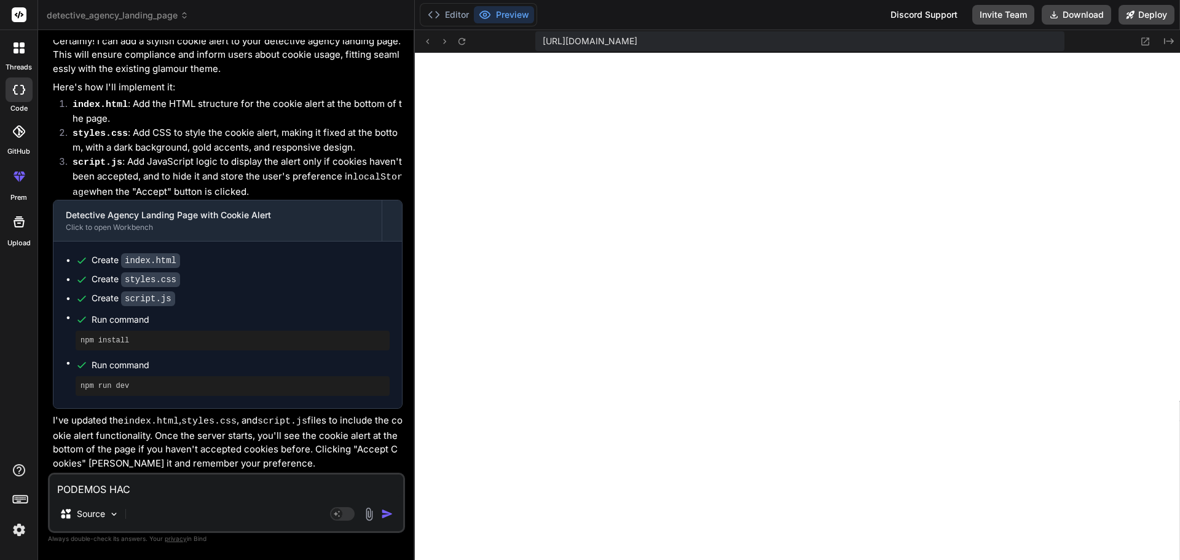
type textarea "x"
type textarea "PODEMOS HACE"
type textarea "x"
type textarea "PODEMOS HACE"
type textarea "x"
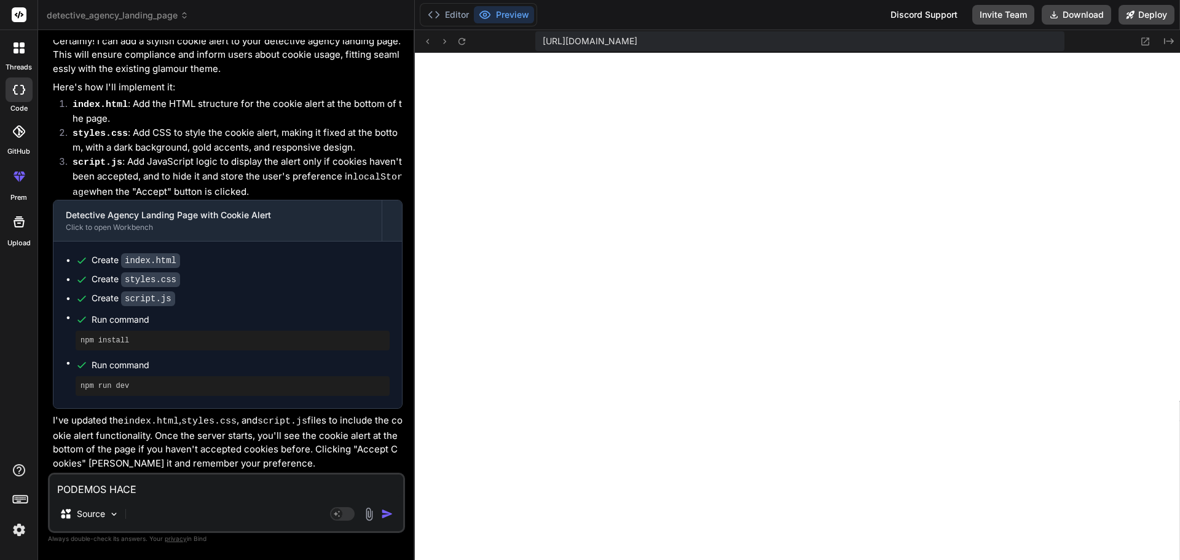
type textarea "PODEMOS HACE Q"
type textarea "x"
type textarea "PODEMOS HACE QU"
type textarea "x"
type textarea "PODEMOS HACE QUE"
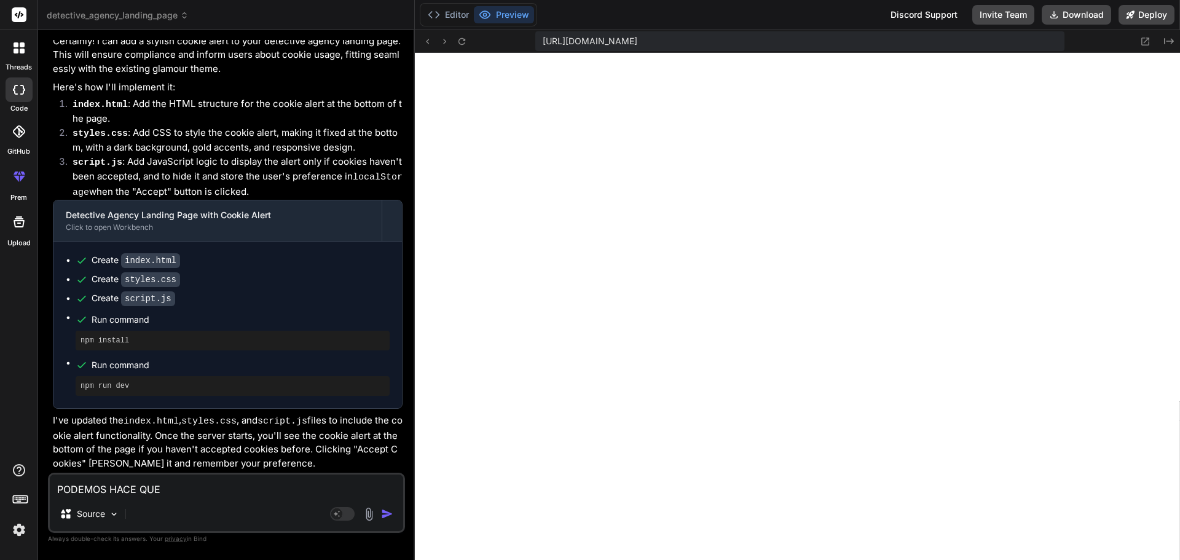
type textarea "x"
type textarea "PODEMOS HACE QUE"
type textarea "x"
type textarea "PODEMOS HACE QUE L"
type textarea "x"
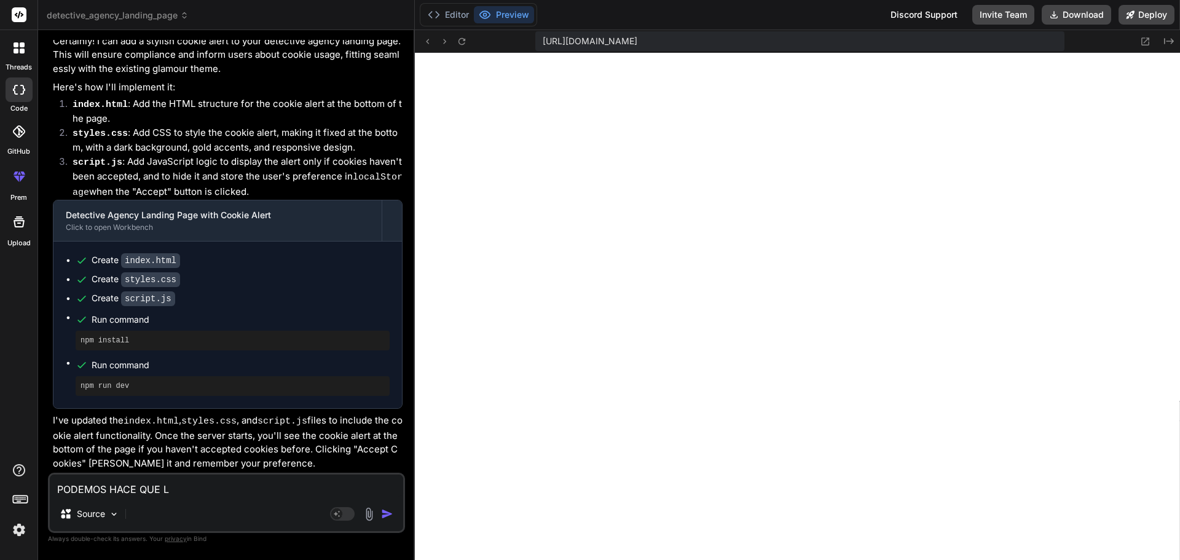
type textarea "PODEMOS HACE QUE LA"
type textarea "x"
type textarea "PODEMOS HACE QUE LA"
type textarea "x"
type textarea "PODEMOS HACE QUE LA PA"
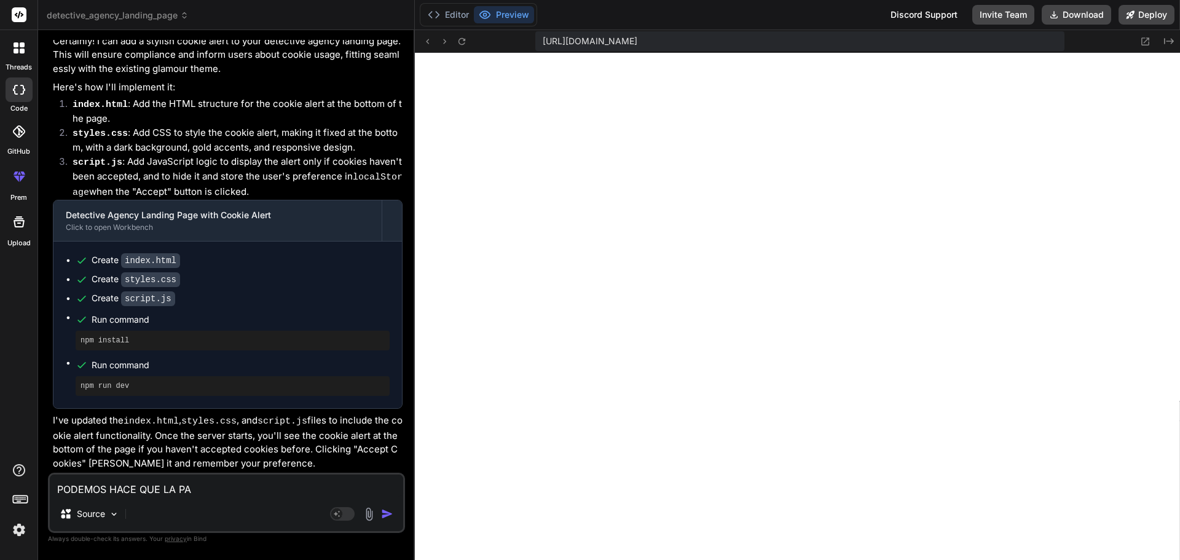
type textarea "x"
type textarea "PODEMOS HACE QUE LA PAG"
type textarea "x"
type textarea "PODEMOS HACE QUE LA PAGI"
type textarea "x"
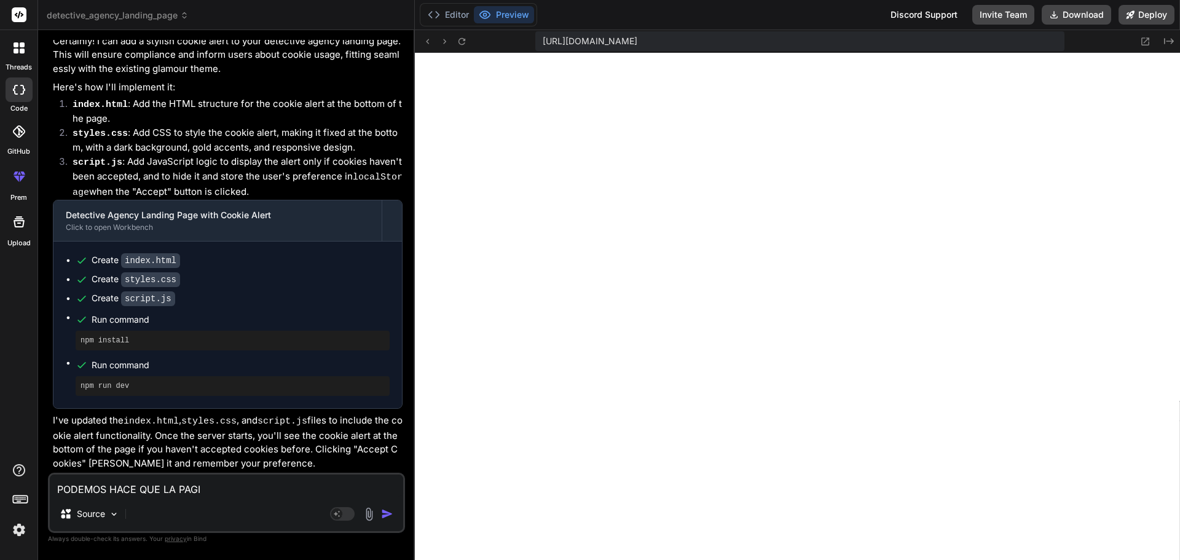
type textarea "PODEMOS HACE QUE LA PAGIN"
type textarea "x"
type textarea "PODEMOS HACE QUE LA PAGINA"
type textarea "x"
type textarea "PODEMOS HACE QUE LA PAGINA"
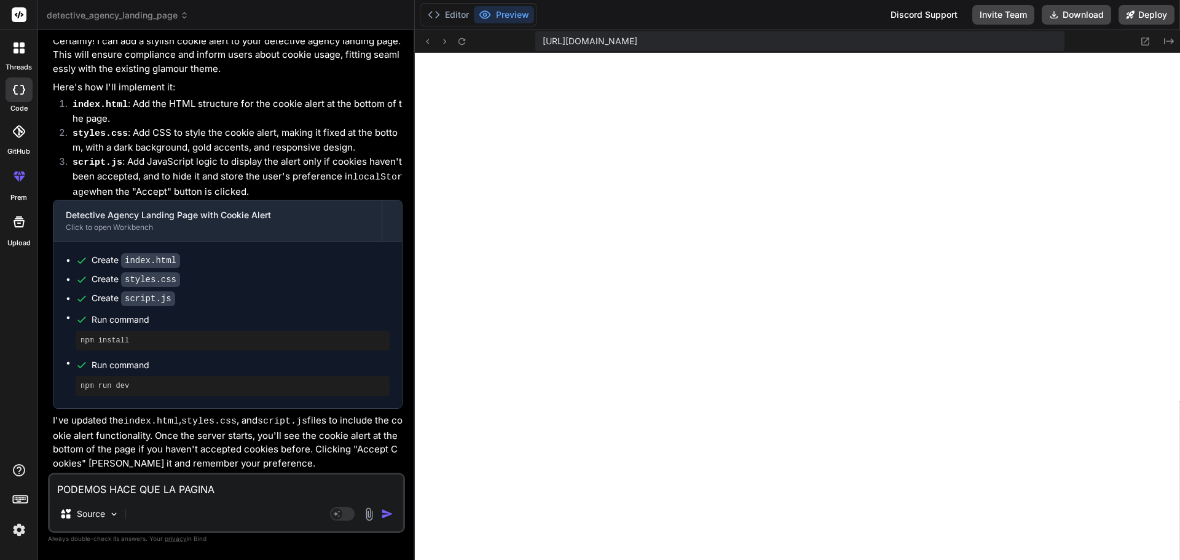
type textarea "x"
type textarea "PODEMOS HACE QUE LA PAGINA N"
type textarea "x"
type textarea "PODEMOS HACE QUE LA PAGINA NO"
type textarea "x"
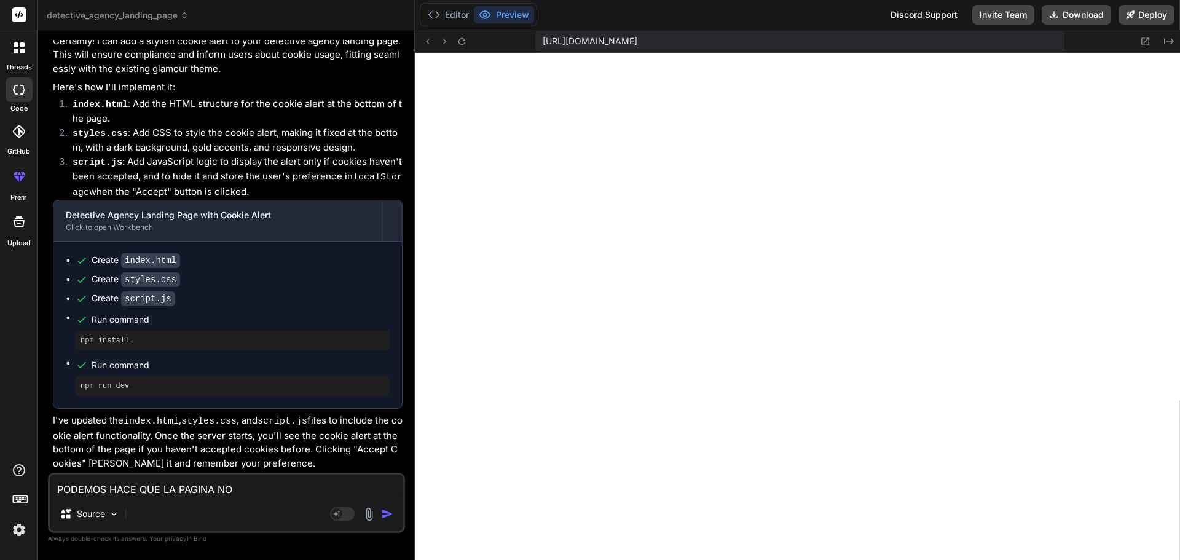
type textarea "PODEMOS HACE QUE LA PAGINA NO"
type textarea "x"
type textarea "PODEMOS HACE QUE LA PAGINA NO T"
type textarea "x"
type textarea "PODEMOS HACE QUE LA PAGINA NO TE"
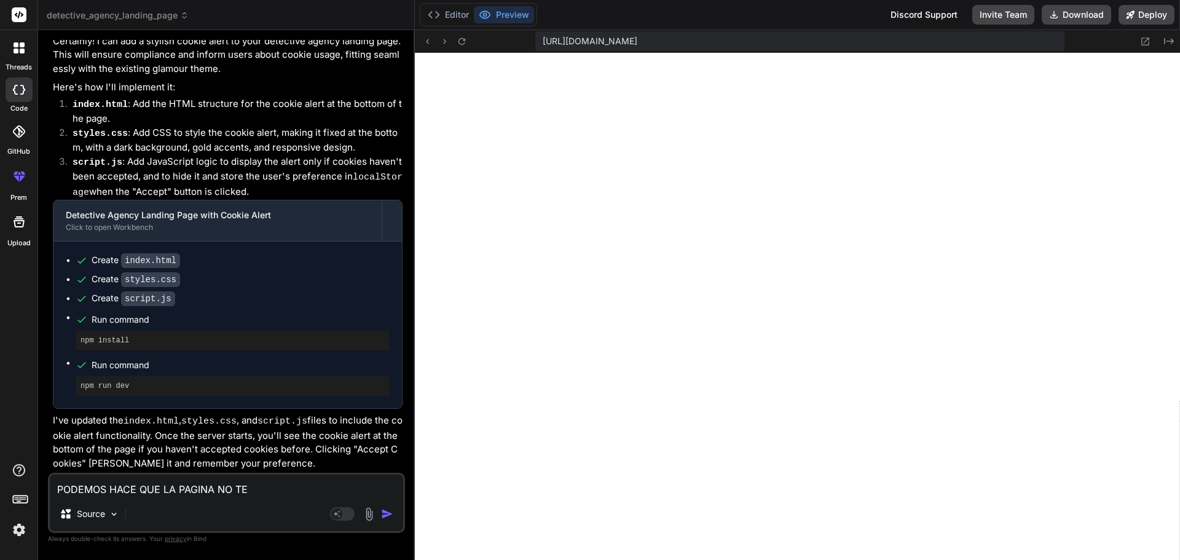
type textarea "x"
type textarea "PODEMOS HACE QUE LA PAGINA NO TEN"
type textarea "x"
type textarea "PODEMOS HACE QUE LA PAGINA NO TENG"
type textarea "x"
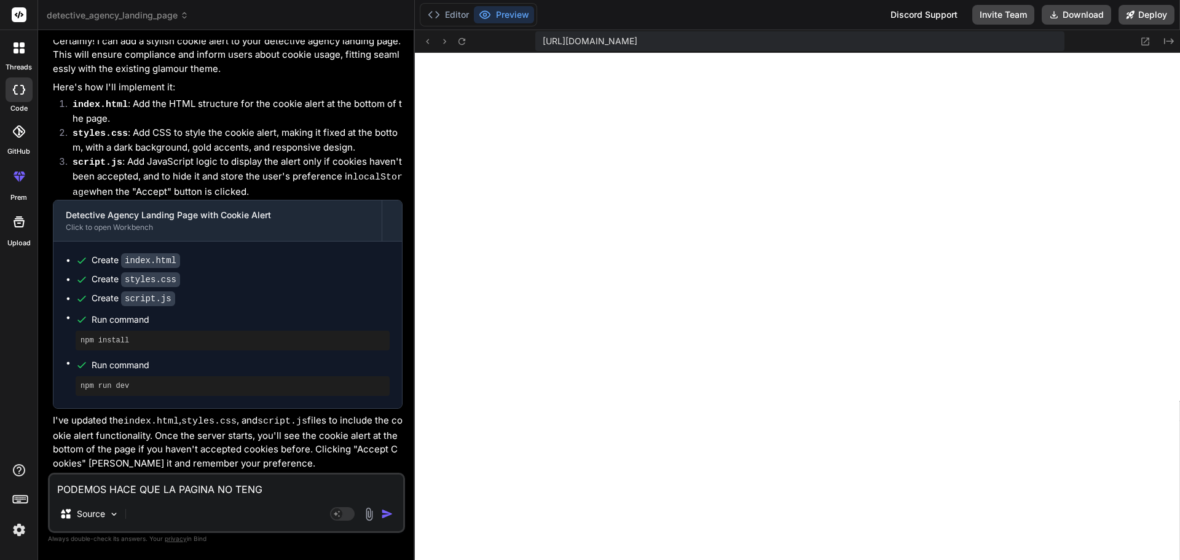
type textarea "PODEMOS HACE QUE LA PAGINA NO TENGA"
type textarea "x"
type textarea "PODEMOS HACE QUE LA PAGINA NO TENGA"
type textarea "x"
type textarea "PODEMOS HACE QUE LA PAGINA NO TENGA C"
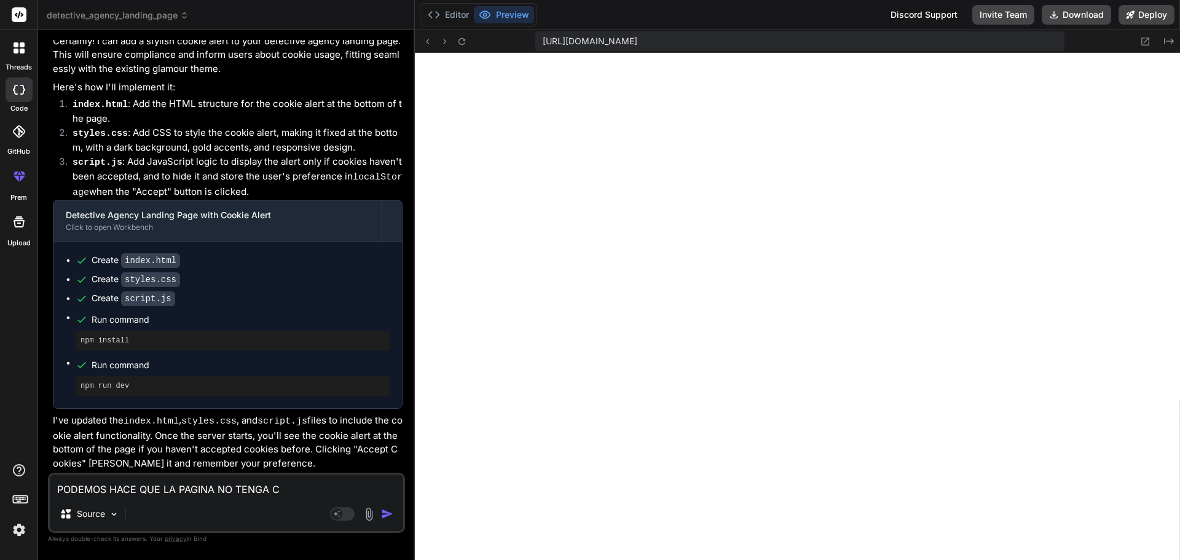
type textarea "x"
type textarea "PODEMOS HACE QUE LA PAGINA NO TENGA CO"
type textarea "x"
type textarea "PODEMOS HACE QUE LA PAGINA NO TENGA COOK"
type textarea "x"
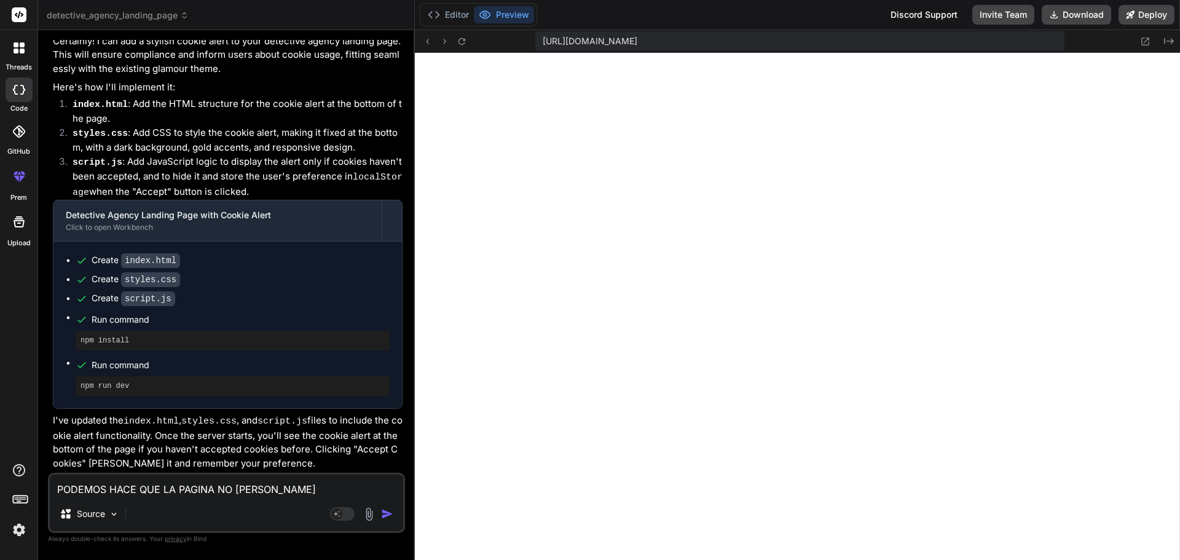
type textarea "PODEMOS HACE QUE LA PAGINA NO TENGA COOKI"
type textarea "x"
type textarea "PODEMOS HACE QUE LA PAGINA NO TENGA COOKI"
type textarea "x"
type textarea "PODEMOS HACE QUE LA PAGINA NO TENGA COOKI"
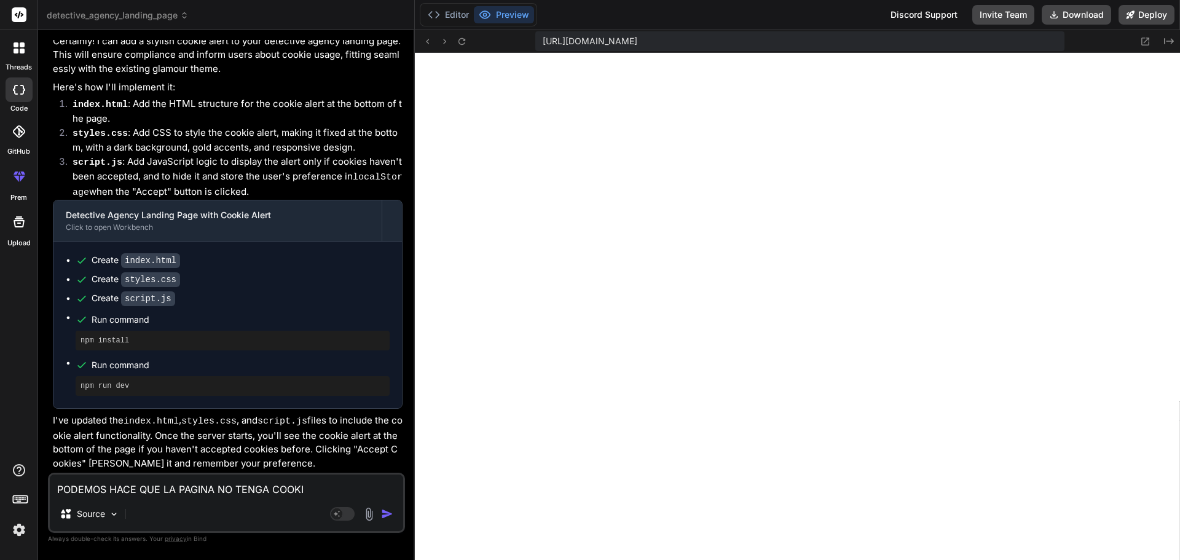
type textarea "x"
type textarea "PODEMOS HACE QUE LA PAGINA NO TENGA COOKIE"
type textarea "x"
type textarea "PODEMOS HACE QUE LA PAGINA NO TENGA COOKIE"
type textarea "x"
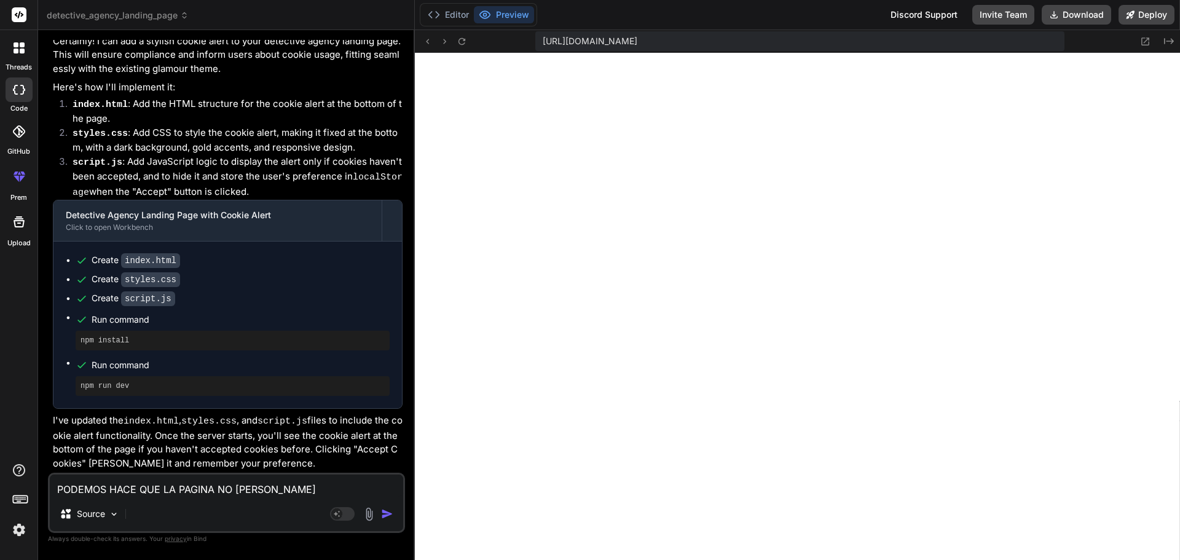
type textarea "PODEMOS HACE QUE LA PAGINA NO TENGA COOKIE A"
type textarea "x"
type textarea "PODEMOS HACE QUE LA PAGINA NO TENGA COOKIE AL"
type textarea "x"
type textarea "PODEMOS HACE QUE LA PAGINA NO TENGA COOKIE ALG"
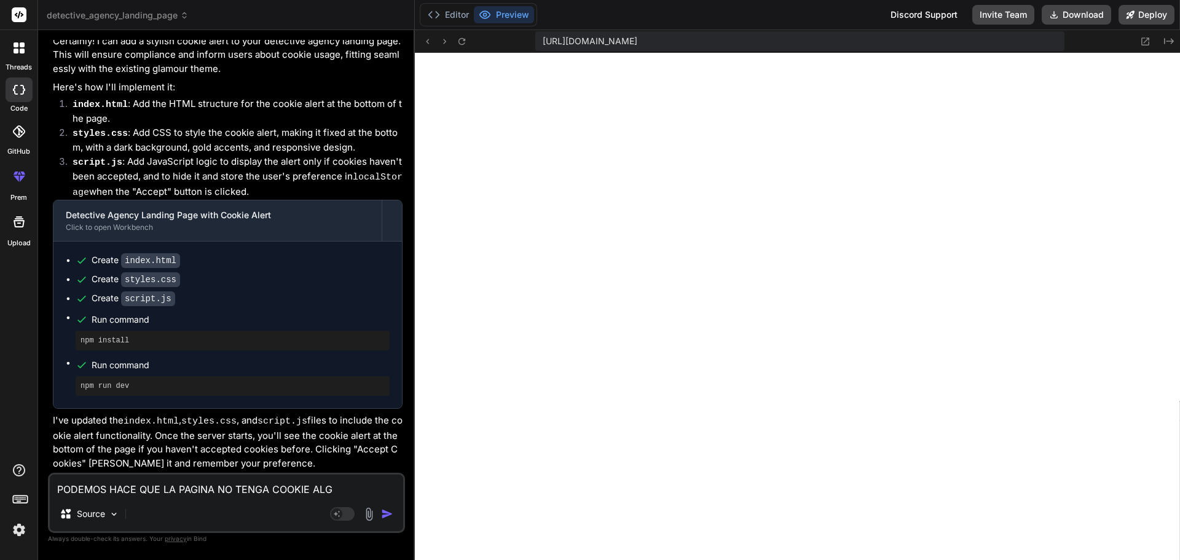
type textarea "x"
type textarea "PODEMOS HACE QUE LA PAGINA NO TENGA COOKIE ALGU"
type textarea "x"
type textarea "PODEMOS HACE QUE LA PAGINA NO TENGA COOKIE ALGUN"
type textarea "x"
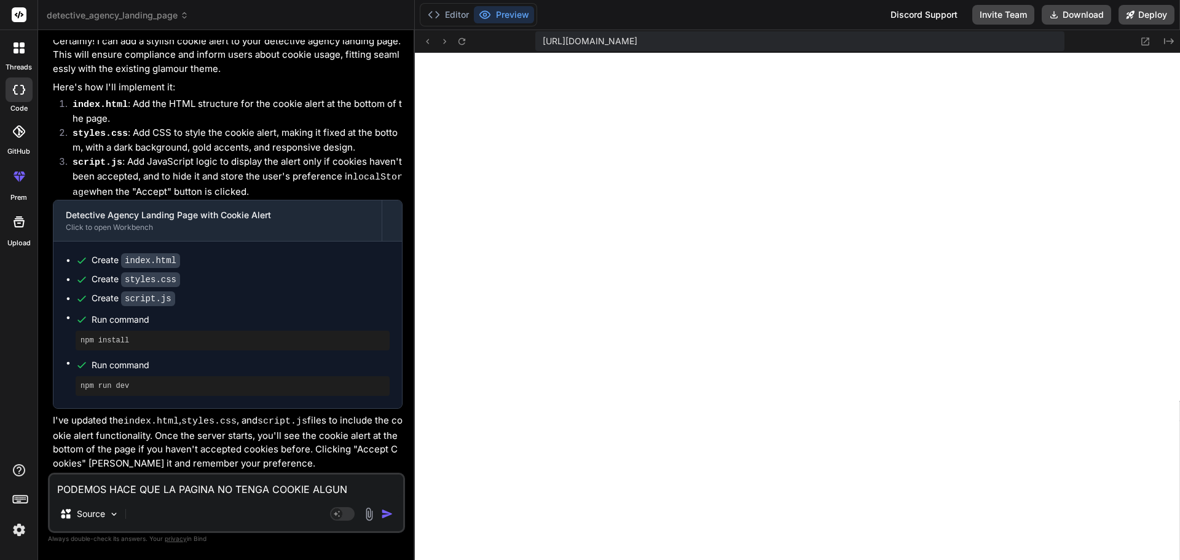
type textarea "PODEMOS HACE QUE LA PAGINA NO TENGA COOKIE ALGUNA"
type textarea "x"
type textarea "PODEMOS HACE QUE LA PAGINA NO TENGA COOKIE ALGUNA"
type textarea "x"
type textarea "PODEMOS HACE QUE LA PAGINA NO TENGA COOKIE ALGUNA ?"
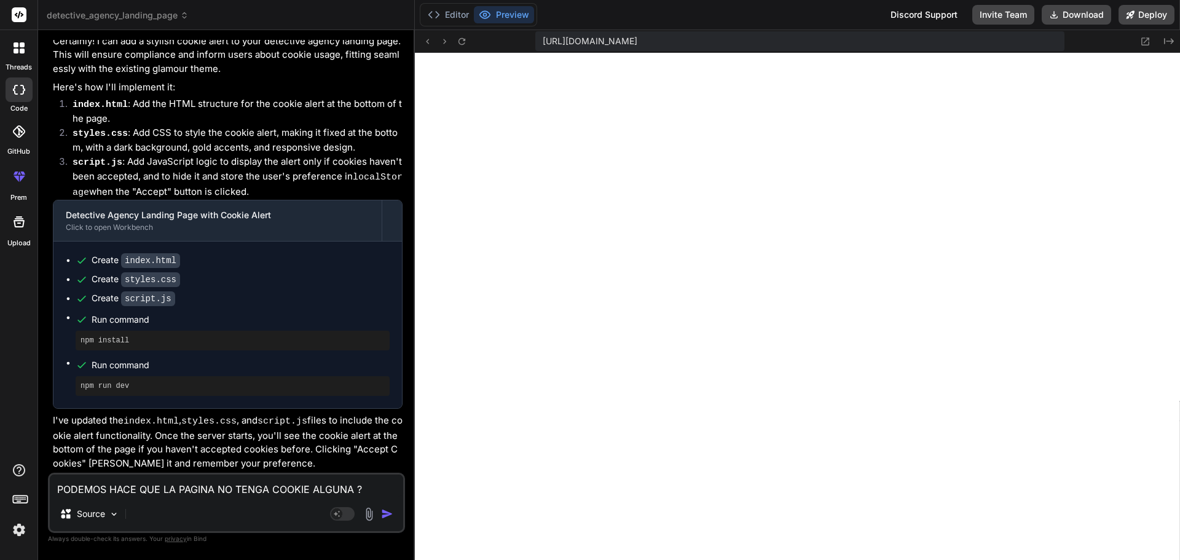
type textarea "x"
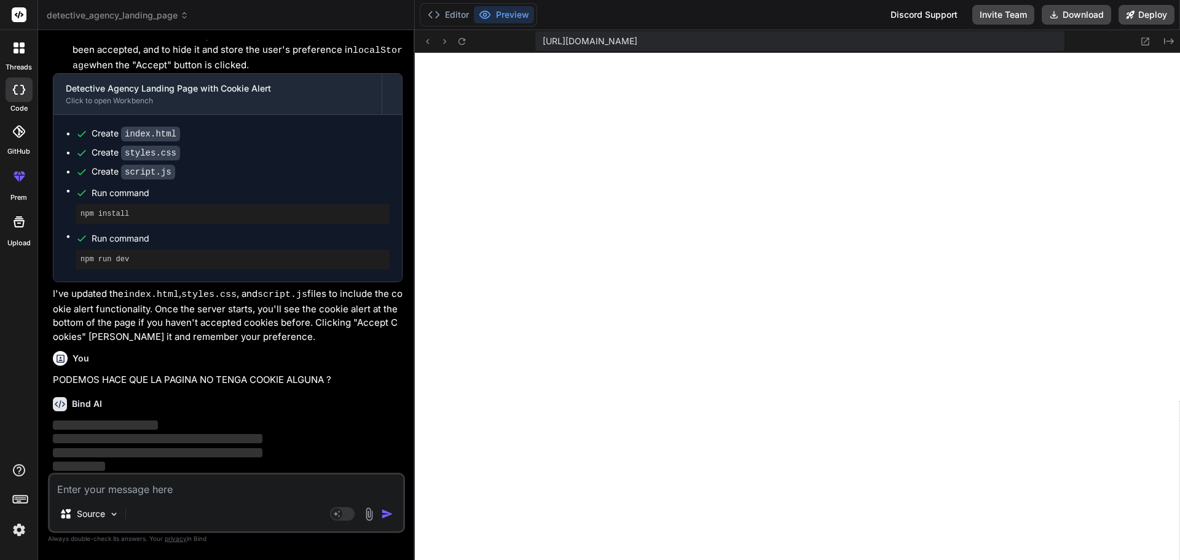
scroll to position [1118, 0]
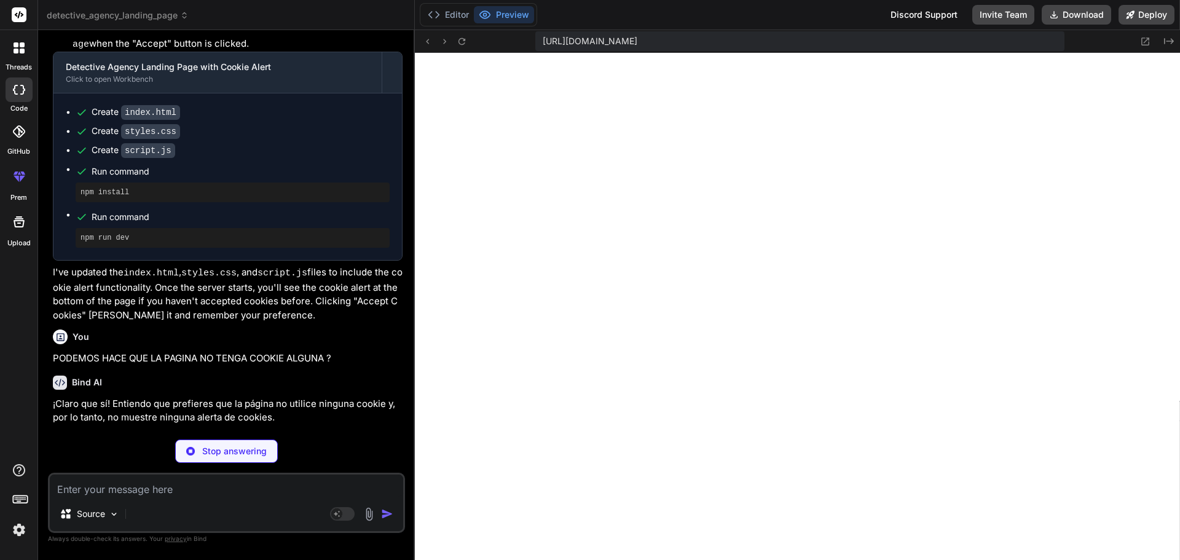
type textarea "x"
type textarea "<p>&copy; 2024 Noir Investigations. All rights reserved. Licensed Private Inves…"
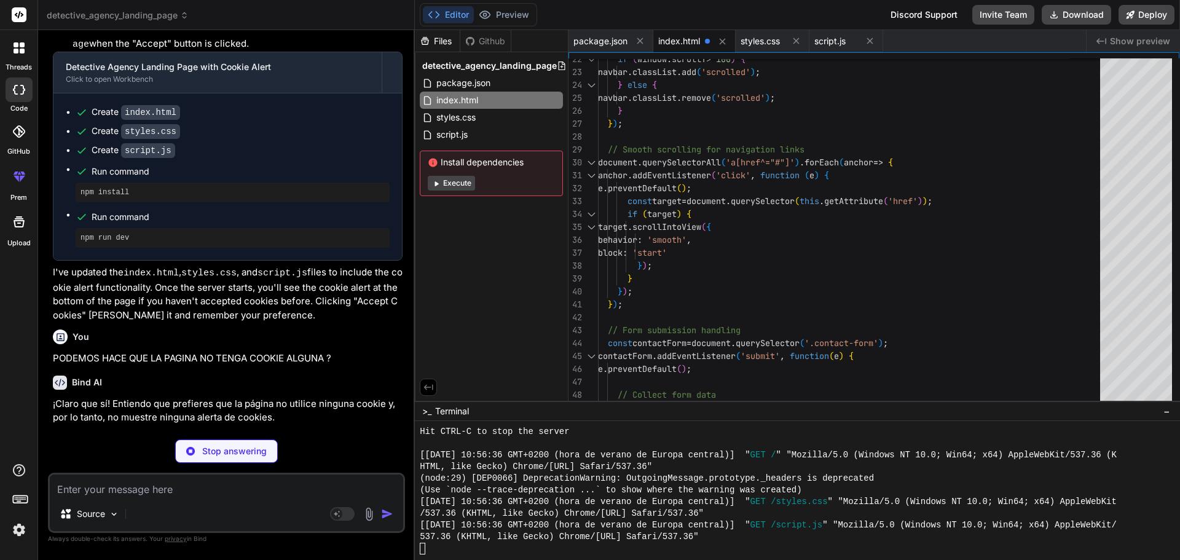
type textarea "x"
type textarea ".hero-content { padding: 0 1rem; } .contact-form { padding: 1.5rem; } }"
type textarea "x"
type textarea "from { transform: translateX(0); opacity: 1; } to { transform: translateX(100%)…"
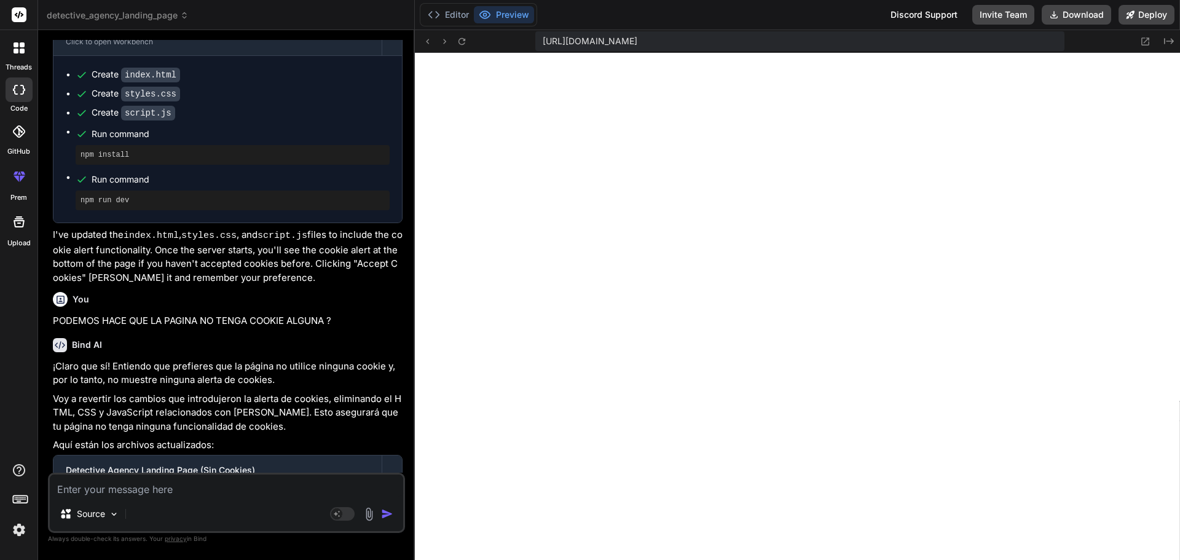
scroll to position [1402, 0]
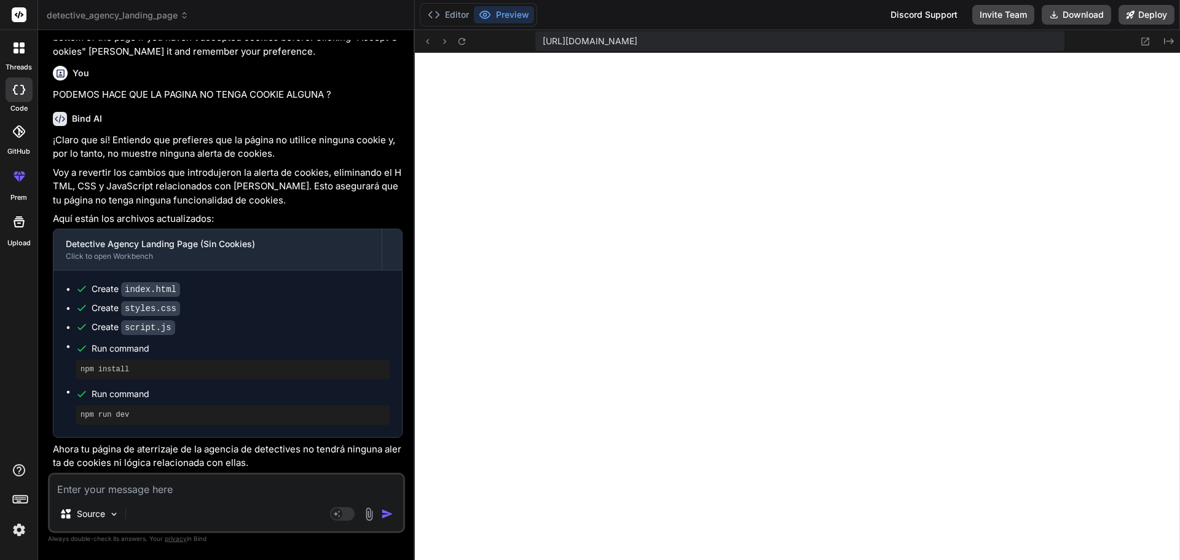
click at [196, 497] on div "Source Agent Mode. When this toggle is activated, AI automatically makes decisi…" at bounding box center [226, 502] width 357 height 60
click at [206, 492] on textarea at bounding box center [226, 485] width 353 height 22
type textarea "x"
type textarea "c"
type textarea "x"
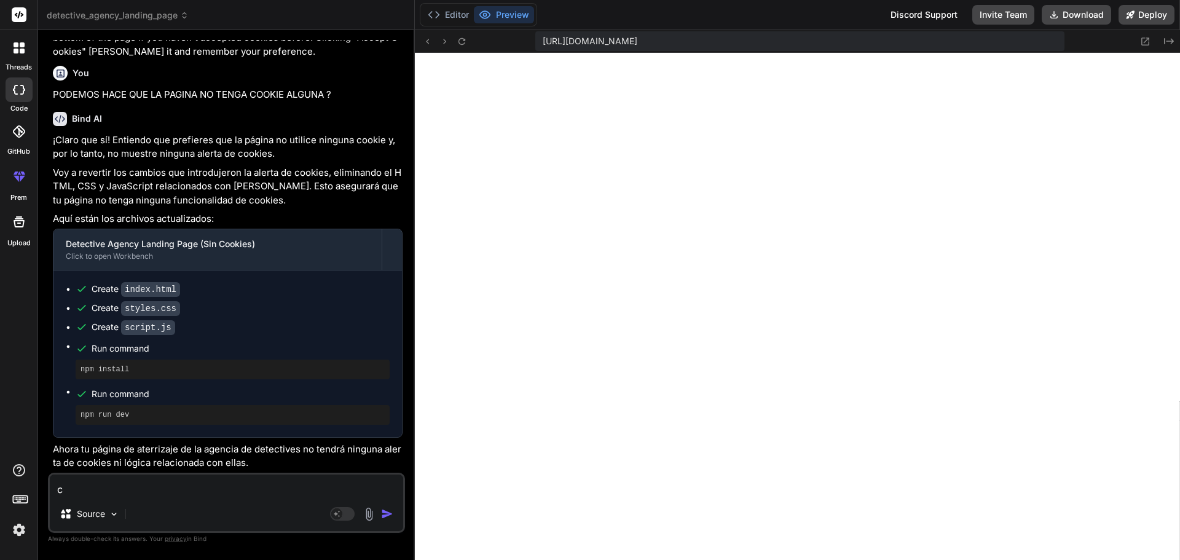
type textarea "co"
type textarea "x"
type textarea "com"
type textarea "x"
type textarea "como"
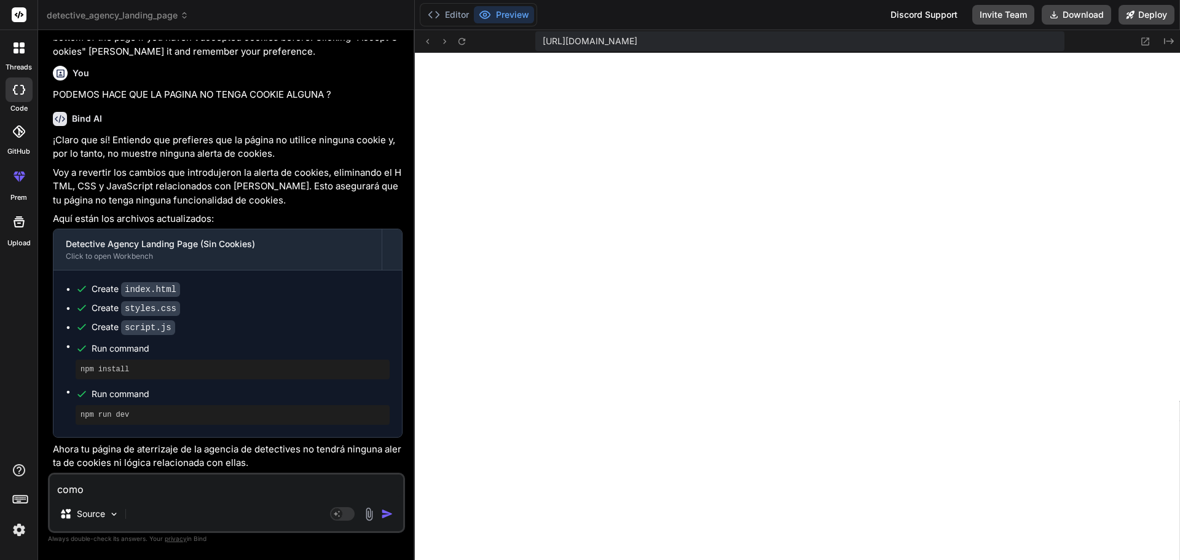
type textarea "x"
type textarea "como"
type textarea "x"
type textarea "como c"
type textarea "x"
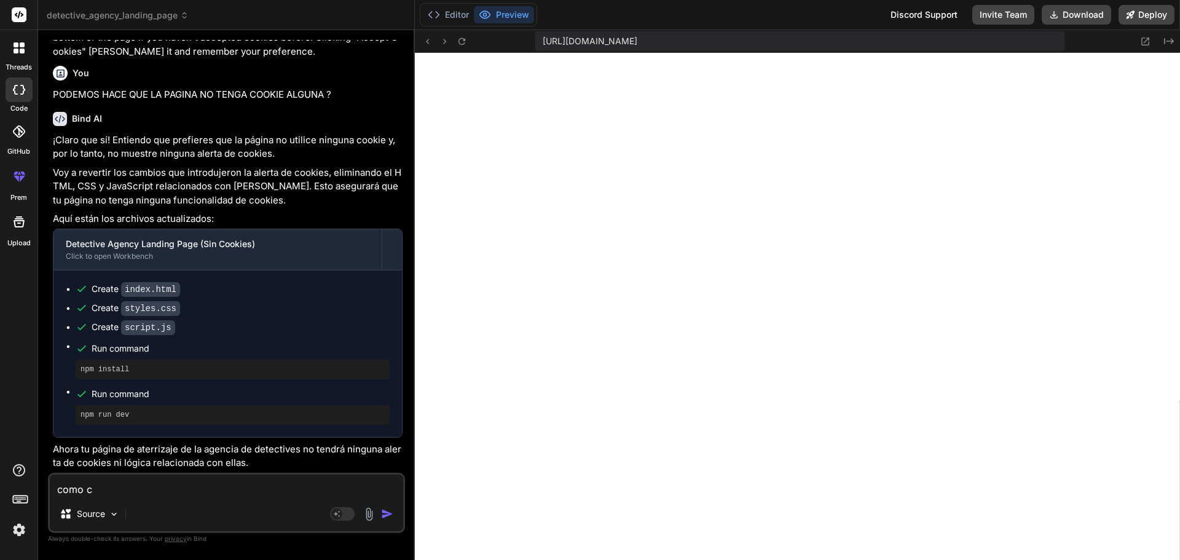
type textarea "como ca"
type textarea "x"
type textarea "como cam"
type textarea "x"
type textarea "como camb"
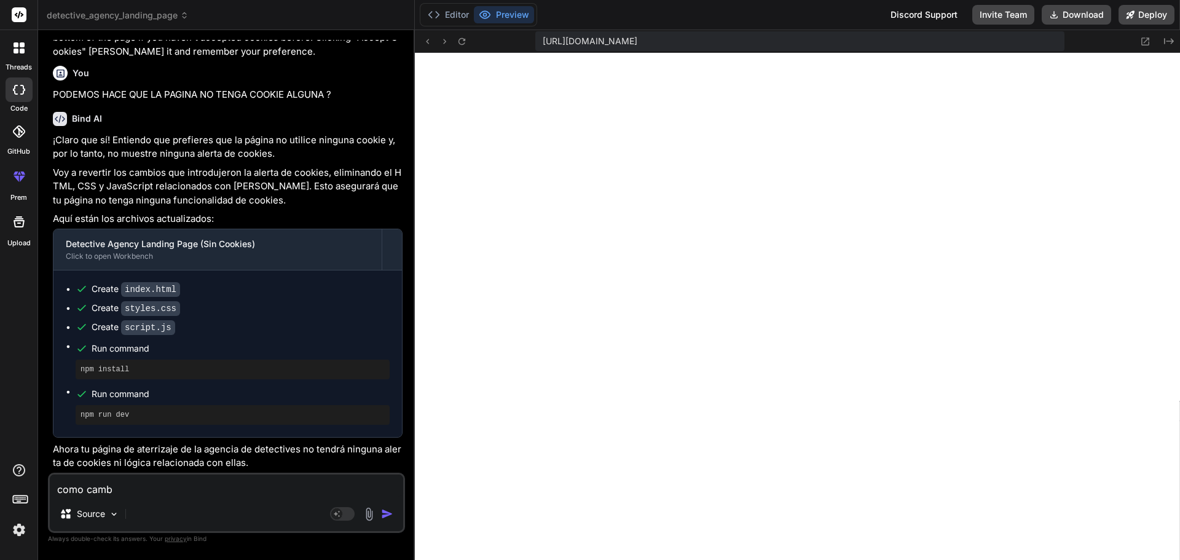
type textarea "x"
type textarea "como cambi"
type textarea "x"
type textarea "como cambio"
type textarea "x"
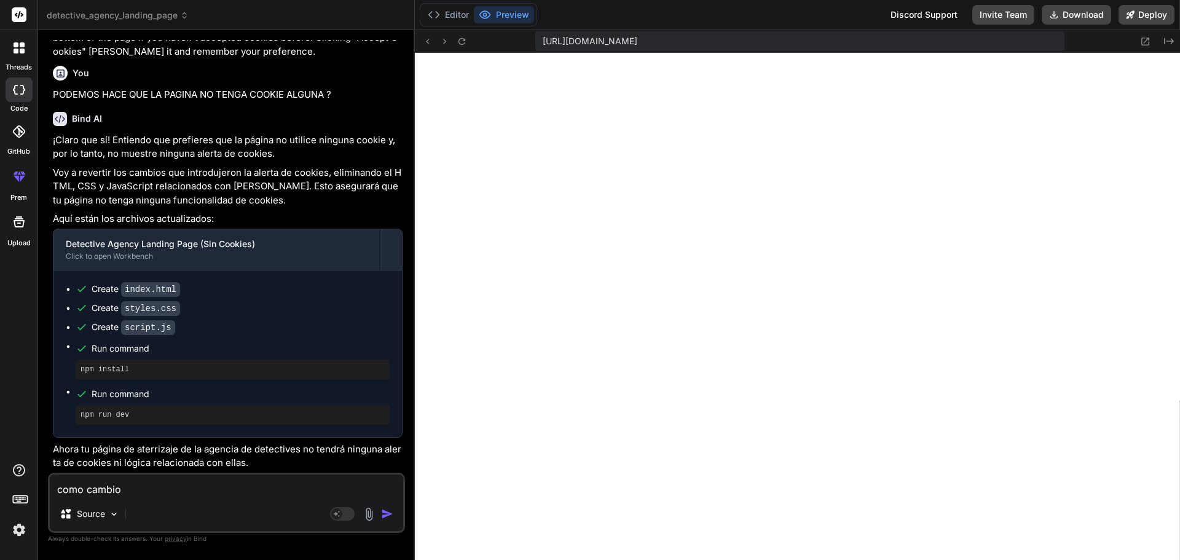
type textarea "como cambio l"
type textarea "x"
type textarea "como cambio lo"
type textarea "x"
type textarea "como cambio los"
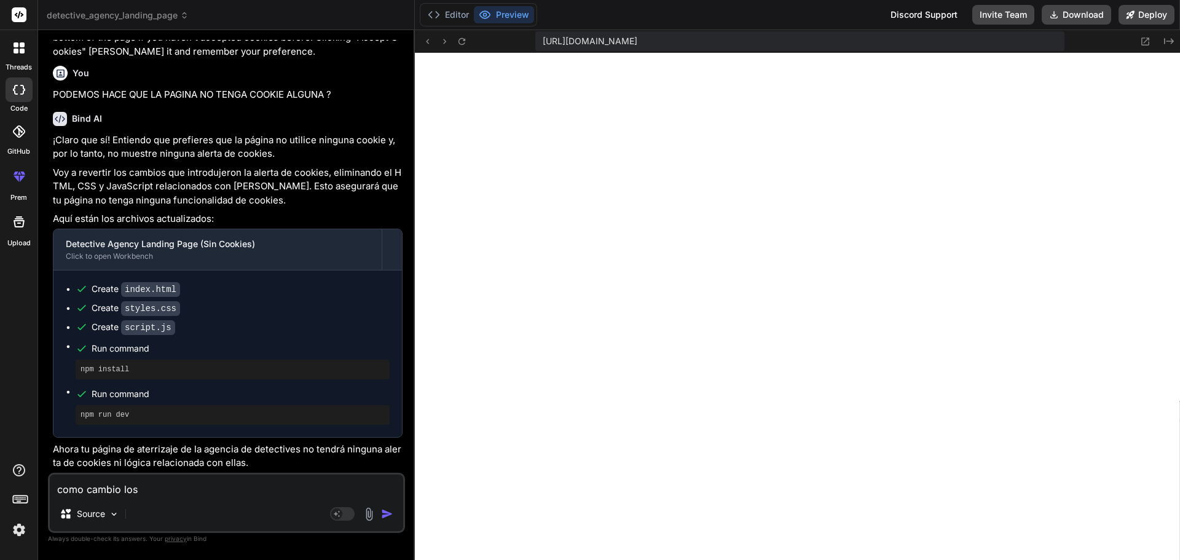
type textarea "x"
type textarea "como cambio los"
type textarea "x"
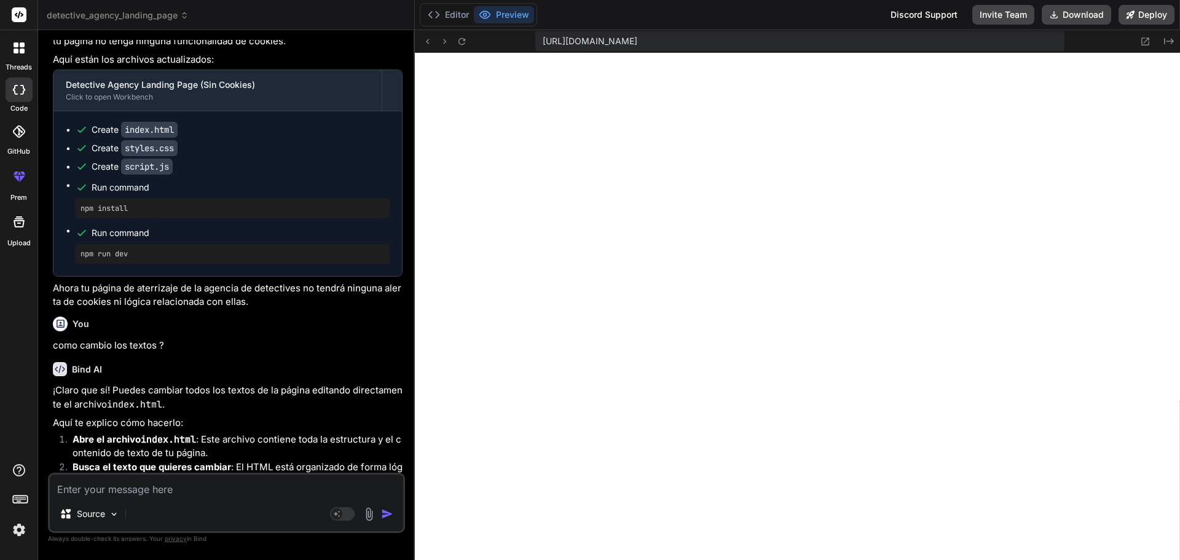
scroll to position [1524, 0]
